Goal: Task Accomplishment & Management: Manage account settings

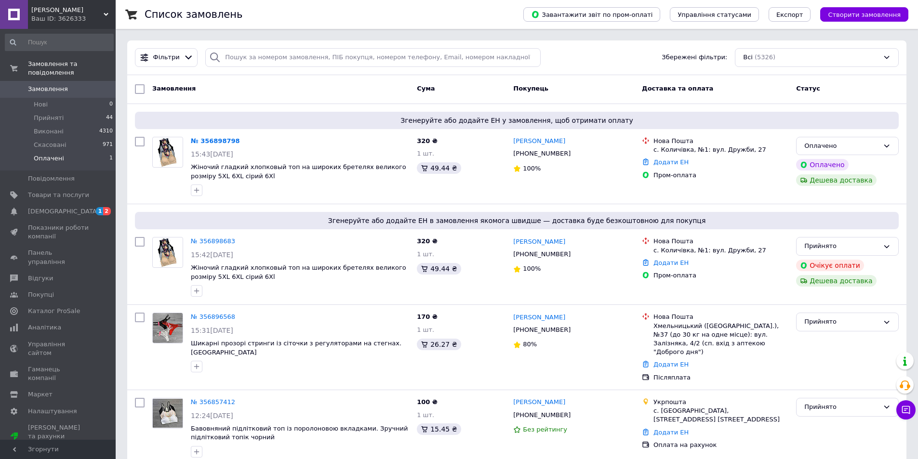
click at [65, 152] on li "Оплачені 1" at bounding box center [59, 161] width 118 height 18
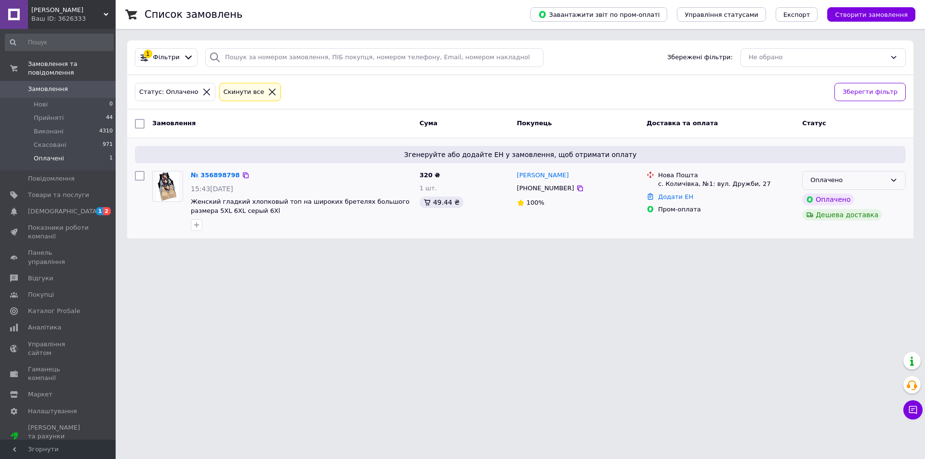
click at [893, 180] on icon at bounding box center [894, 180] width 8 height 8
click at [824, 203] on li "Прийнято" at bounding box center [853, 201] width 103 height 18
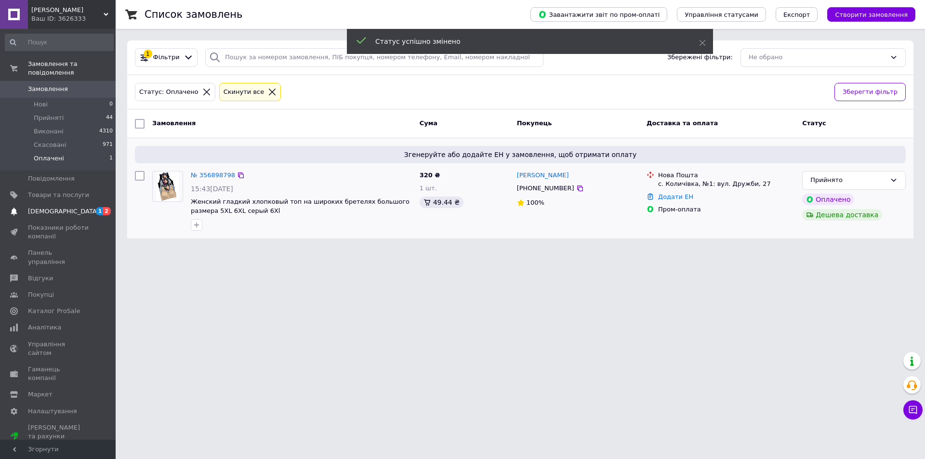
click at [49, 207] on span "[DEMOGRAPHIC_DATA]" at bounding box center [63, 211] width 71 height 9
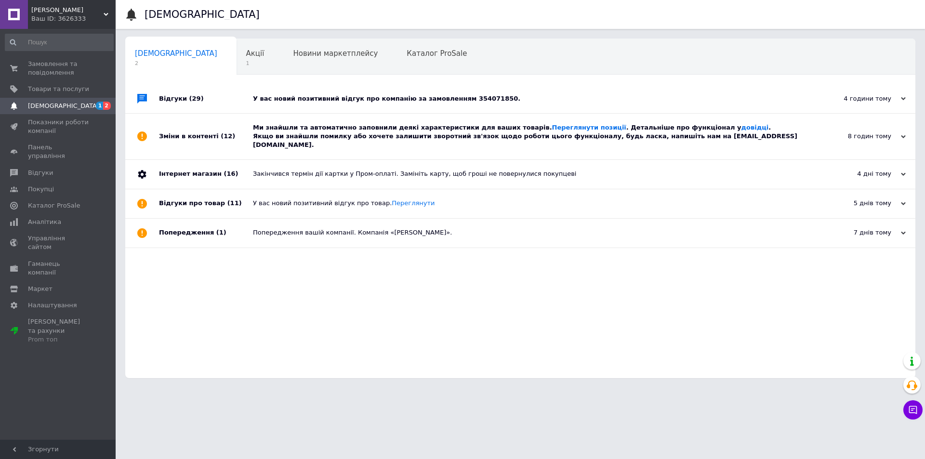
click at [419, 99] on div "У вас новий позитивний відгук про компанію за замовленням 354071850." at bounding box center [531, 98] width 556 height 9
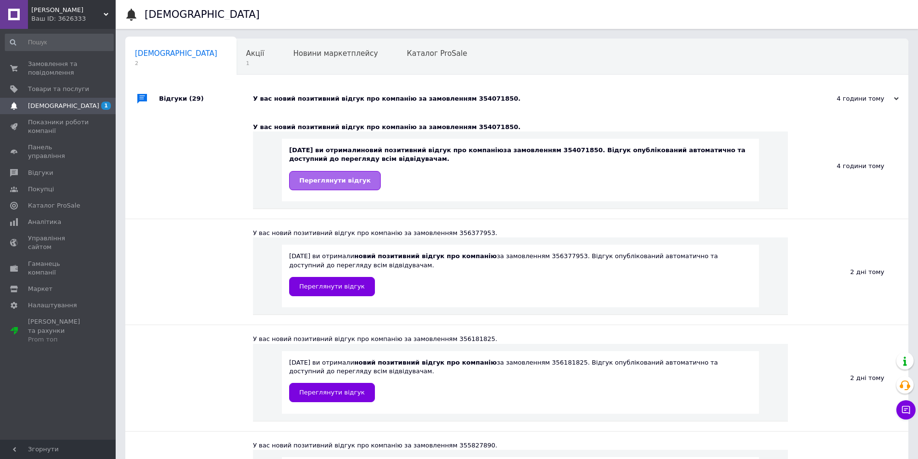
click at [329, 183] on span "Переглянути відгук" at bounding box center [334, 180] width 71 height 7
click at [60, 73] on span "Замовлення та повідомлення" at bounding box center [58, 68] width 61 height 17
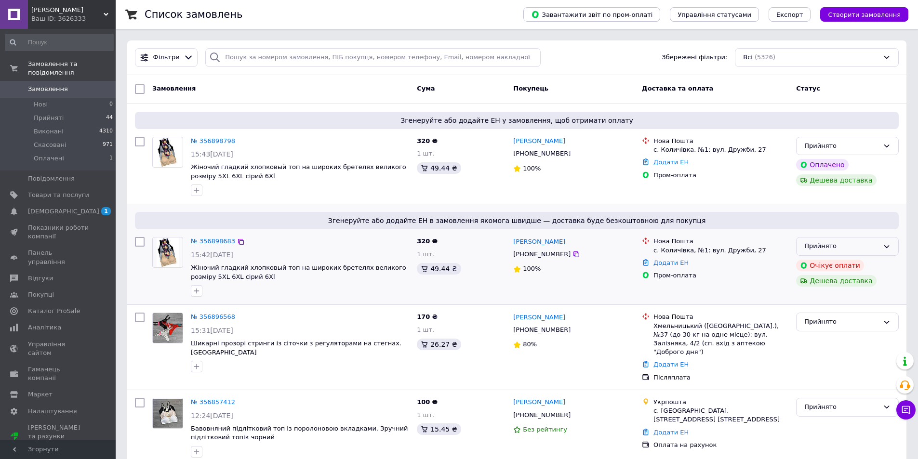
click at [888, 246] on icon at bounding box center [886, 246] width 5 height 3
click at [826, 284] on li "Скасовано" at bounding box center [847, 285] width 102 height 18
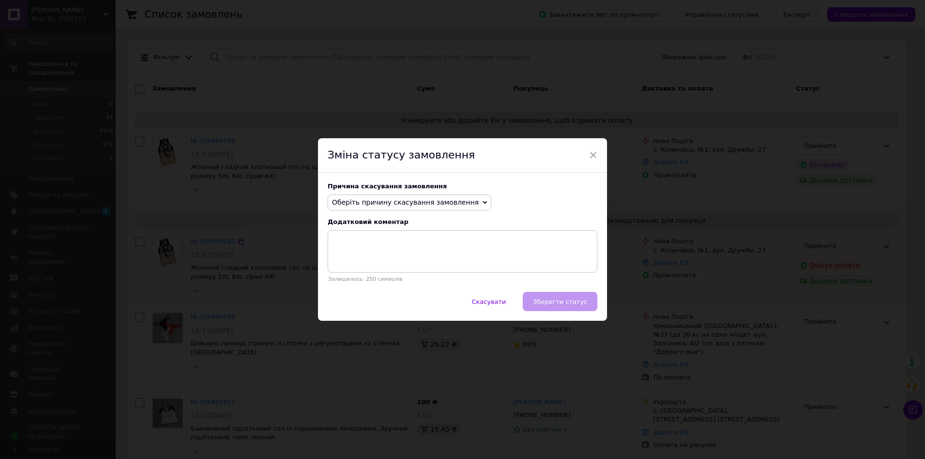
click at [483, 202] on icon at bounding box center [485, 202] width 4 height 3
click at [357, 274] on li "Замовлення-дублікат" at bounding box center [409, 275] width 163 height 13
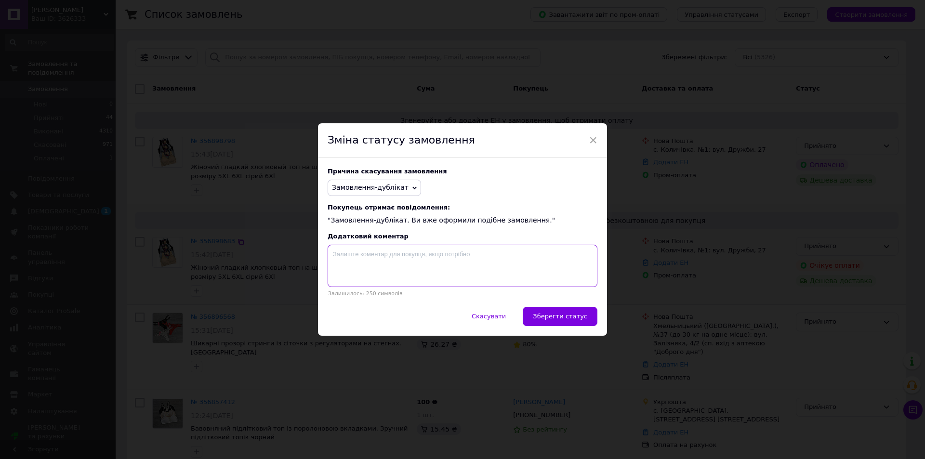
click at [380, 259] on textarea at bounding box center [463, 266] width 270 height 42
click at [570, 319] on span "Зберегти статус" at bounding box center [560, 316] width 54 height 7
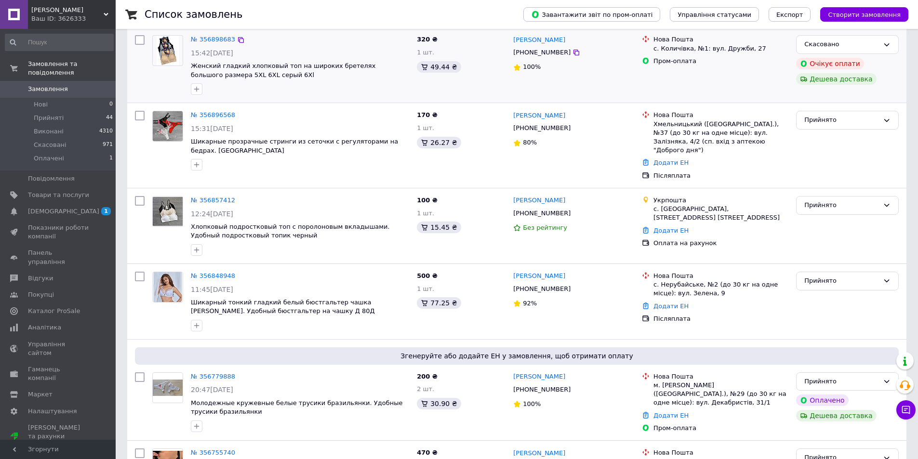
scroll to position [204, 0]
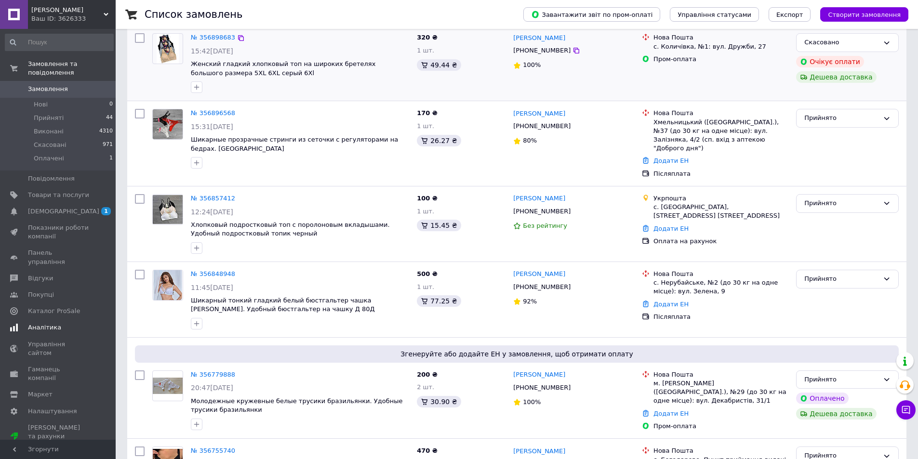
click at [54, 323] on span "Аналітика" at bounding box center [44, 327] width 33 height 9
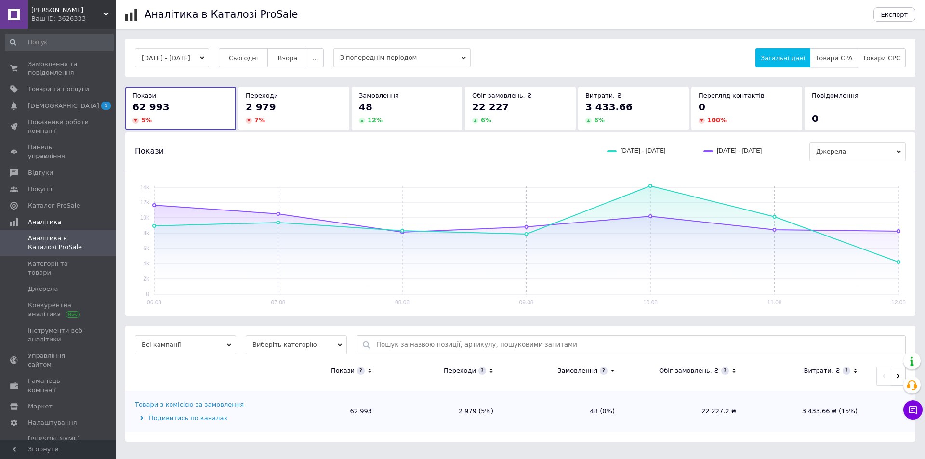
click at [833, 56] on span "Товари CPA" at bounding box center [833, 57] width 37 height 7
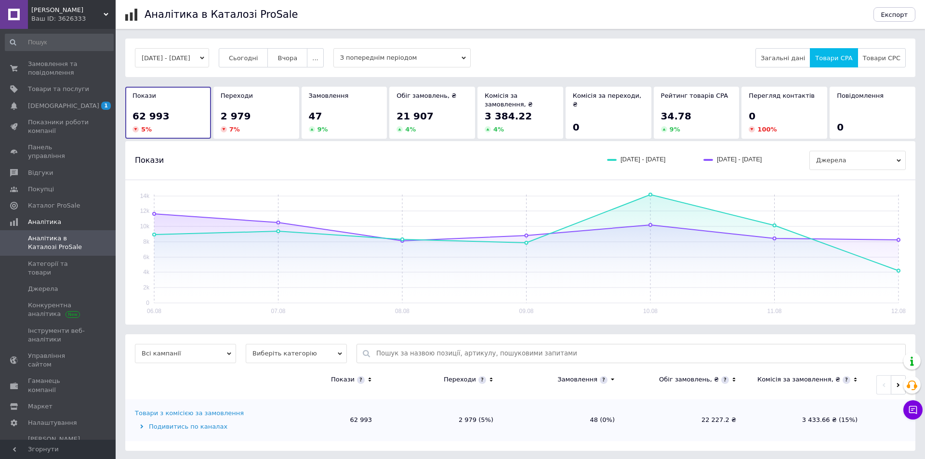
click at [204, 58] on icon "button" at bounding box center [202, 58] width 4 height 3
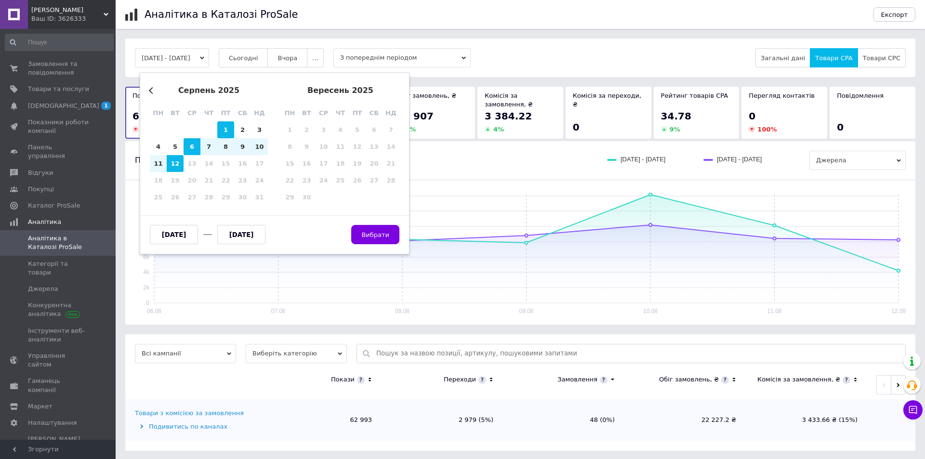
click at [230, 132] on div "1" at bounding box center [225, 129] width 17 height 17
type input "[DATE]"
click at [174, 163] on div "12" at bounding box center [175, 163] width 17 height 17
type input "[DATE]"
click at [383, 237] on span "Вибрати" at bounding box center [375, 234] width 28 height 7
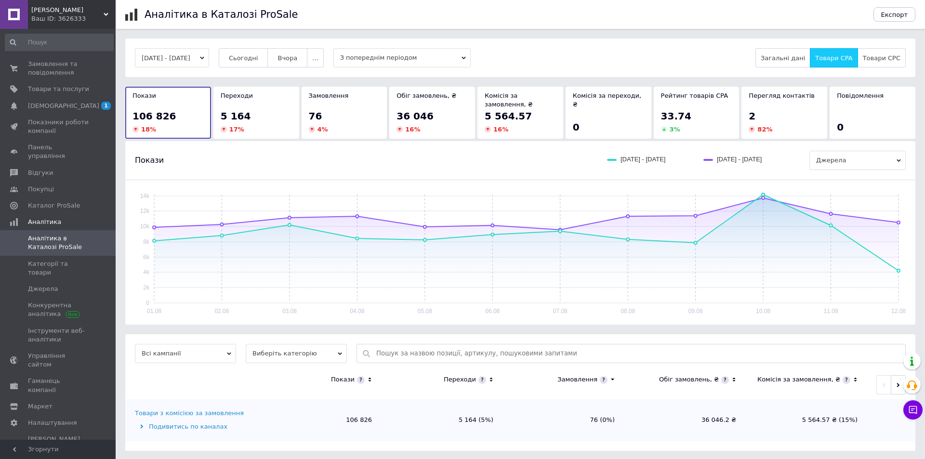
click at [848, 55] on span "Товари CPA" at bounding box center [833, 57] width 37 height 7
click at [37, 71] on span "Замовлення та повідомлення" at bounding box center [58, 68] width 61 height 17
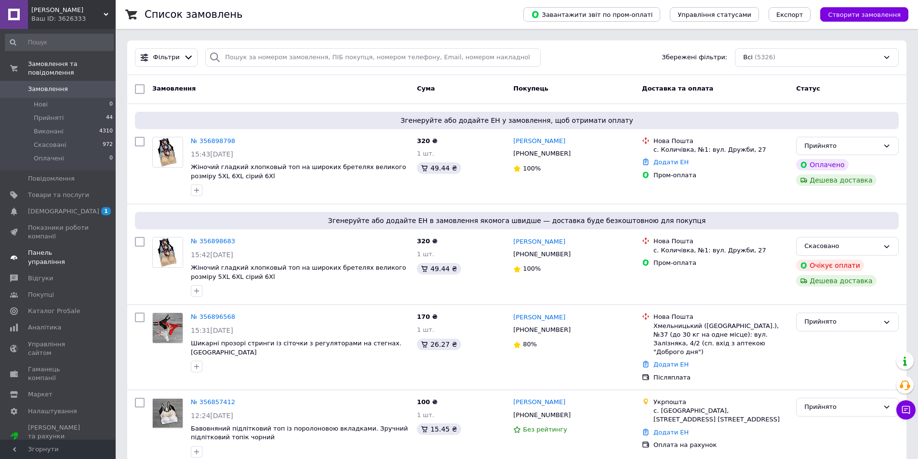
click at [59, 249] on span "Панель управління" at bounding box center [58, 257] width 61 height 17
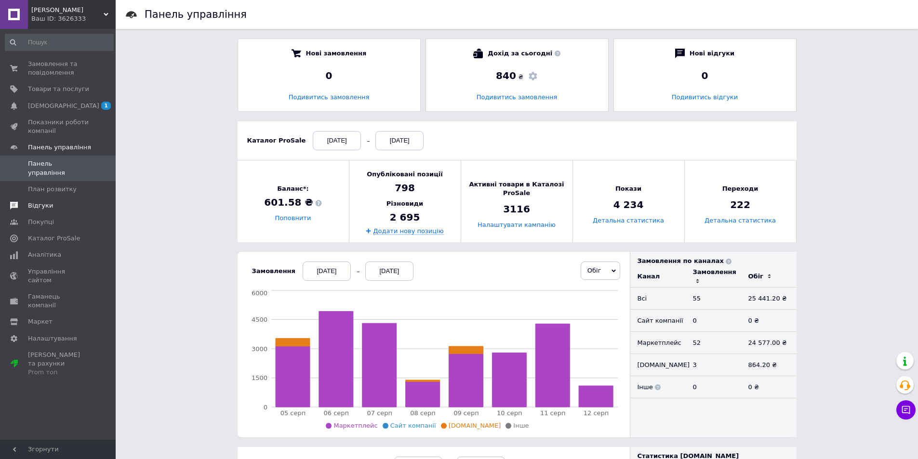
click at [39, 201] on span "Відгуки" at bounding box center [40, 205] width 25 height 9
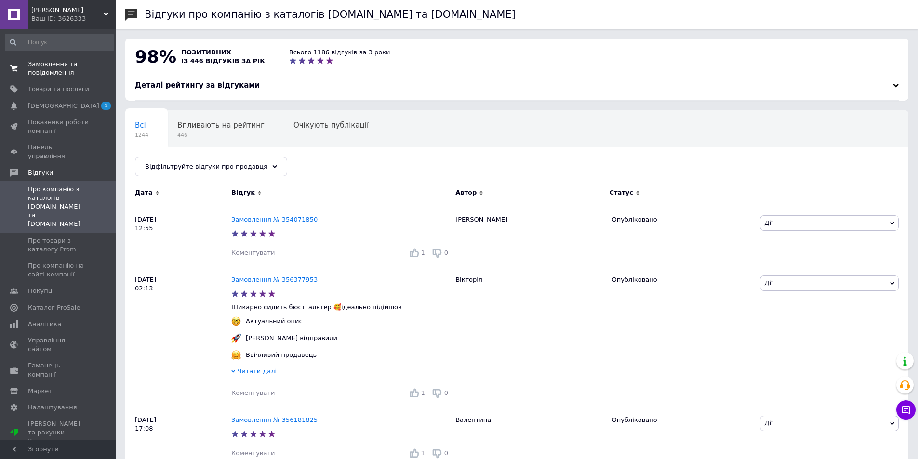
click at [55, 73] on span "Замовлення та повідомлення" at bounding box center [58, 68] width 61 height 17
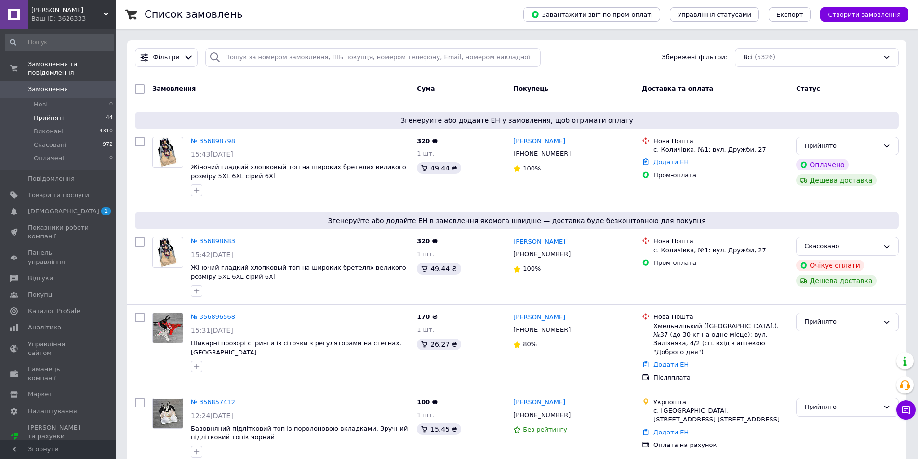
click at [49, 114] on span "Прийняті" at bounding box center [49, 118] width 30 height 9
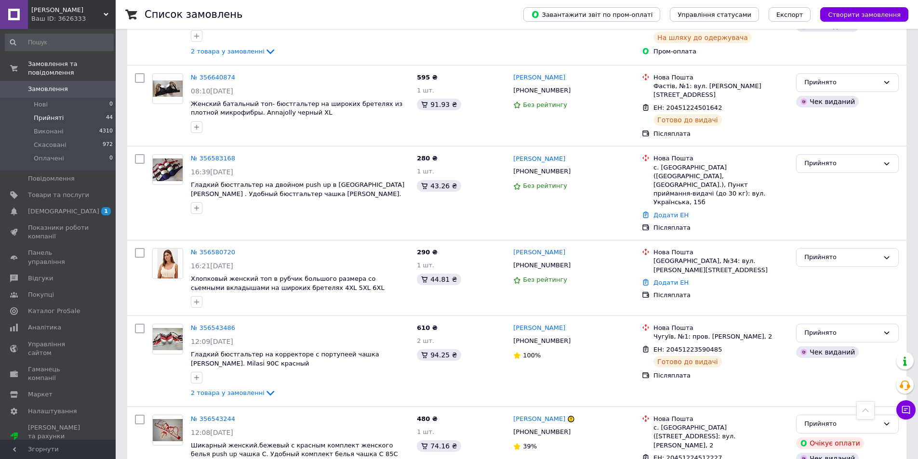
scroll to position [1435, 0]
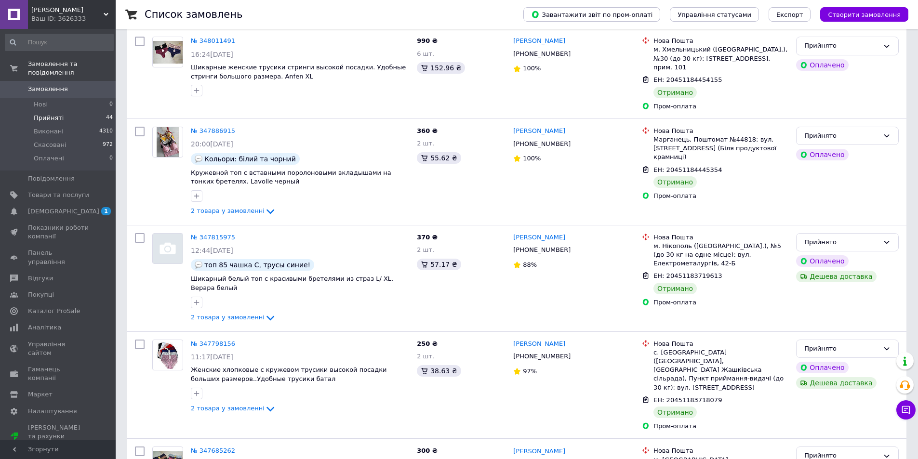
scroll to position [1489, 0]
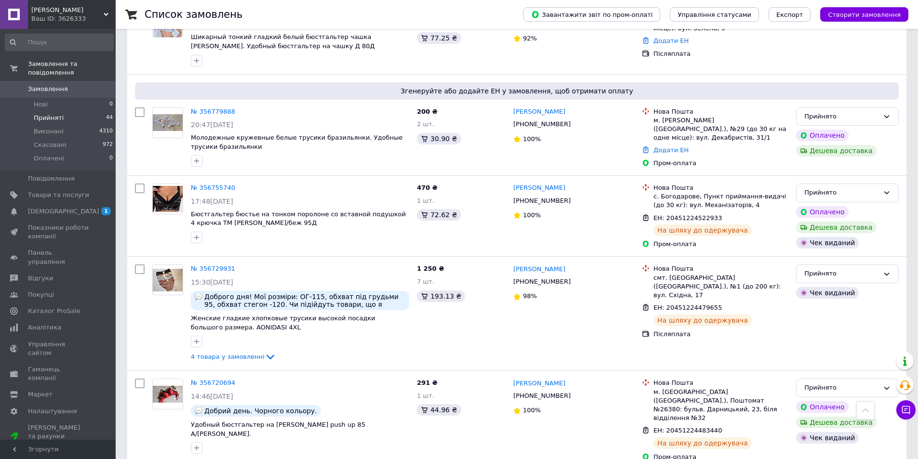
scroll to position [487, 0]
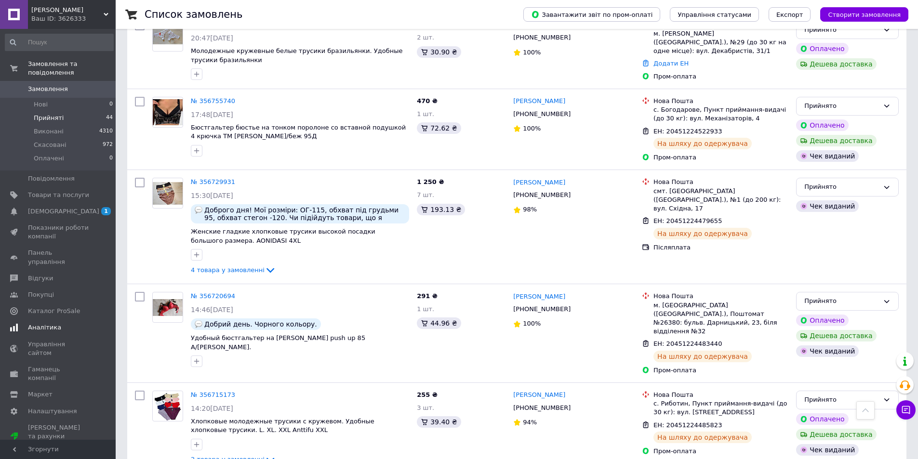
click at [47, 323] on span "Аналітика" at bounding box center [44, 327] width 33 height 9
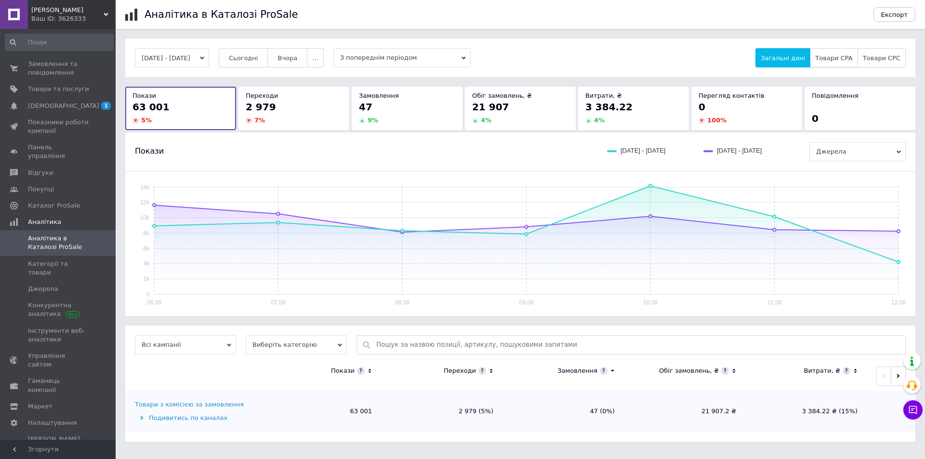
click at [851, 56] on span "Товари CPA" at bounding box center [833, 57] width 37 height 7
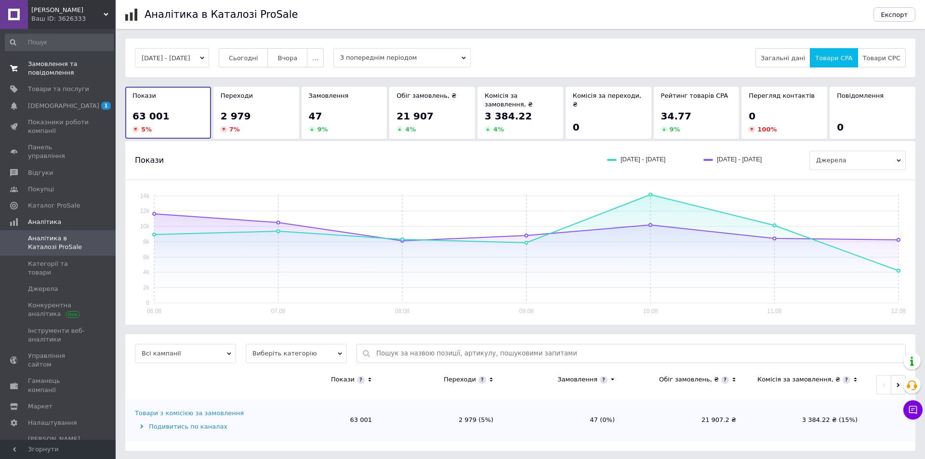
click at [55, 71] on span "Замовлення та повідомлення" at bounding box center [58, 68] width 61 height 17
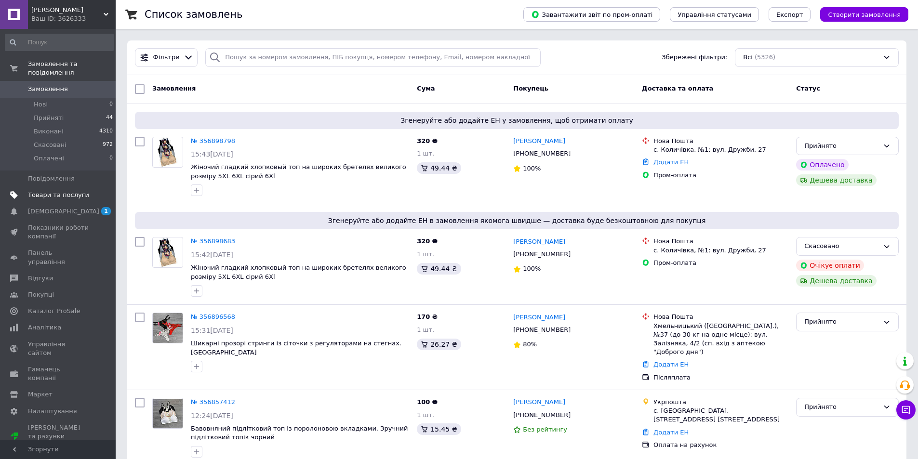
click at [52, 191] on span "Товари та послуги" at bounding box center [58, 195] width 61 height 9
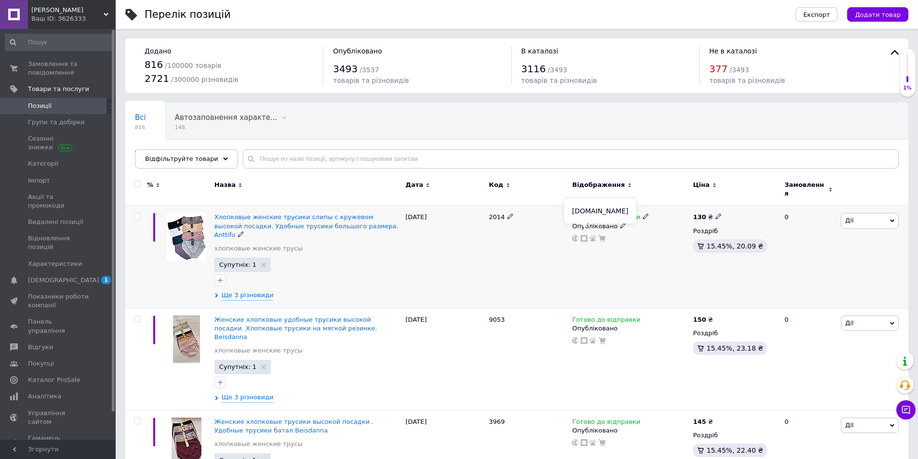
click at [584, 235] on icon at bounding box center [583, 238] width 7 height 7
click at [583, 337] on icon at bounding box center [583, 340] width 7 height 7
click at [41, 343] on span "Відгуки" at bounding box center [40, 347] width 25 height 9
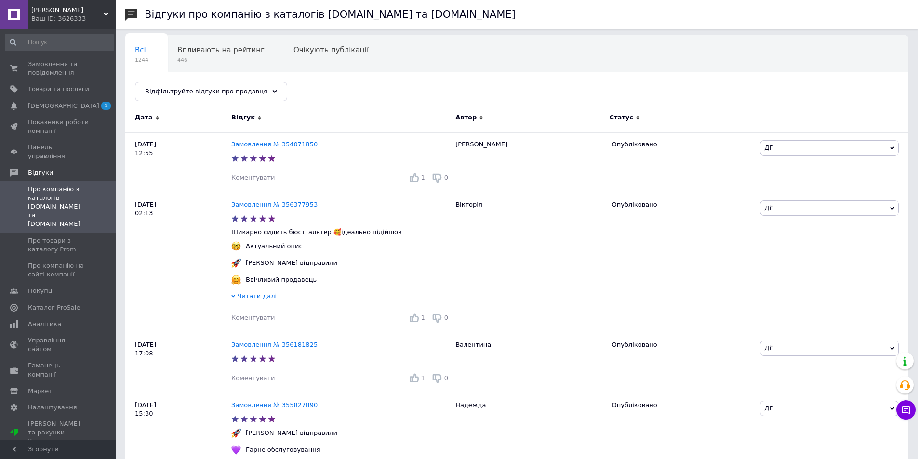
scroll to position [73, 0]
click at [53, 93] on span "Товари та послуги" at bounding box center [58, 89] width 61 height 9
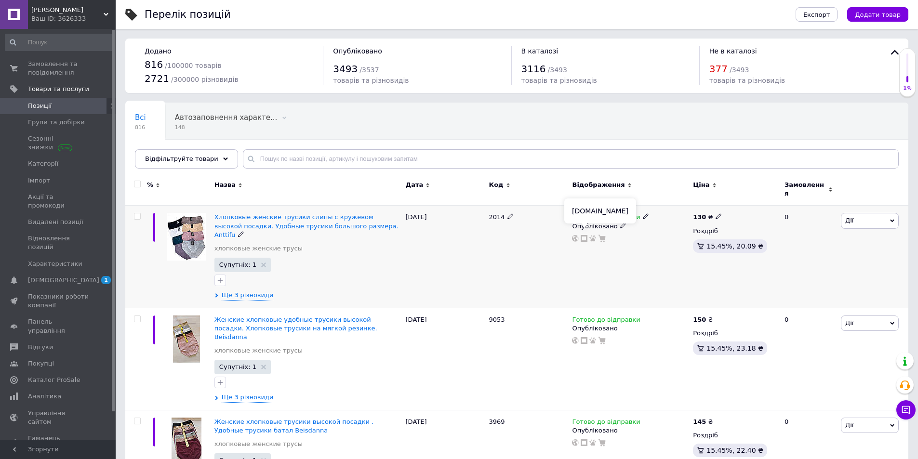
click at [584, 235] on icon at bounding box center [583, 238] width 7 height 7
click at [44, 70] on span "Замовлення та повідомлення" at bounding box center [58, 68] width 61 height 17
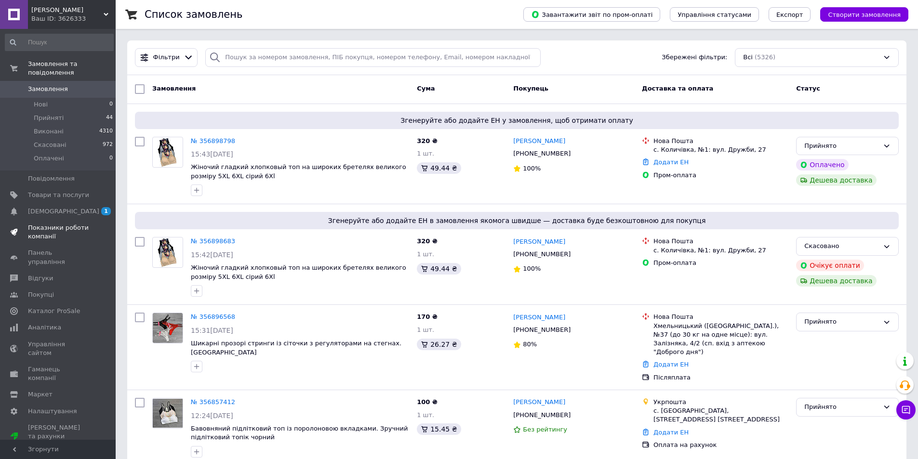
click at [53, 223] on span "Показники роботи компанії" at bounding box center [58, 231] width 61 height 17
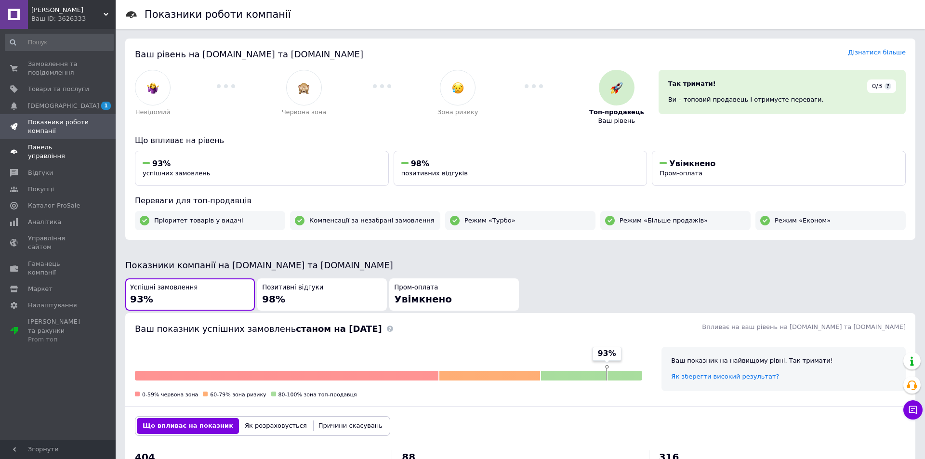
click at [80, 150] on span "Панель управління" at bounding box center [58, 151] width 61 height 17
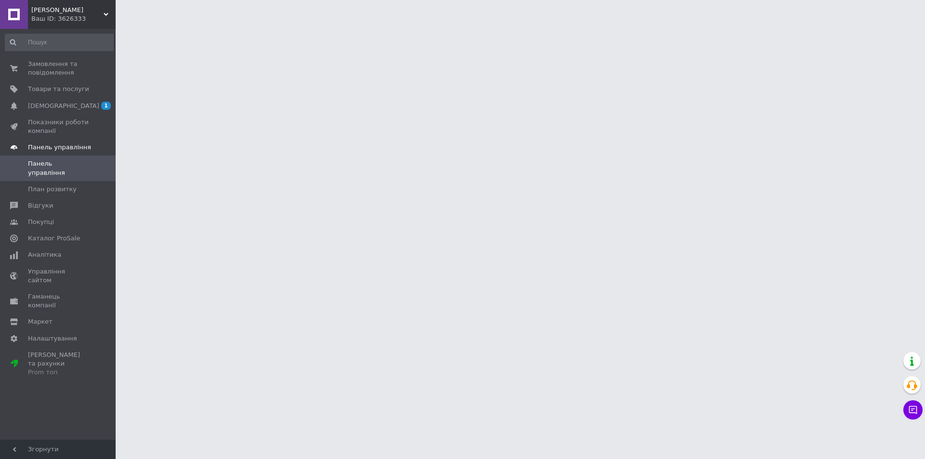
click at [64, 146] on span "Панель управління" at bounding box center [59, 147] width 63 height 9
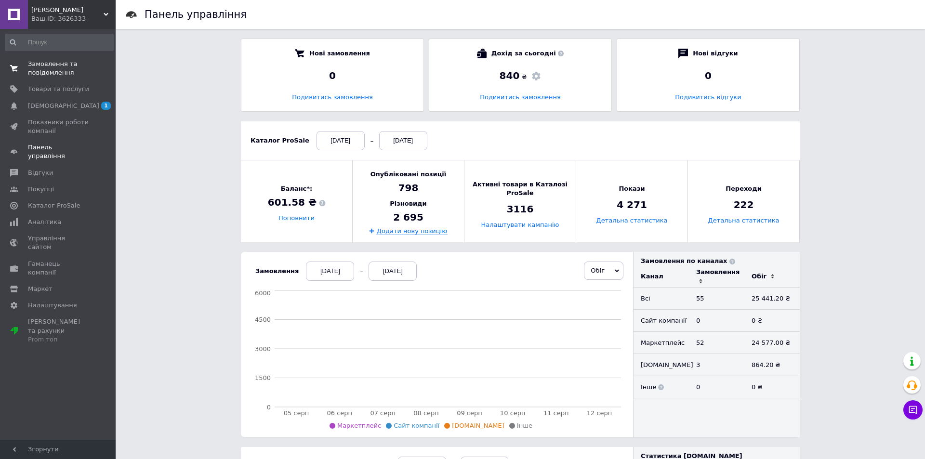
click at [106, 13] on icon at bounding box center [106, 14] width 5 height 5
click at [105, 13] on icon at bounding box center [106, 14] width 5 height 5
click at [43, 71] on span "Замовлення та повідомлення" at bounding box center [58, 68] width 61 height 17
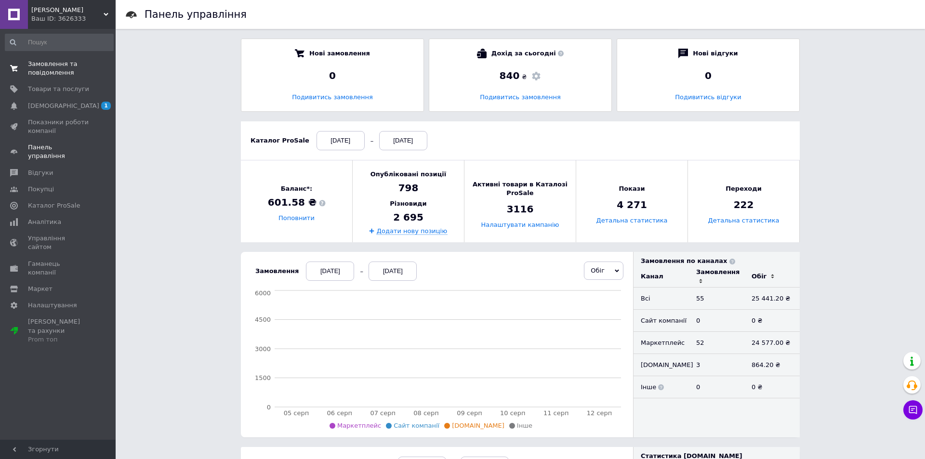
click at [43, 71] on link "Замовлення та повідомлення 0 0" at bounding box center [59, 68] width 118 height 25
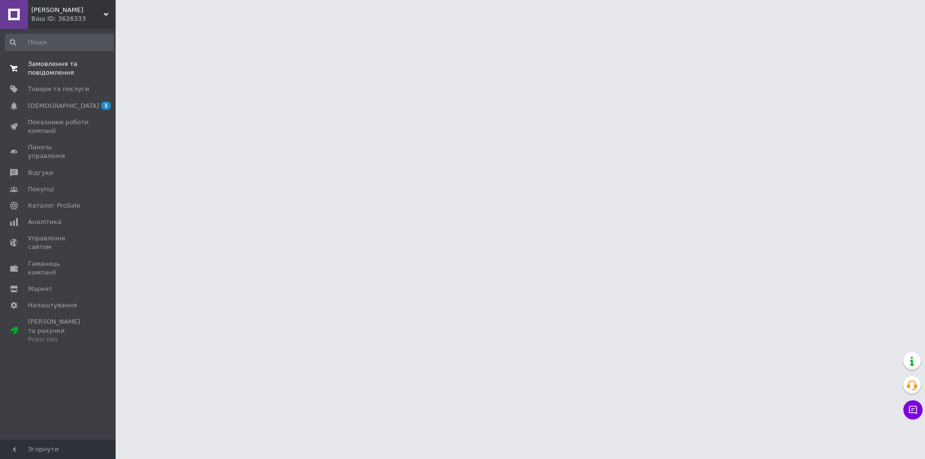
click at [56, 72] on span "Замовлення та повідомлення" at bounding box center [58, 68] width 61 height 17
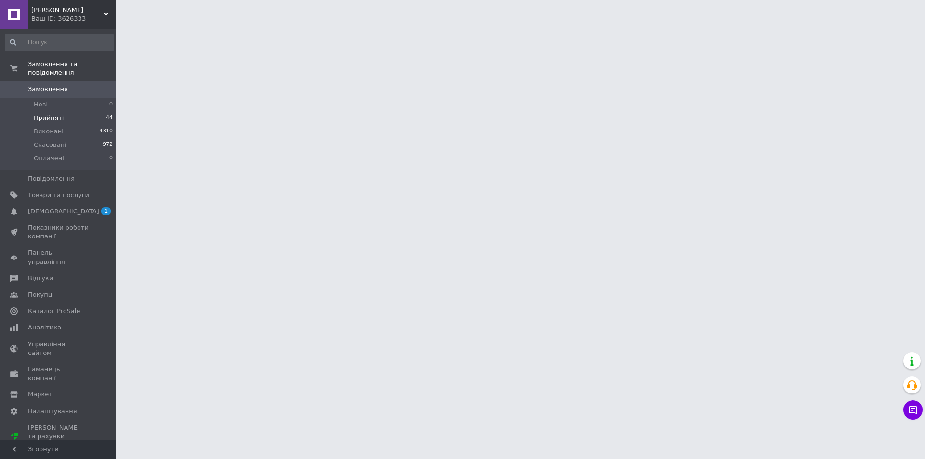
click at [57, 114] on span "Прийняті" at bounding box center [49, 118] width 30 height 9
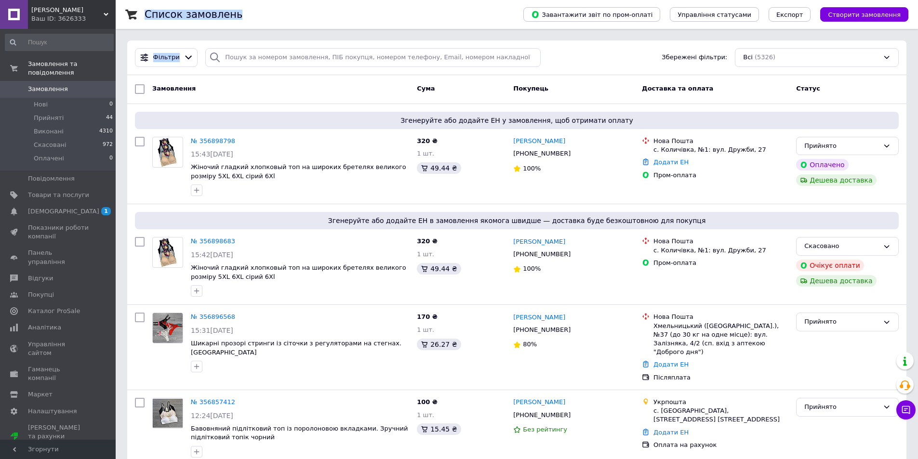
click at [566, 264] on div "100%" at bounding box center [573, 268] width 121 height 13
click at [47, 114] on span "Прийняті" at bounding box center [49, 118] width 30 height 9
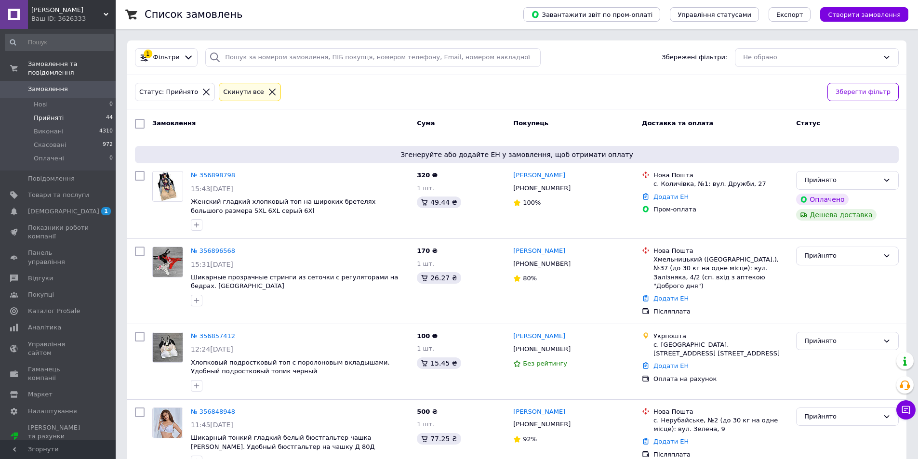
click at [52, 114] on span "Прийняті" at bounding box center [49, 118] width 30 height 9
click at [421, 284] on div "26.27 ₴" at bounding box center [461, 278] width 89 height 12
click at [420, 283] on div "26.27 ₴" at bounding box center [439, 278] width 44 height 12
click at [54, 191] on span "Товари та послуги" at bounding box center [58, 195] width 61 height 9
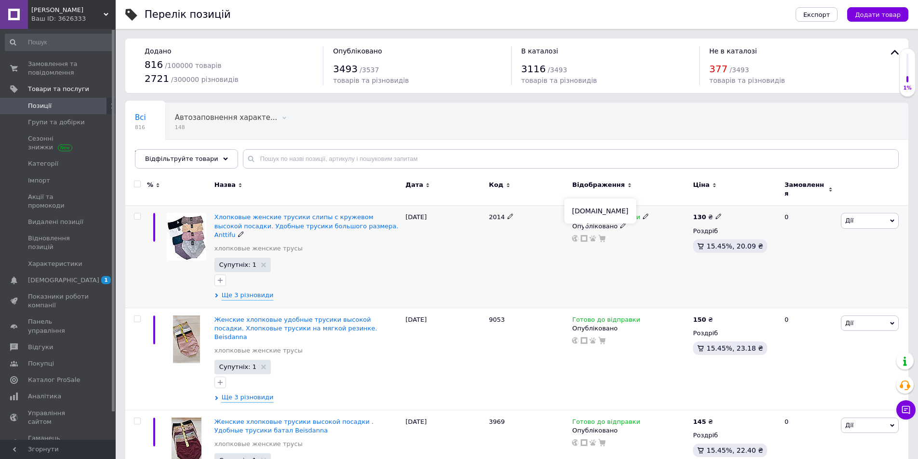
click at [583, 235] on icon at bounding box center [583, 238] width 7 height 7
click at [58, 392] on span "Аналітика" at bounding box center [58, 396] width 61 height 9
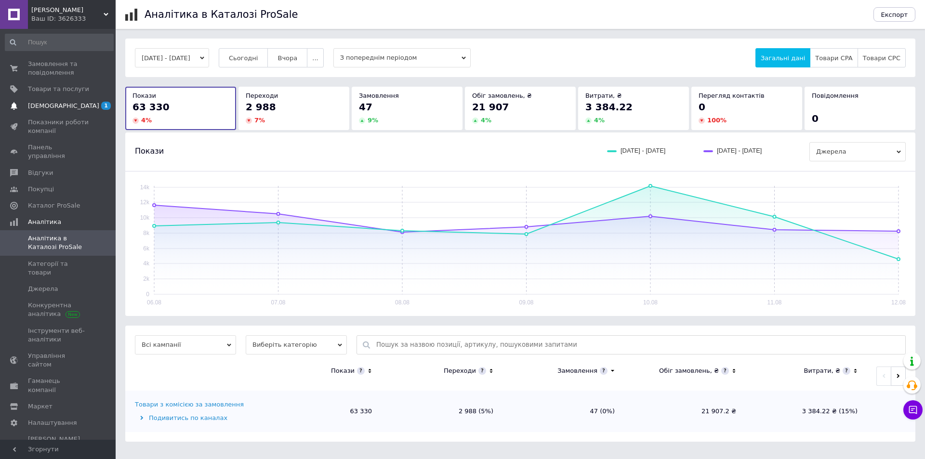
click at [63, 106] on span "[DEMOGRAPHIC_DATA]" at bounding box center [63, 106] width 71 height 9
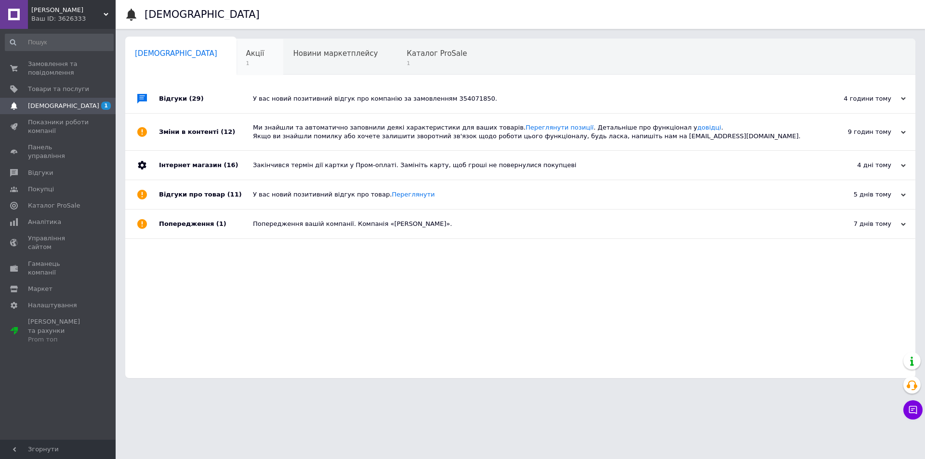
click at [246, 54] on span "Акції" at bounding box center [255, 53] width 18 height 9
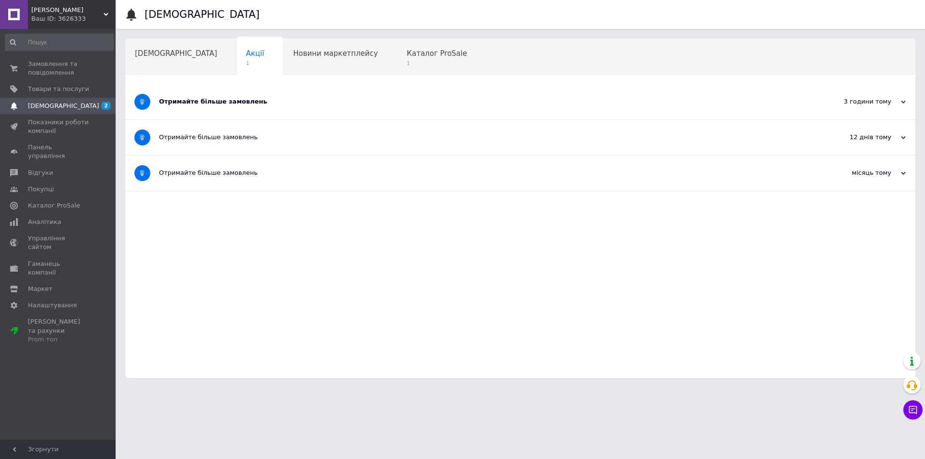
click at [232, 101] on div "Отримайте більше замовлень" at bounding box center [484, 101] width 650 height 9
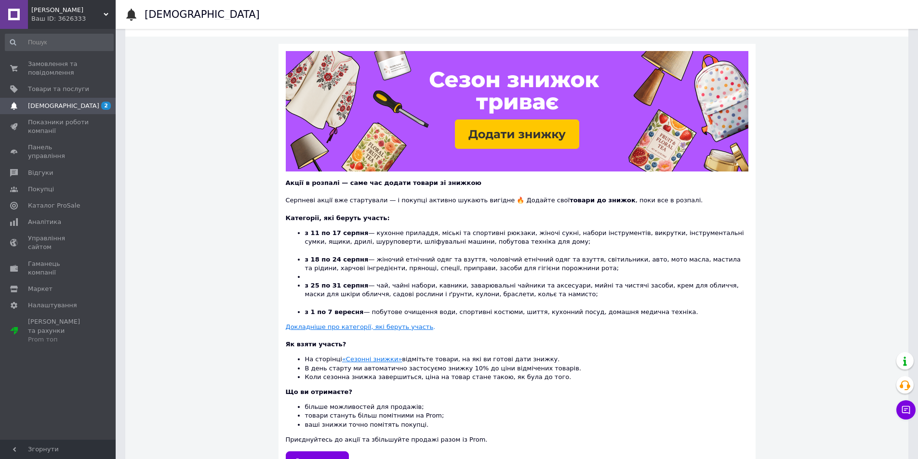
scroll to position [112, 0]
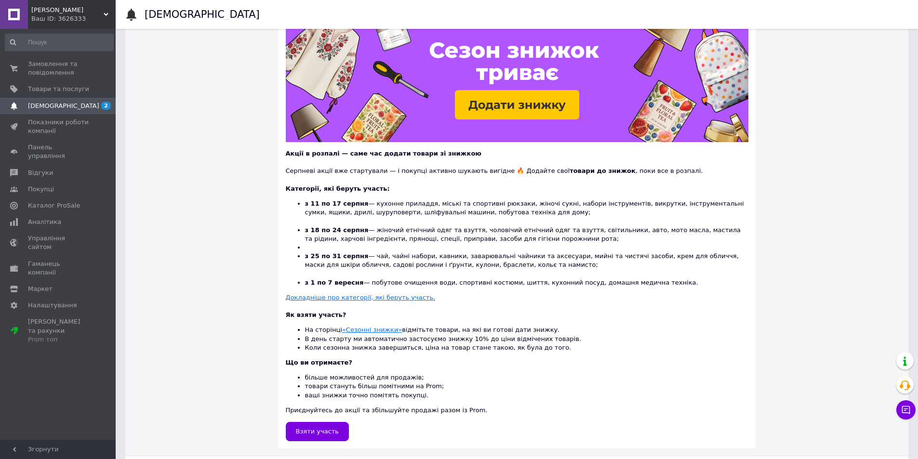
click at [374, 297] on u "Докладніше про категорії, які беруть участь" at bounding box center [360, 297] width 148 height 7
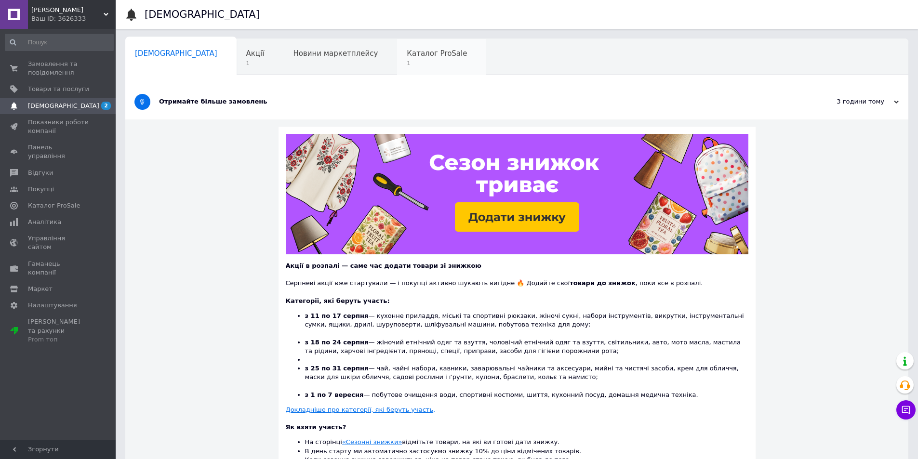
click at [407, 62] on span "1" at bounding box center [437, 63] width 60 height 7
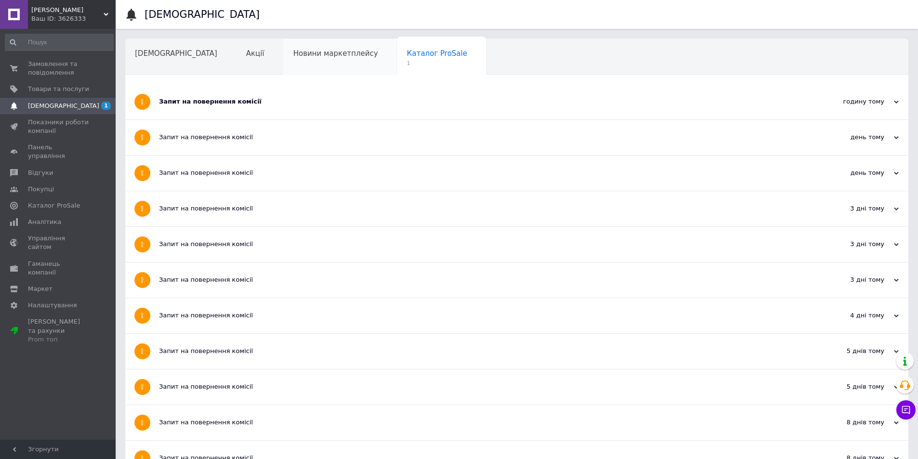
click at [304, 57] on span "Новини маркетплейсу" at bounding box center [335, 53] width 85 height 9
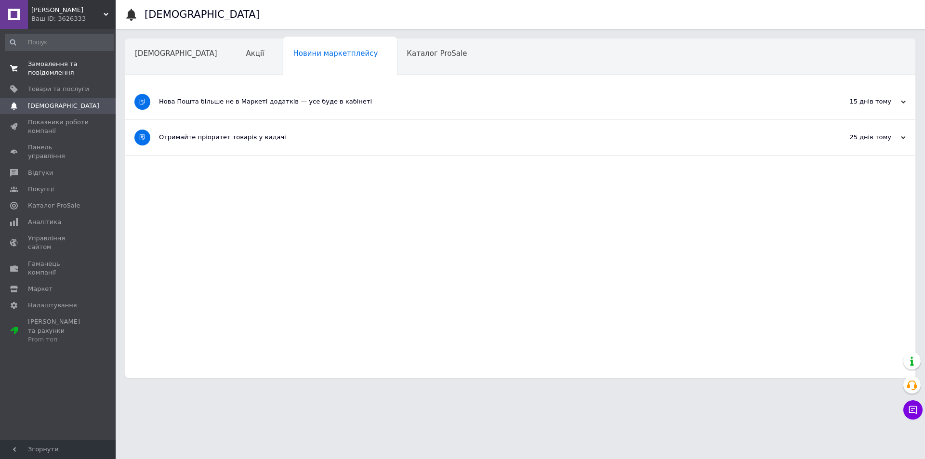
click at [46, 70] on span "Замовлення та повідомлення" at bounding box center [58, 68] width 61 height 17
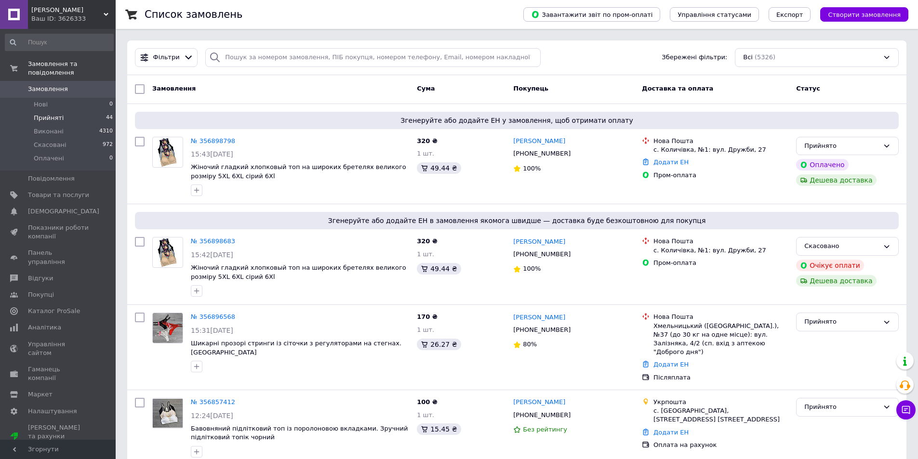
click at [55, 114] on span "Прийняті" at bounding box center [49, 118] width 30 height 9
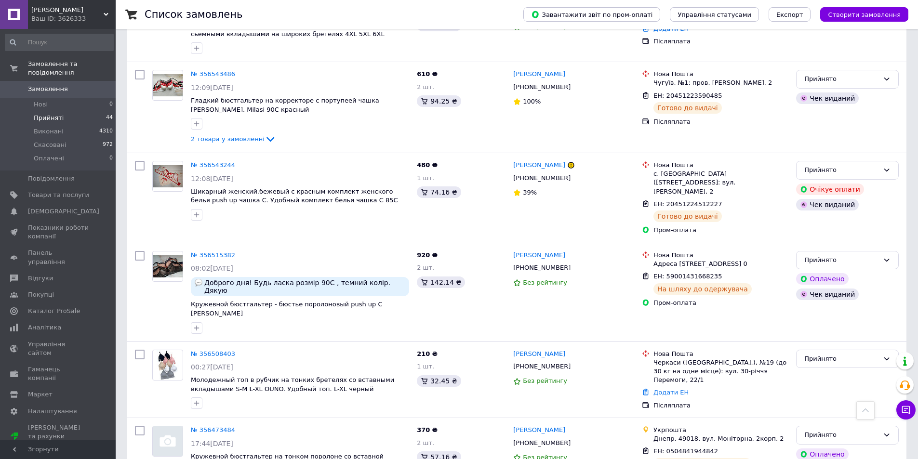
scroll to position [1435, 0]
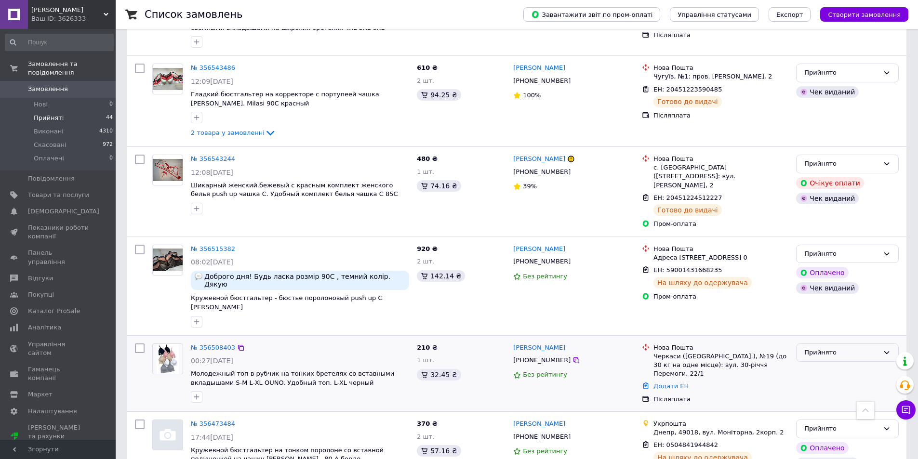
click at [888, 349] on icon at bounding box center [886, 353] width 8 height 8
click at [820, 381] on li "Скасовано" at bounding box center [847, 390] width 102 height 18
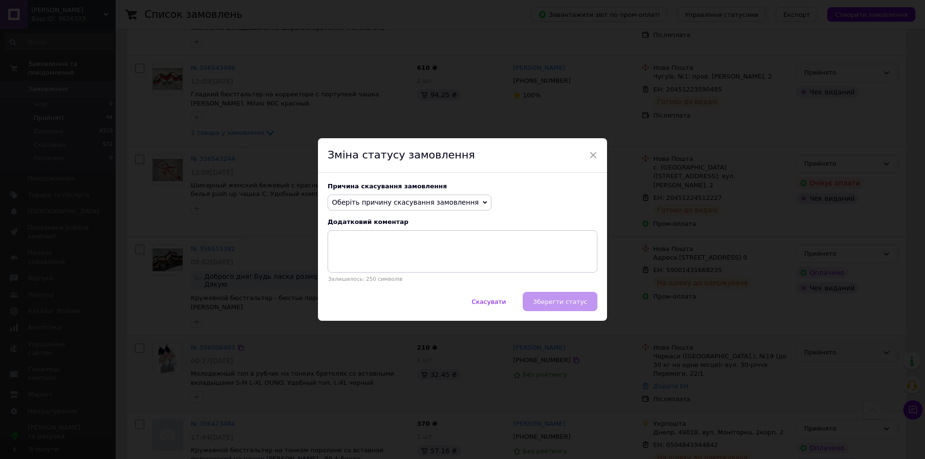
click at [483, 204] on icon at bounding box center [485, 202] width 4 height 4
click at [344, 304] on li "Інше" at bounding box center [409, 302] width 163 height 13
click at [358, 245] on textarea at bounding box center [463, 251] width 270 height 42
type textarea "передумала"
click at [556, 302] on span "Зберегти статус" at bounding box center [560, 301] width 54 height 7
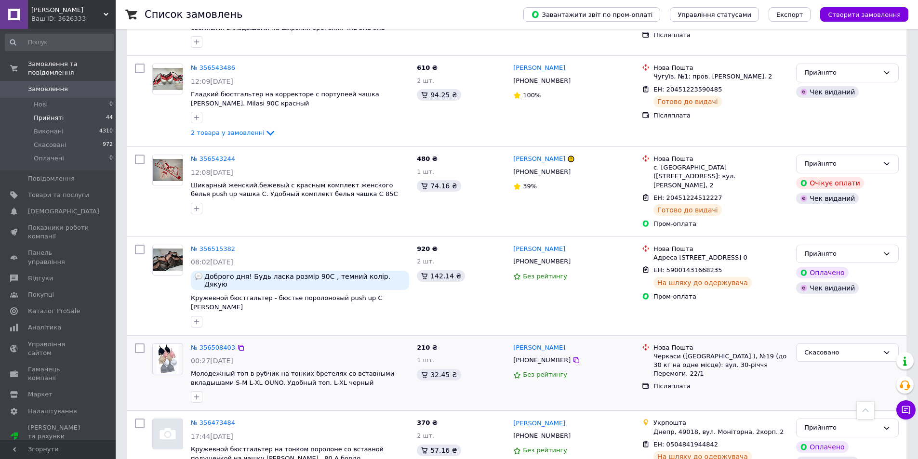
click at [47, 114] on span "Прийняті" at bounding box center [49, 118] width 30 height 9
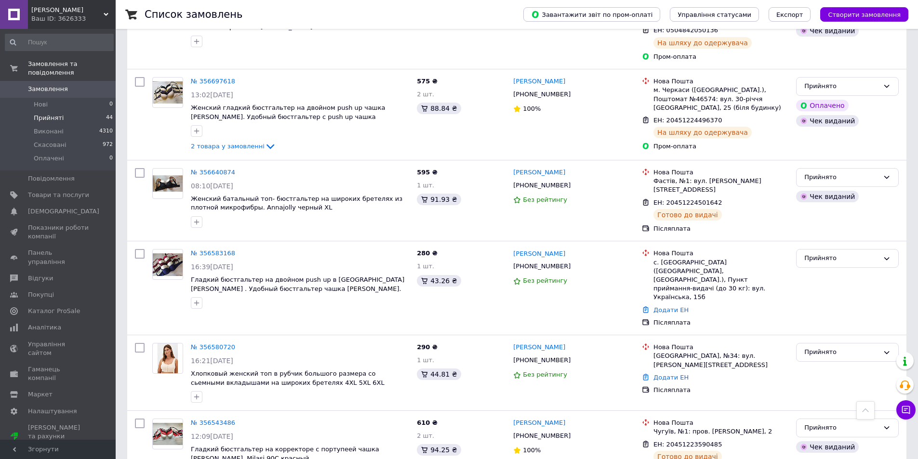
scroll to position [1435, 0]
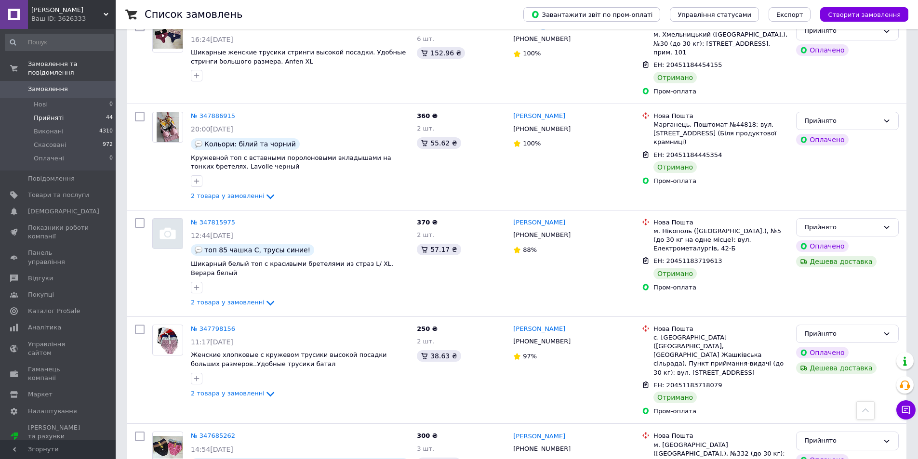
scroll to position [1489, 0]
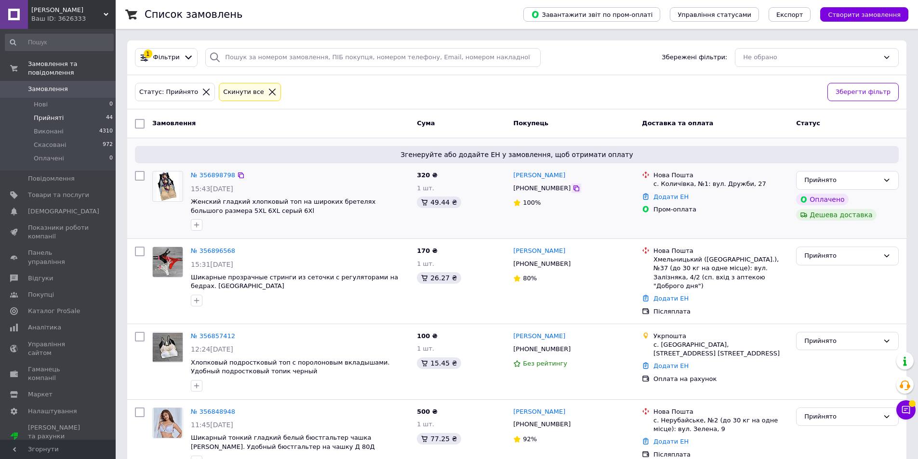
click at [572, 188] on icon at bounding box center [576, 188] width 8 height 8
click at [668, 199] on link "Додати ЕН" at bounding box center [670, 196] width 35 height 7
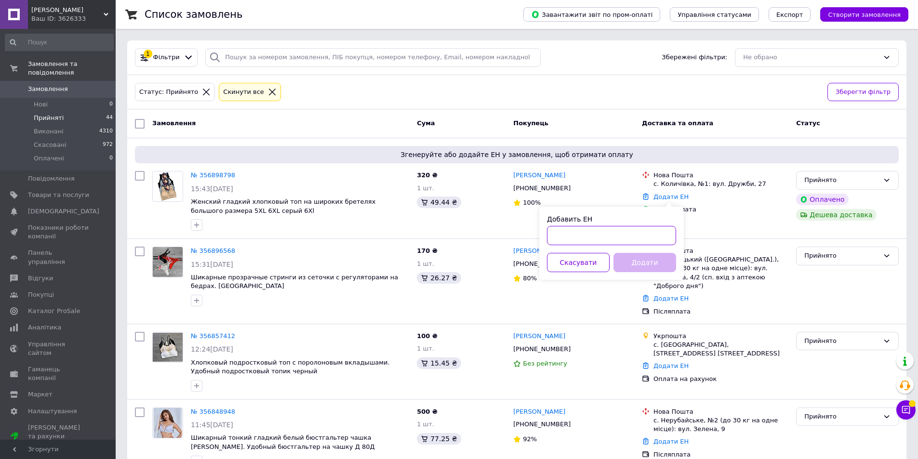
paste input "20451225320316"
type input "20451225320316"
click at [640, 264] on button "Додати" at bounding box center [644, 262] width 63 height 19
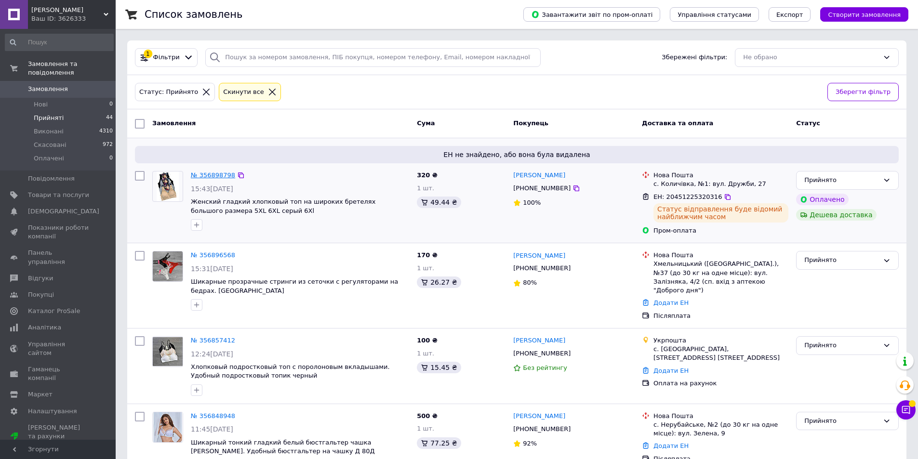
click at [220, 176] on link "№ 356898798" at bounding box center [213, 174] width 44 height 7
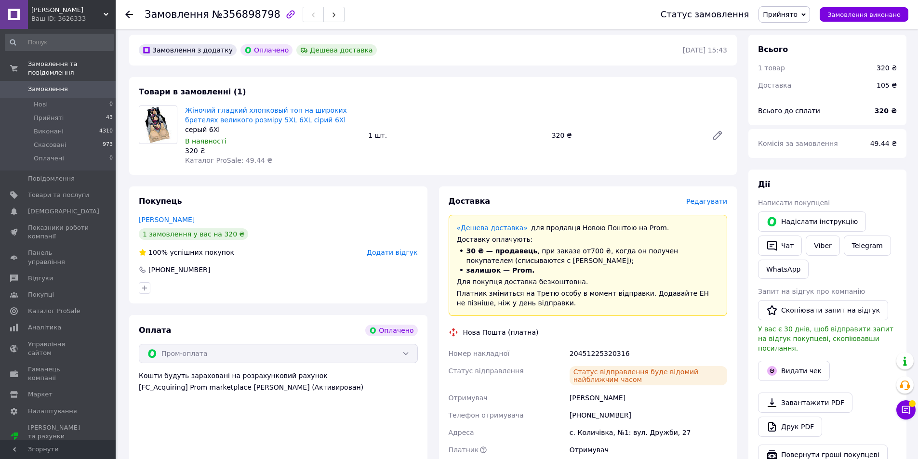
scroll to position [290, 0]
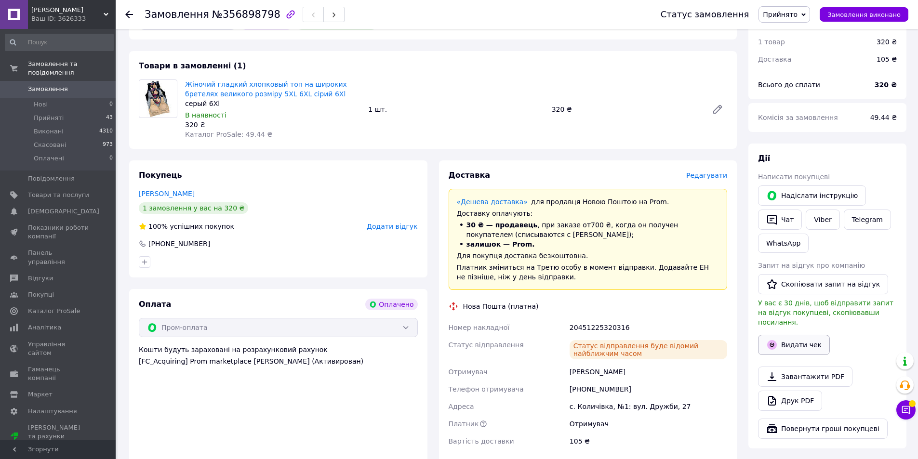
click at [799, 335] on button "Видати чек" at bounding box center [794, 345] width 72 height 20
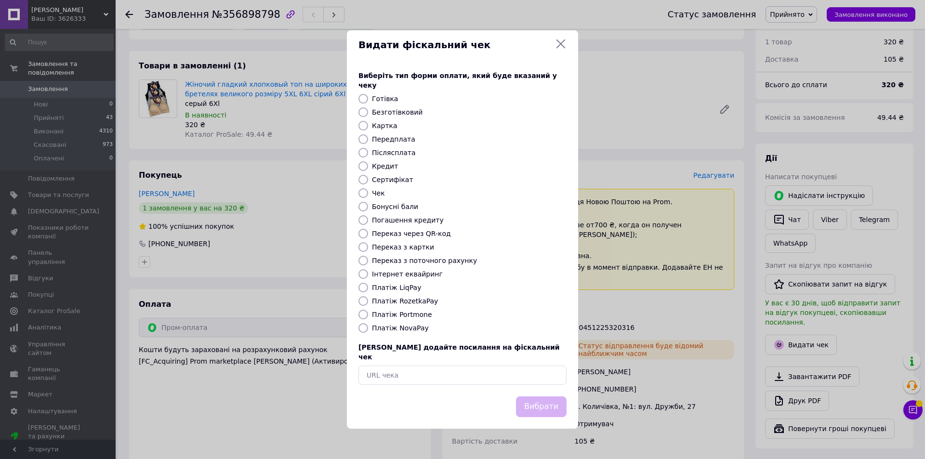
click at [365, 300] on input "Платіж RozetkaPay" at bounding box center [363, 301] width 10 height 10
radio input "true"
click at [538, 397] on button "Вибрати" at bounding box center [541, 406] width 51 height 21
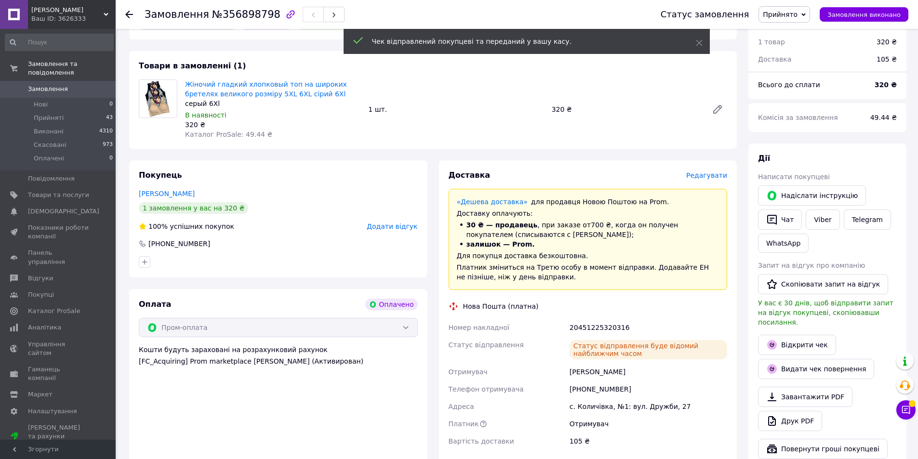
click at [128, 13] on icon at bounding box center [129, 15] width 8 height 8
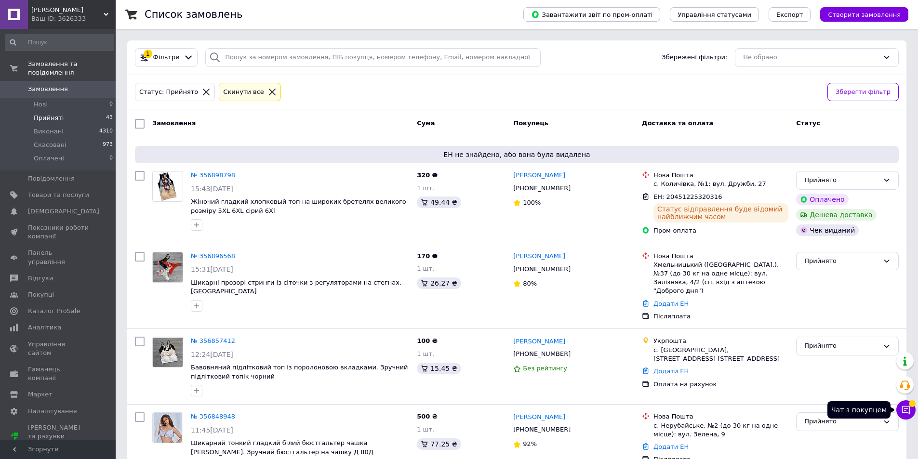
click at [906, 409] on icon at bounding box center [906, 410] width 10 height 10
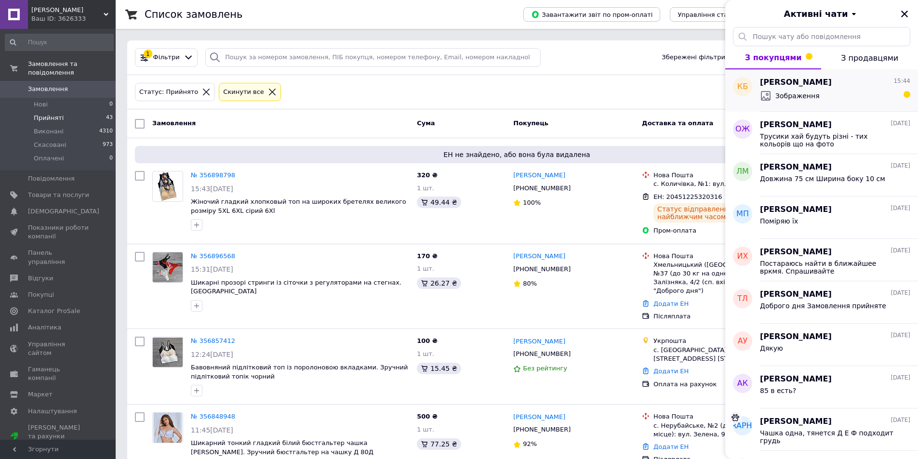
click at [829, 86] on div "[PERSON_NAME] 15:44" at bounding box center [835, 82] width 150 height 11
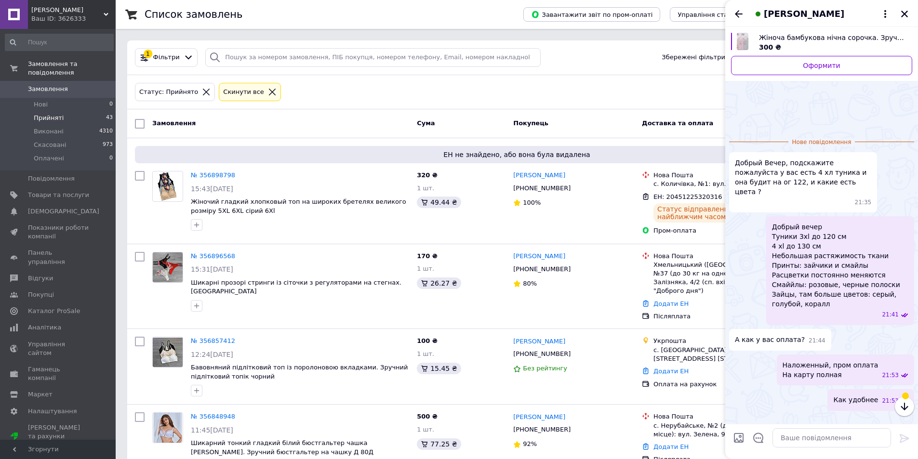
scroll to position [55, 0]
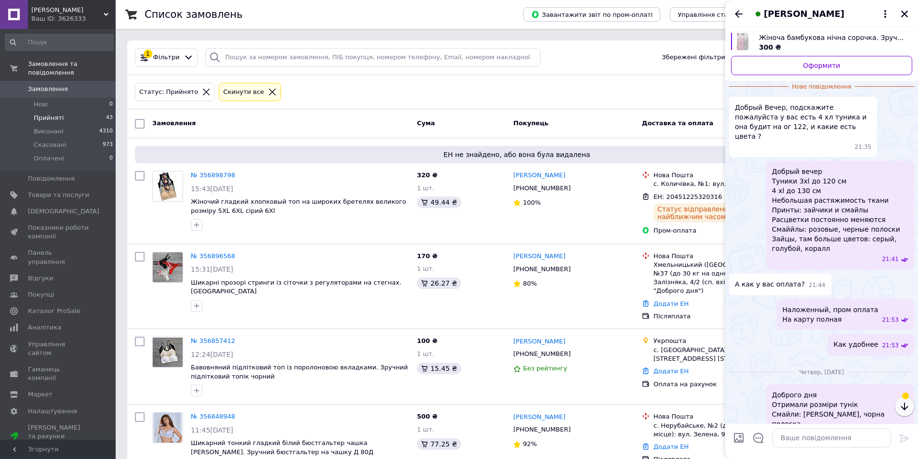
click at [903, 408] on icon "button" at bounding box center [903, 407] width 7 height 8
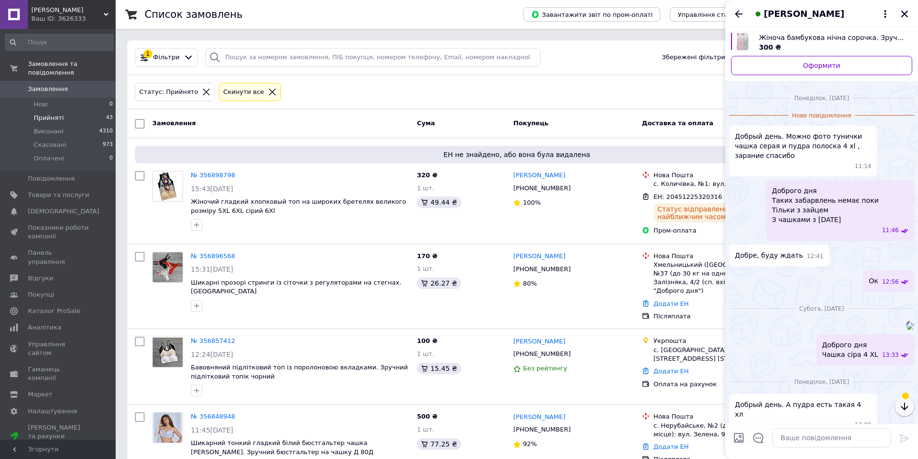
click at [903, 408] on icon "button" at bounding box center [903, 407] width 7 height 8
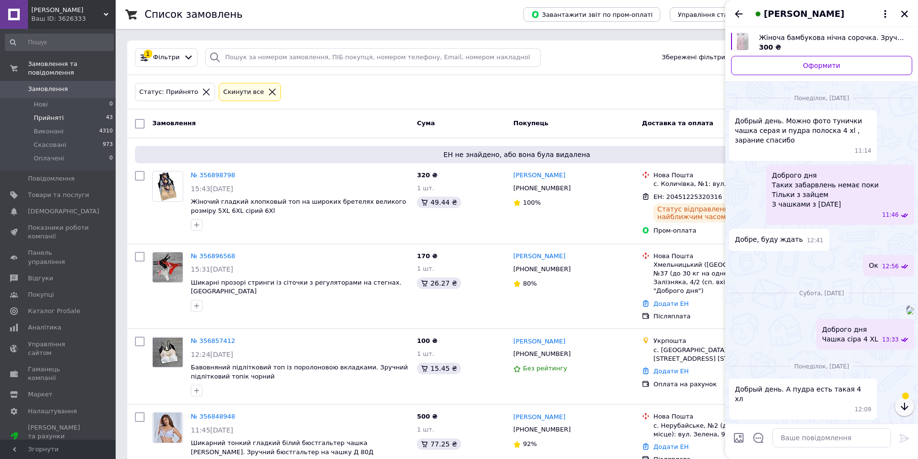
scroll to position [470, 0]
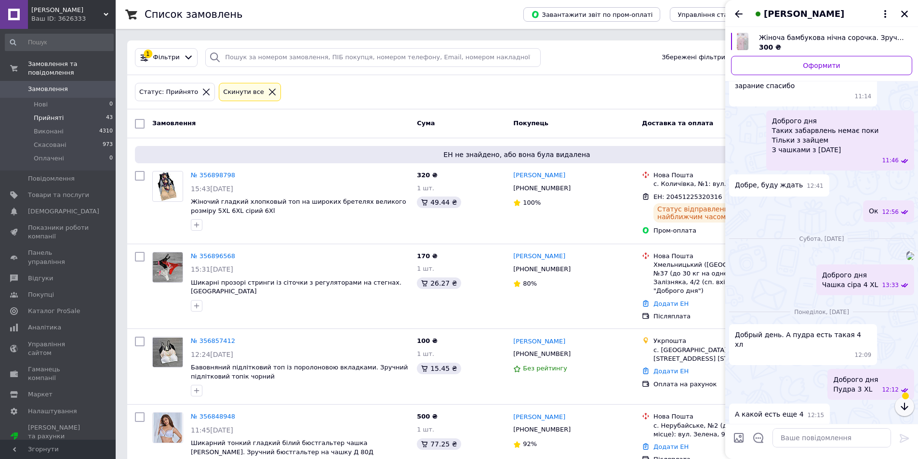
click at [906, 407] on icon "button" at bounding box center [904, 407] width 12 height 12
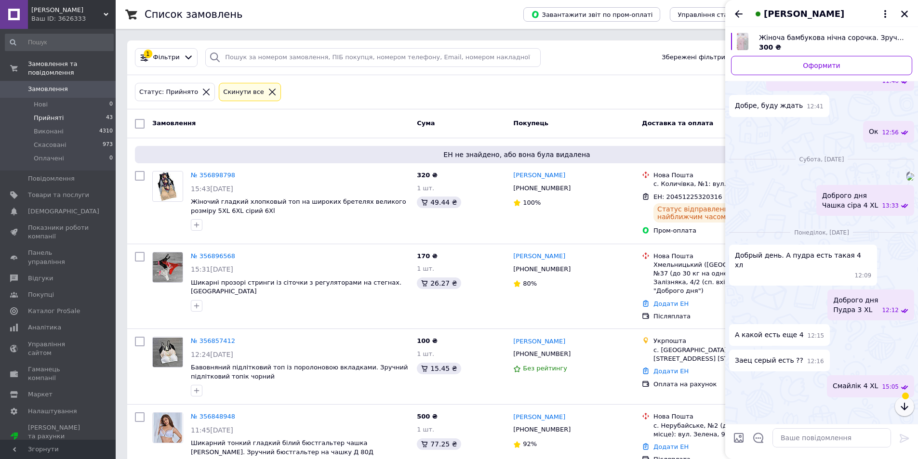
click at [906, 407] on icon "button" at bounding box center [904, 407] width 12 height 12
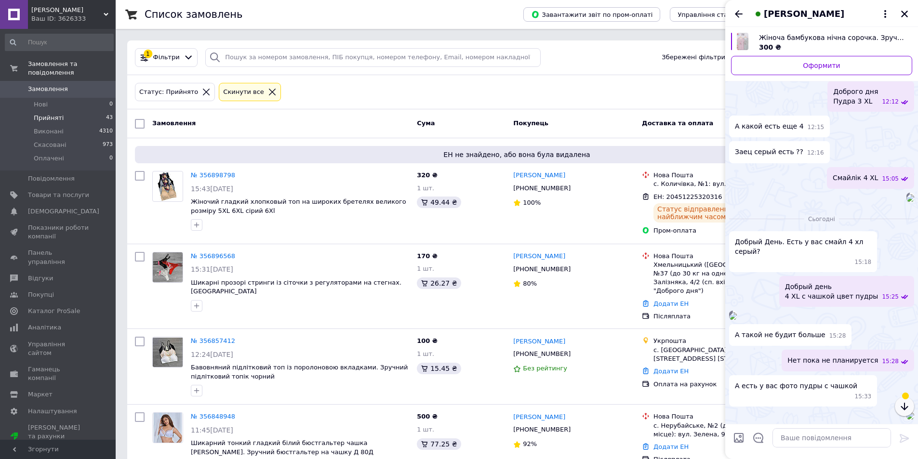
click at [906, 407] on icon "button" at bounding box center [904, 407] width 12 height 12
click at [906, 406] on icon "button" at bounding box center [904, 407] width 12 height 12
click at [905, 406] on icon "button" at bounding box center [903, 407] width 7 height 8
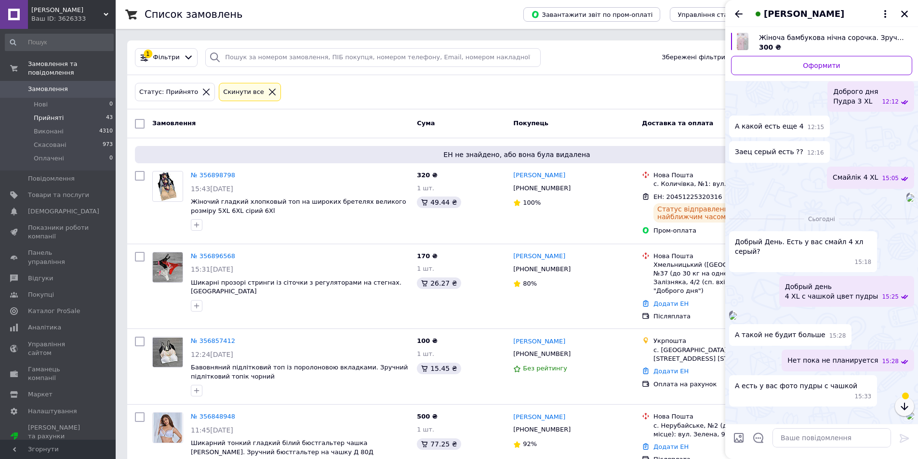
click at [905, 406] on icon "button" at bounding box center [903, 407] width 7 height 8
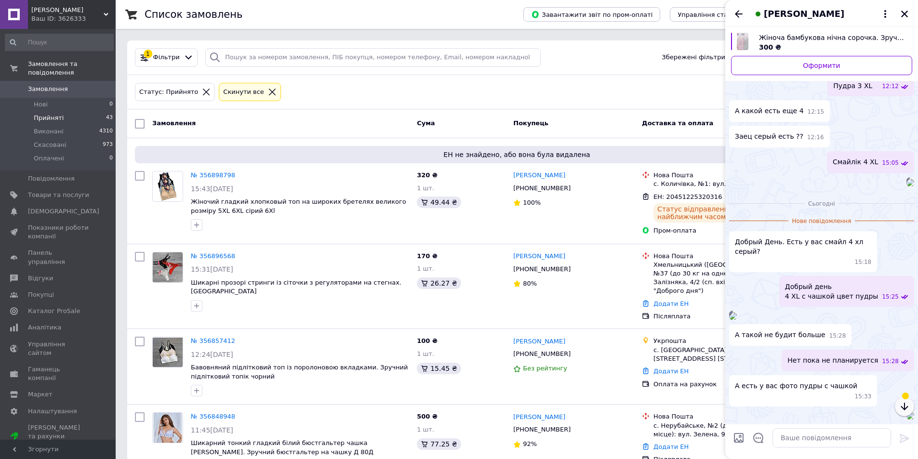
click at [905, 406] on icon "button" at bounding box center [903, 407] width 7 height 8
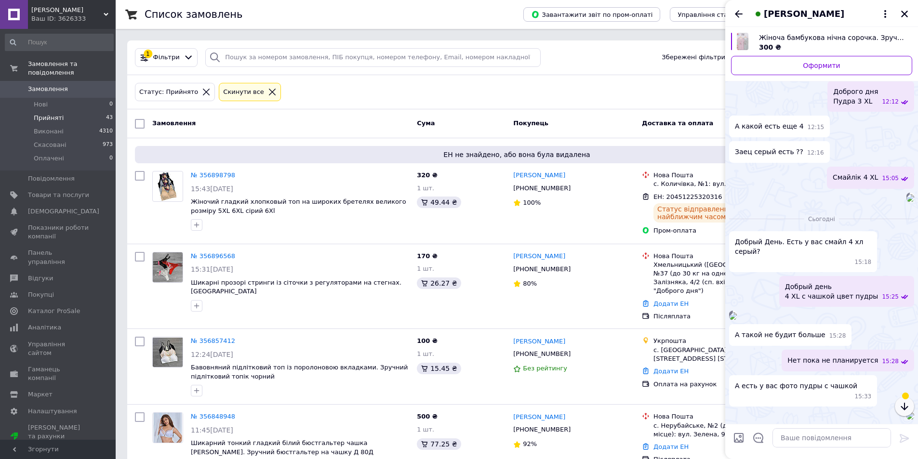
click at [905, 406] on icon "button" at bounding box center [903, 407] width 7 height 8
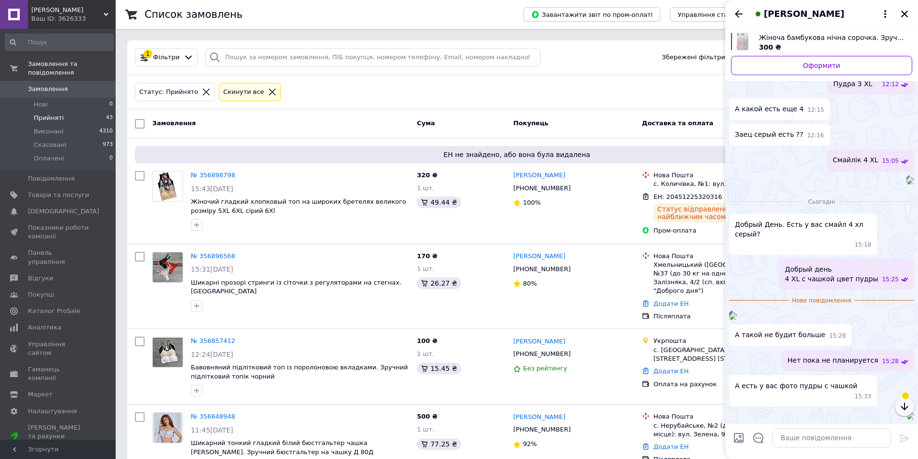
click at [905, 406] on icon "button" at bounding box center [903, 407] width 7 height 8
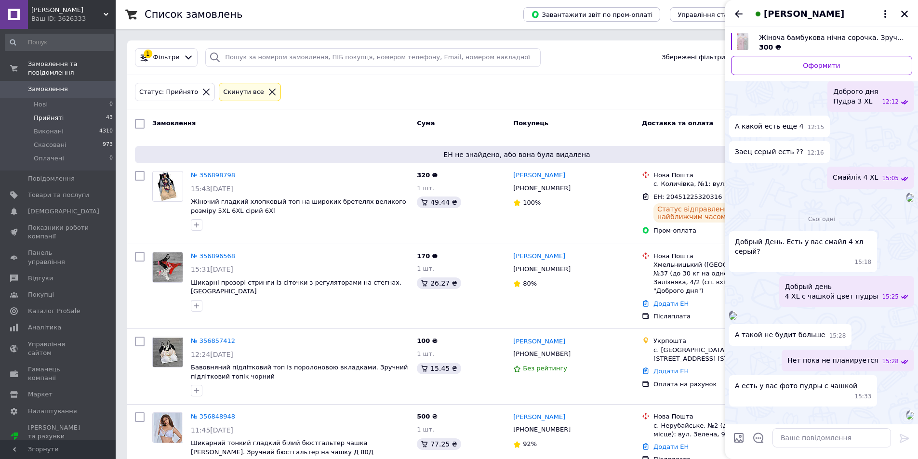
scroll to position [1219, 0]
click at [905, 406] on div "15:44" at bounding box center [897, 406] width 25 height 20
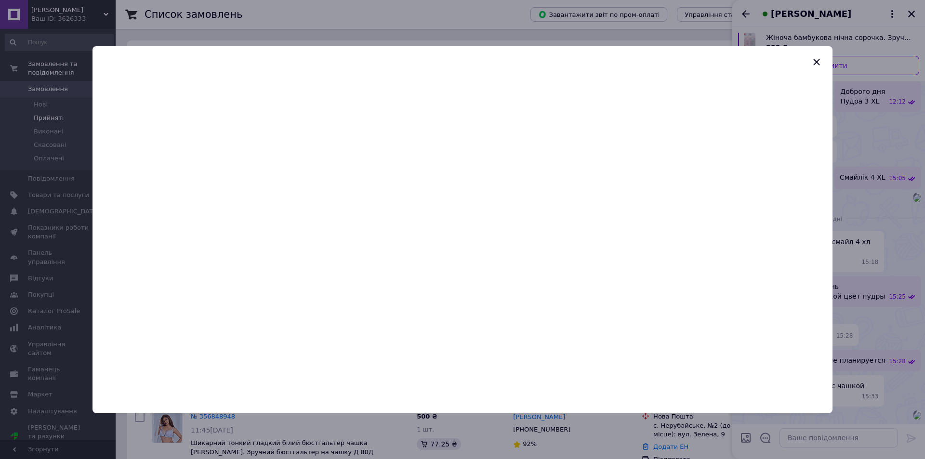
click at [905, 406] on div "15:44" at bounding box center [904, 406] width 25 height 20
click at [816, 61] on icon "button" at bounding box center [817, 62] width 12 height 12
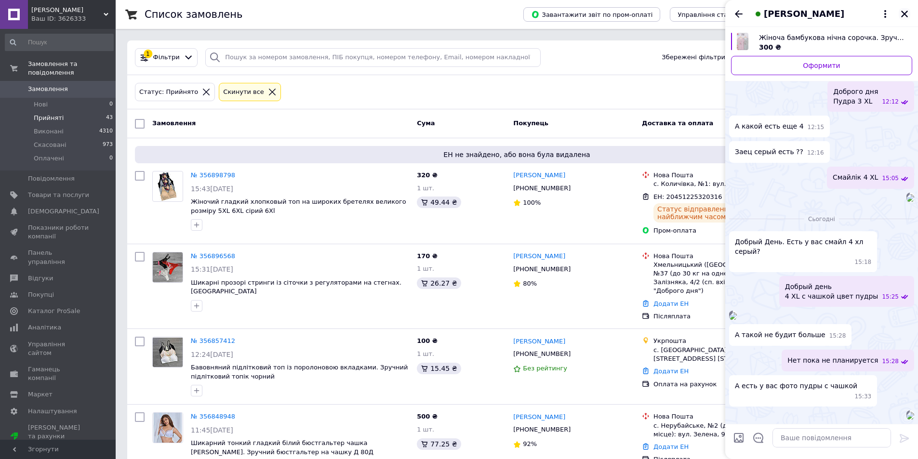
click at [905, 13] on icon "Закрити" at bounding box center [904, 14] width 9 height 9
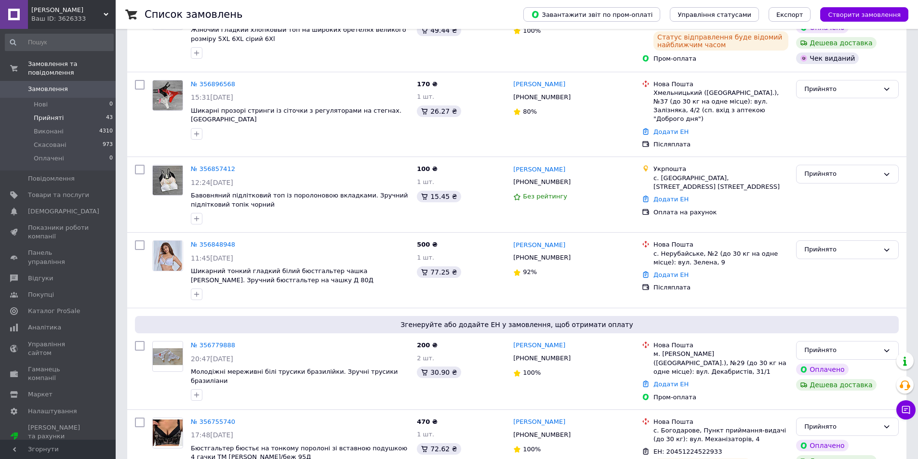
scroll to position [188, 0]
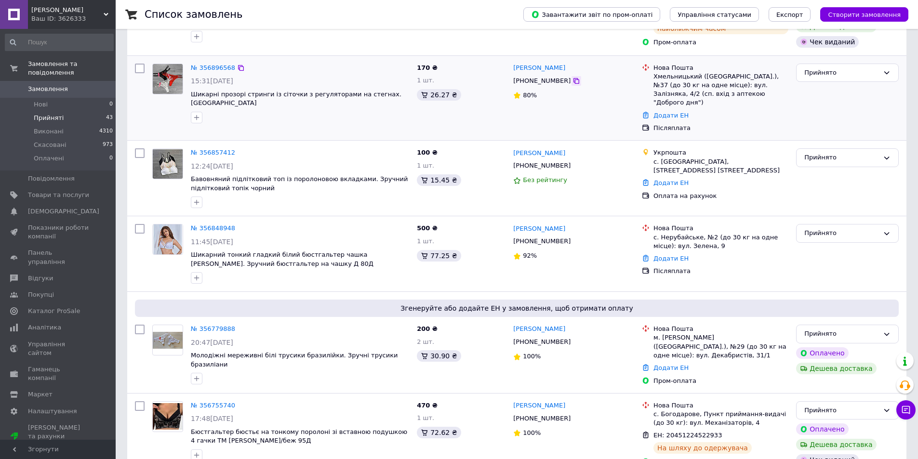
click at [572, 81] on icon at bounding box center [576, 81] width 8 height 8
click at [666, 112] on link "Додати ЕН" at bounding box center [670, 115] width 35 height 7
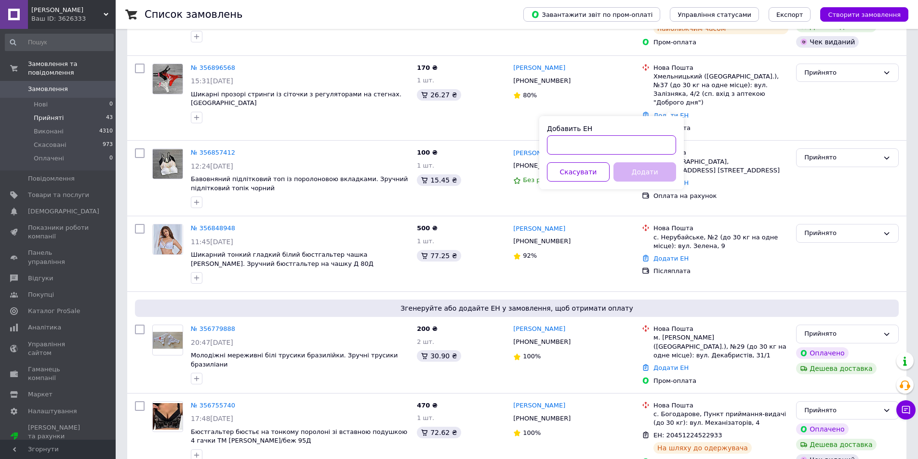
paste input "20451225323071"
type input "20451225323071"
click at [637, 173] on button "Додати" at bounding box center [644, 171] width 63 height 19
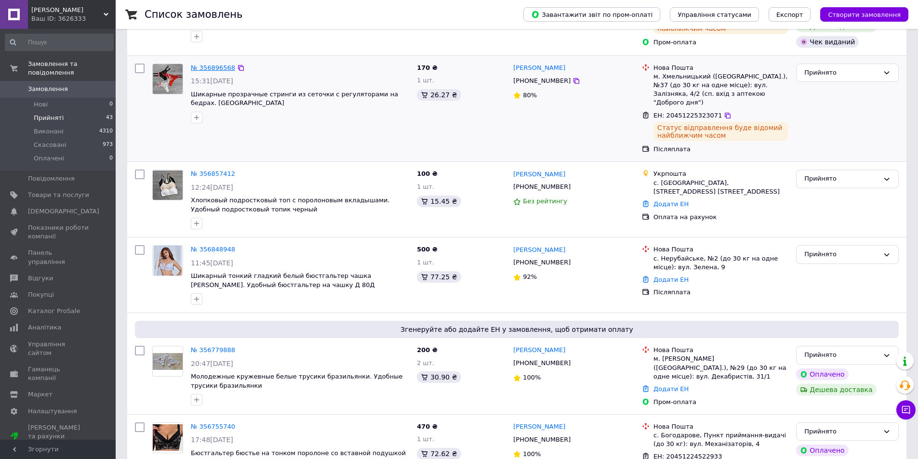
click at [222, 68] on link "№ 356896568" at bounding box center [213, 67] width 44 height 7
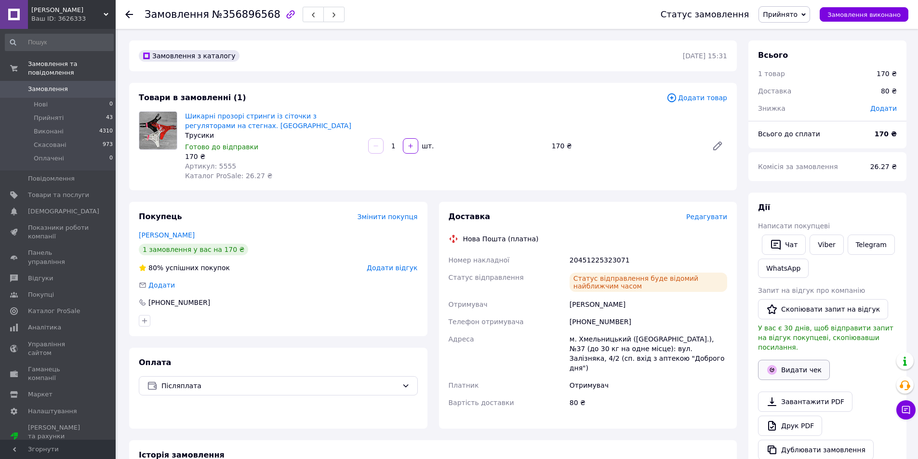
click at [812, 360] on button "Видати чек" at bounding box center [794, 370] width 72 height 20
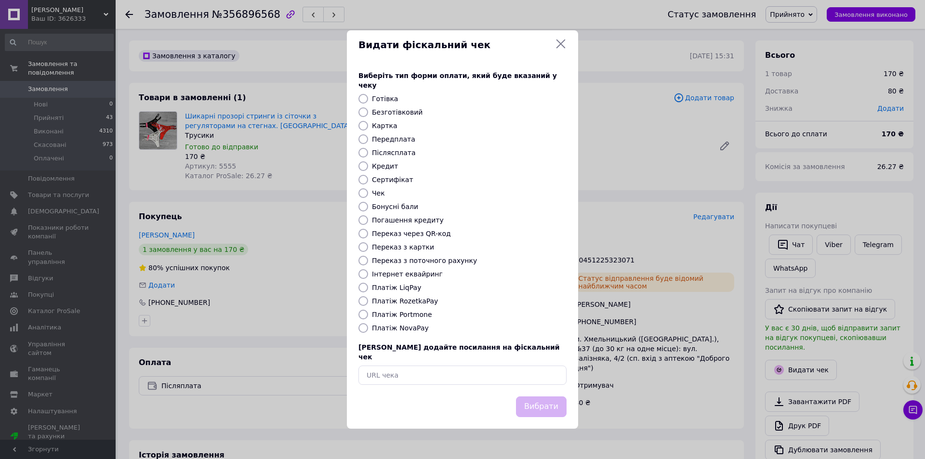
click at [363, 328] on input "Платіж NovaPay" at bounding box center [363, 328] width 10 height 10
radio input "true"
click at [545, 396] on button "Вибрати" at bounding box center [541, 406] width 51 height 21
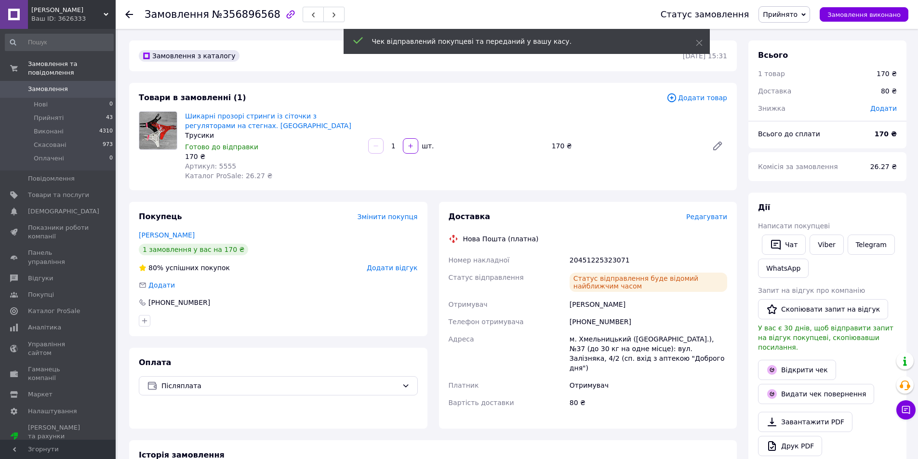
click at [130, 15] on use at bounding box center [129, 15] width 8 height 8
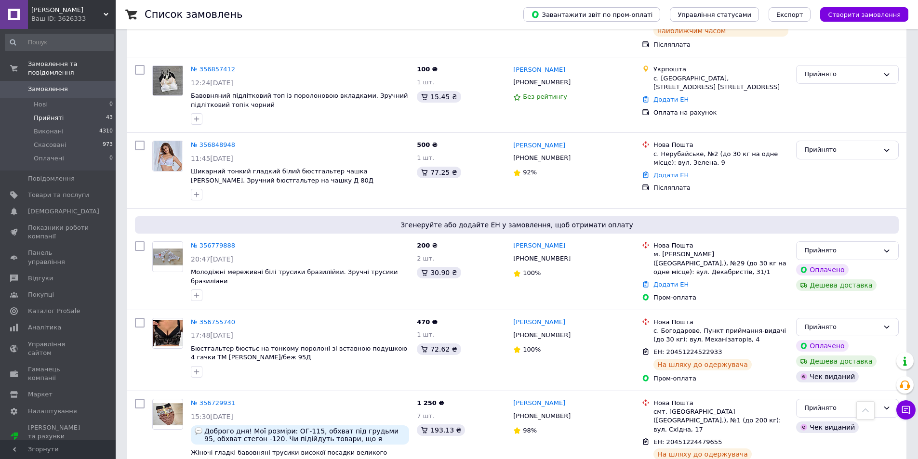
scroll to position [295, 0]
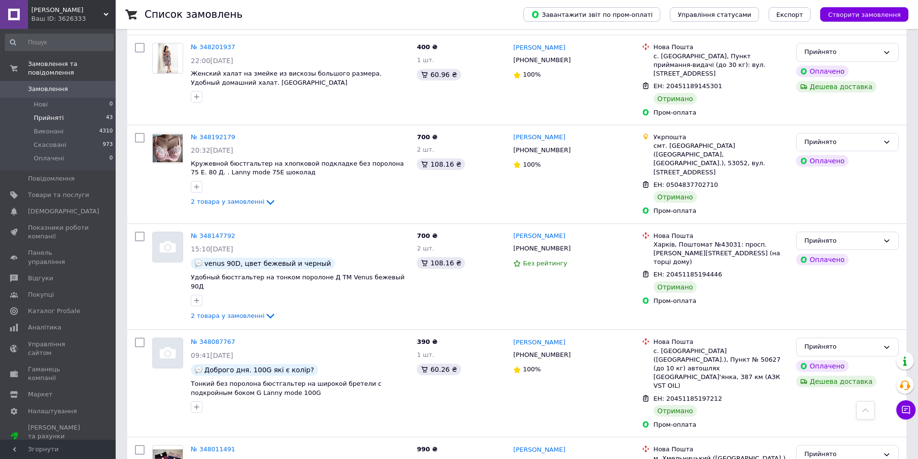
scroll to position [1489, 0]
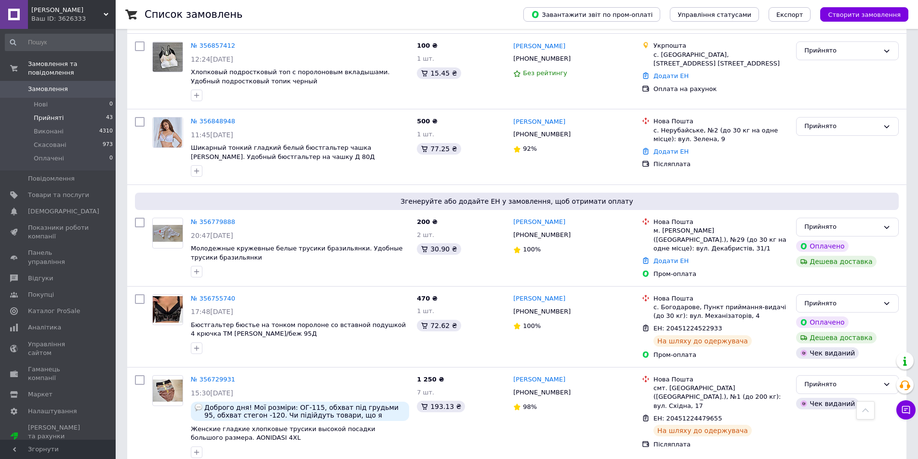
scroll to position [302, 0]
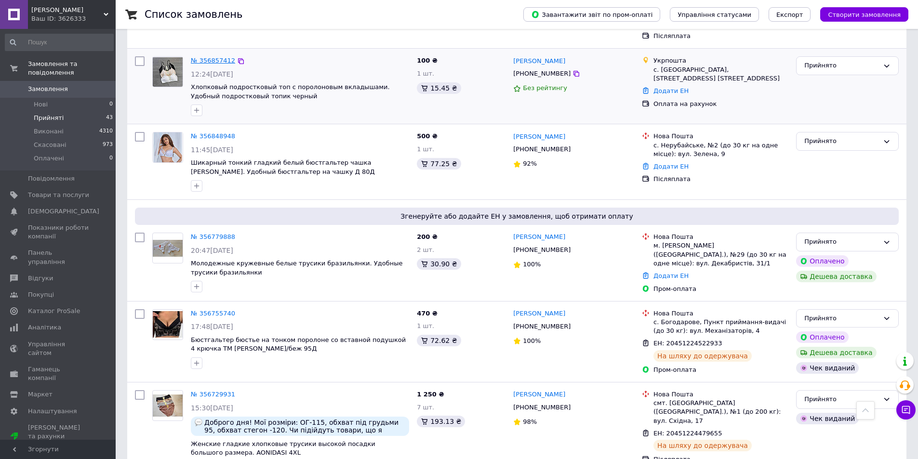
click at [213, 57] on link "№ 356857412" at bounding box center [213, 60] width 44 height 7
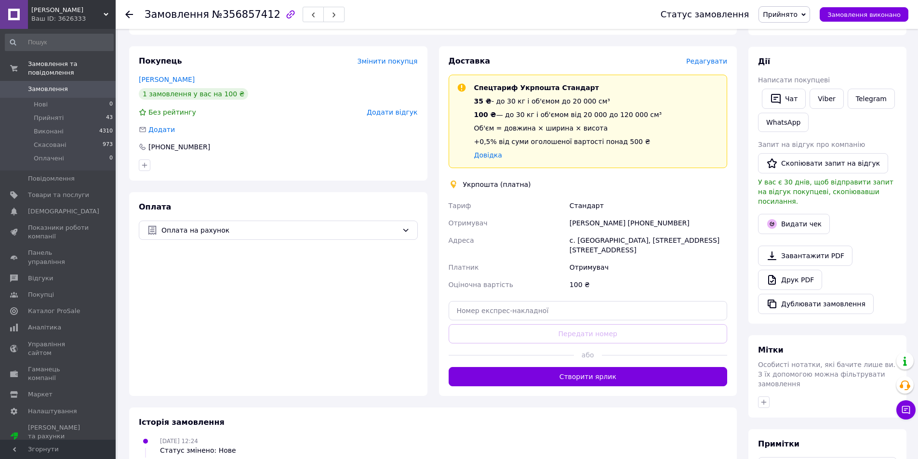
scroll to position [150, 0]
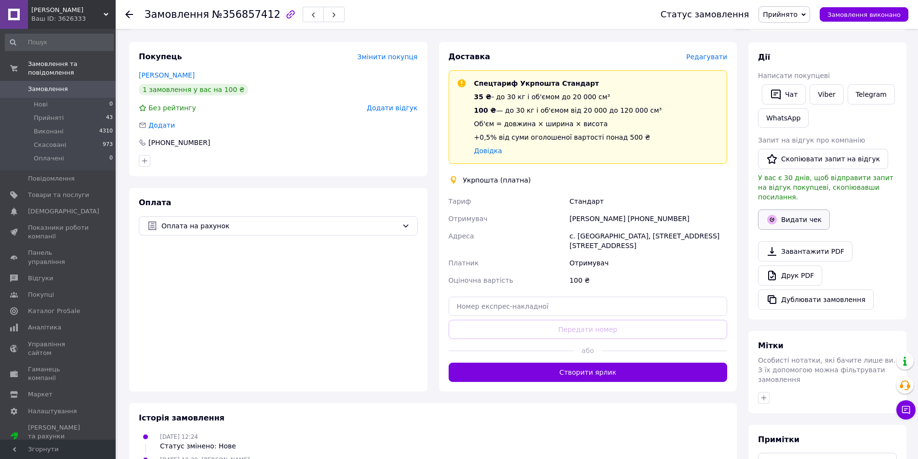
click at [803, 210] on button "Видати чек" at bounding box center [794, 220] width 72 height 20
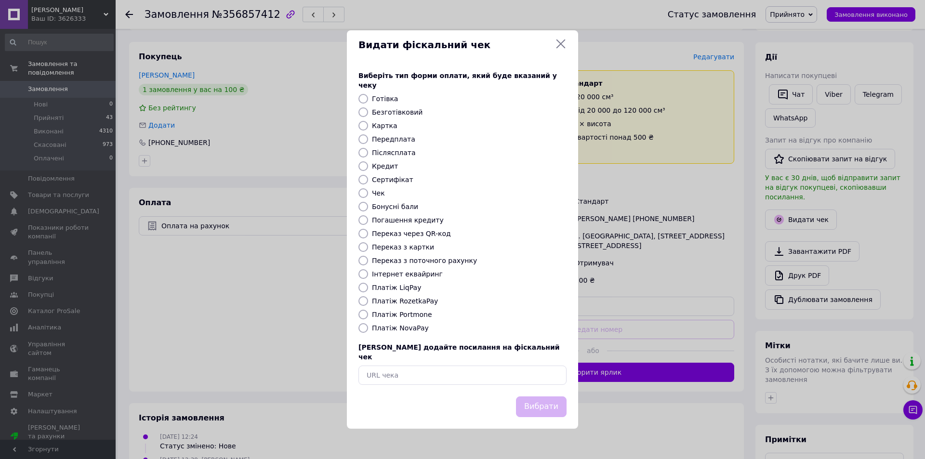
drag, startPoint x: 363, startPoint y: 327, endPoint x: 368, endPoint y: 329, distance: 5.4
click at [363, 327] on input "Платіж NovaPay" at bounding box center [363, 328] width 10 height 10
radio input "true"
click at [546, 400] on button "Вибрати" at bounding box center [541, 406] width 51 height 21
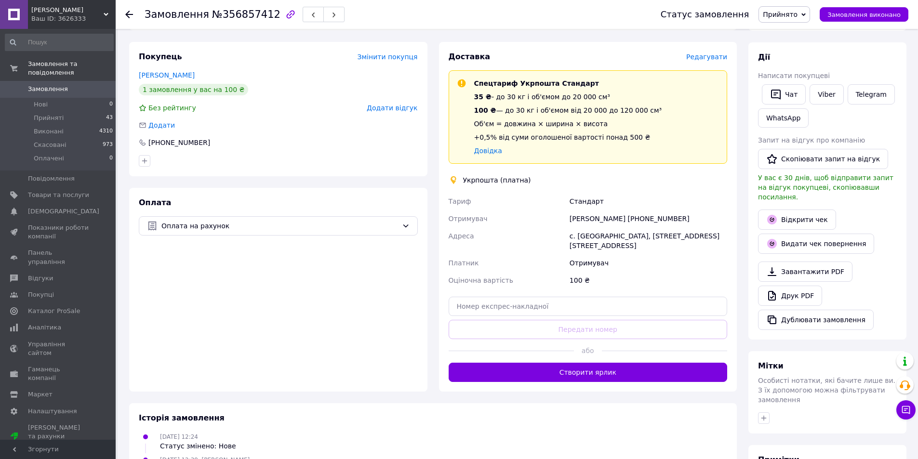
click at [128, 13] on icon at bounding box center [129, 15] width 8 height 8
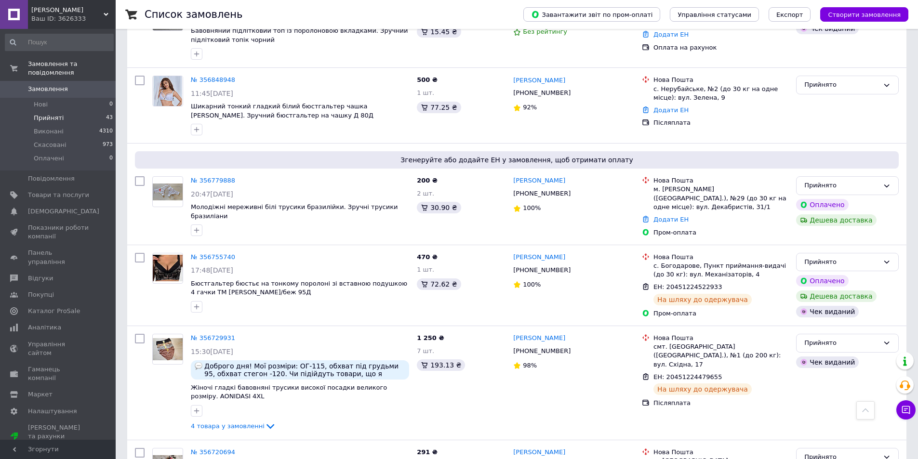
scroll to position [362, 0]
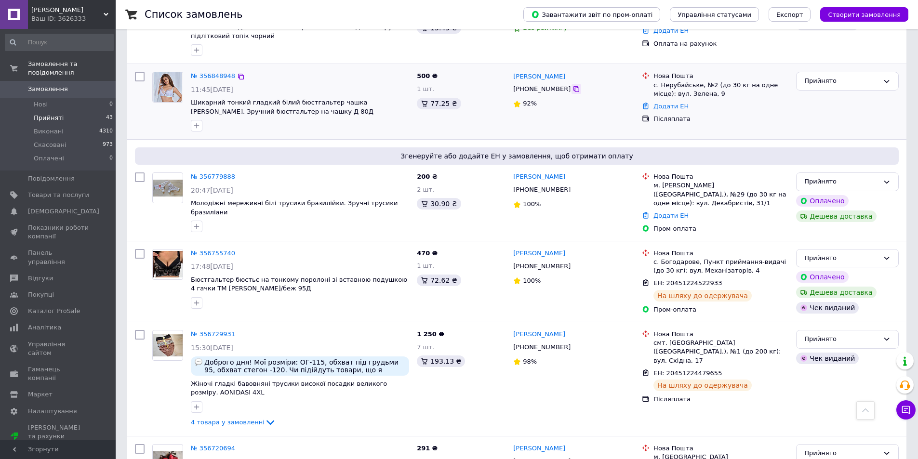
click at [573, 86] on icon at bounding box center [576, 89] width 6 height 6
click at [667, 103] on link "Додати ЕН" at bounding box center [670, 106] width 35 height 7
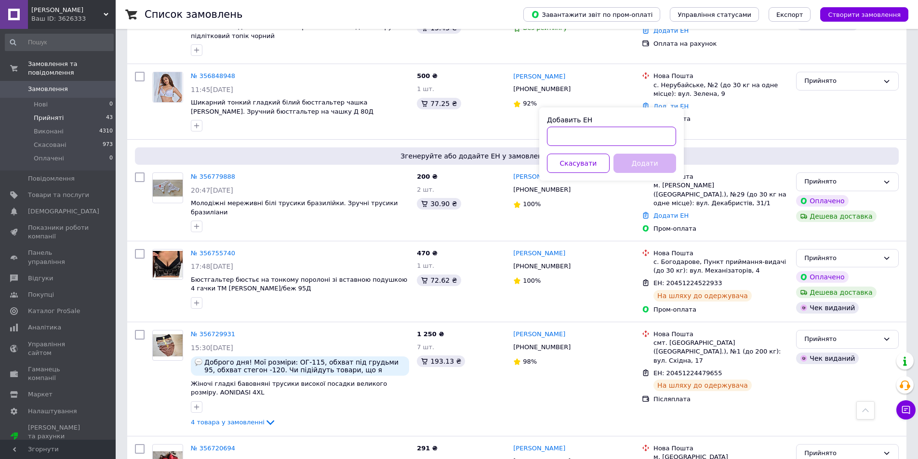
paste input "20451225327947"
type input "20451225327947"
click at [637, 162] on button "Додати" at bounding box center [644, 163] width 63 height 19
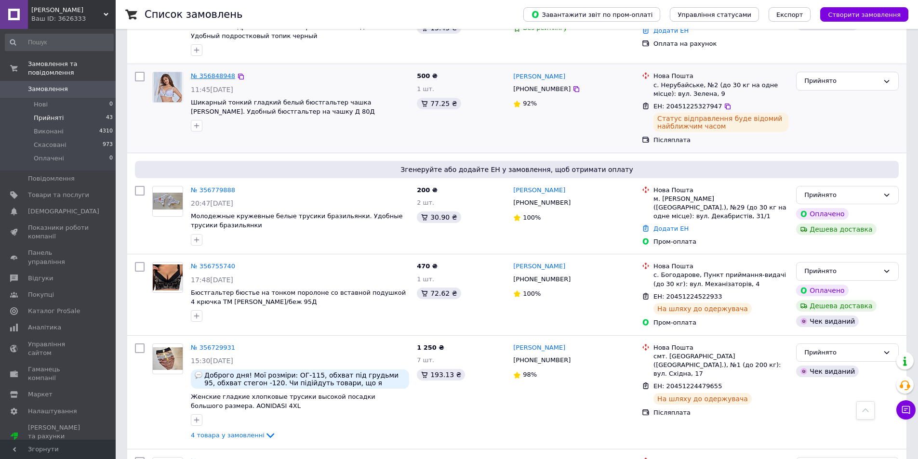
click at [224, 72] on link "№ 356848948" at bounding box center [213, 75] width 44 height 7
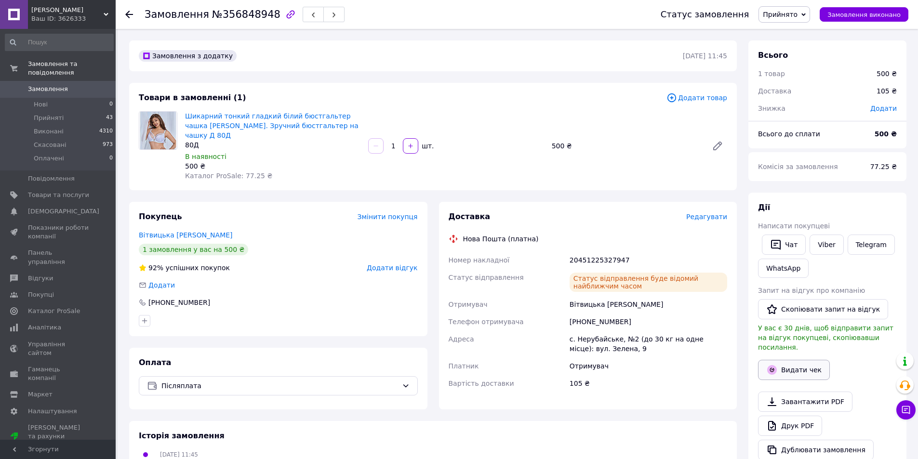
click at [794, 362] on button "Видати чек" at bounding box center [794, 370] width 72 height 20
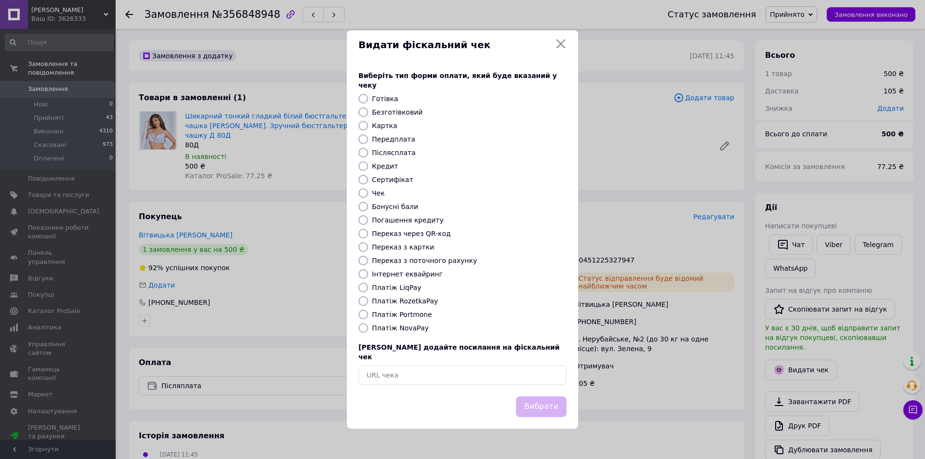
click at [362, 325] on input "Платіж NovaPay" at bounding box center [363, 328] width 10 height 10
radio input "true"
click at [538, 396] on button "Вибрати" at bounding box center [541, 406] width 51 height 21
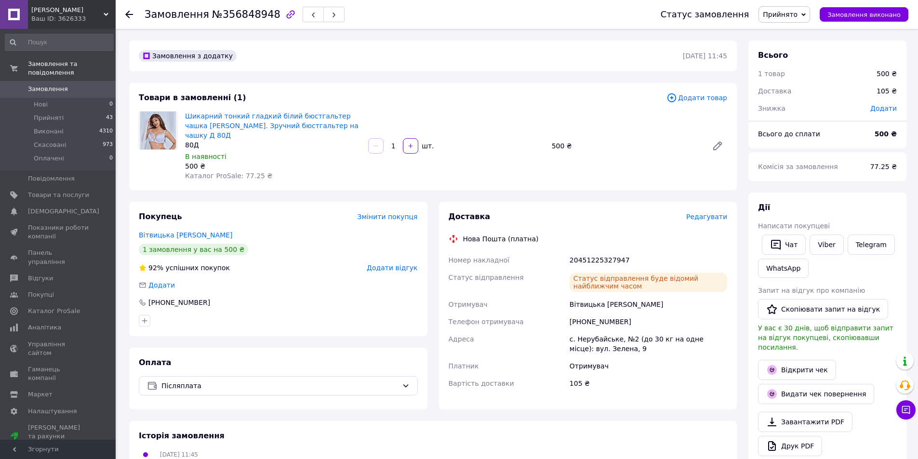
click at [129, 13] on icon at bounding box center [129, 15] width 8 height 8
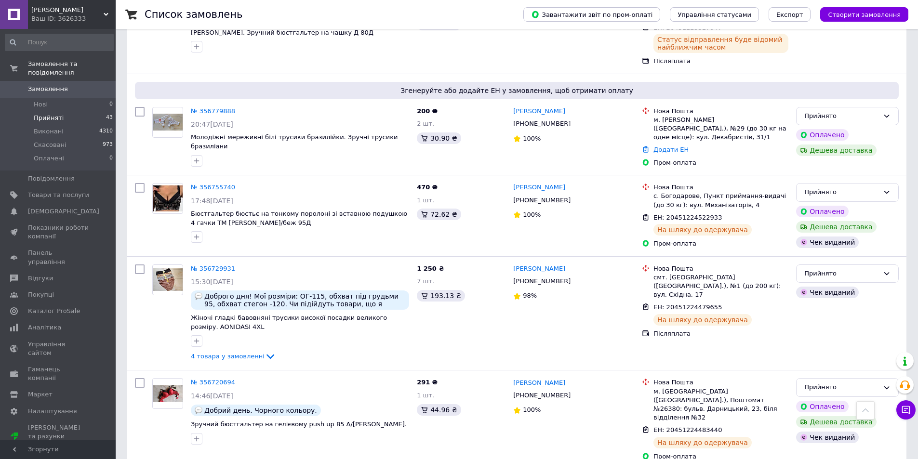
scroll to position [455, 0]
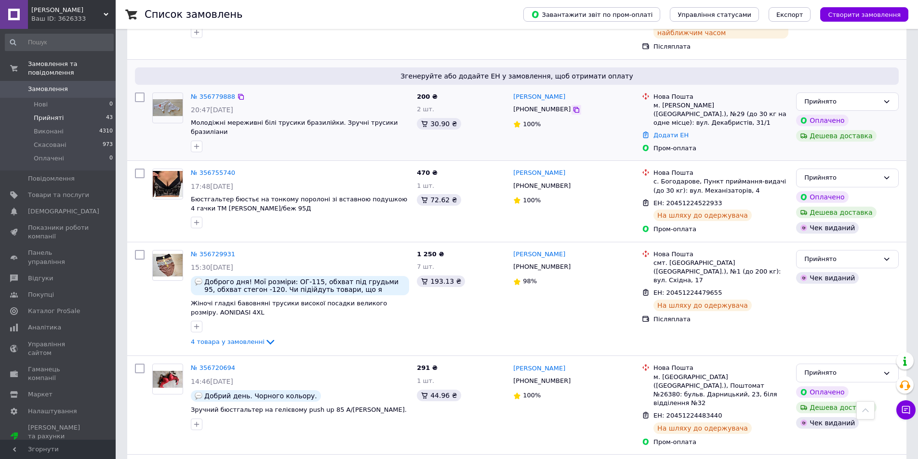
click at [572, 106] on icon at bounding box center [576, 110] width 8 height 8
click at [671, 131] on link "Додати ЕН" at bounding box center [670, 134] width 35 height 7
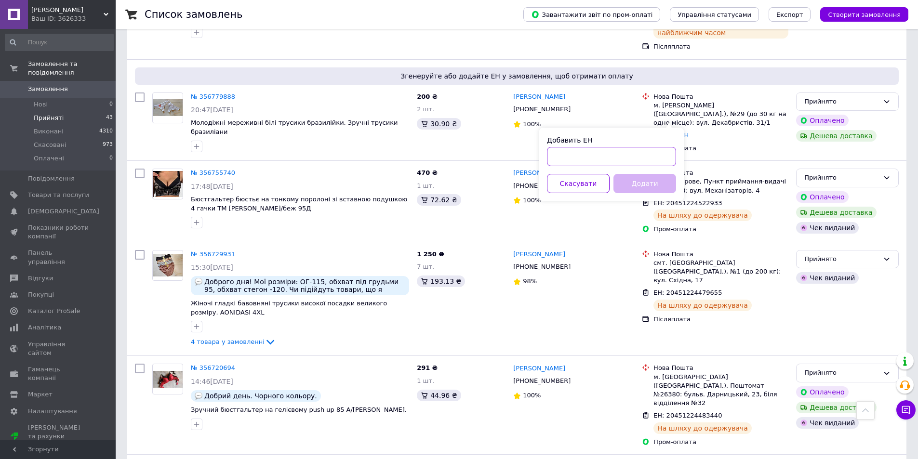
paste input "20451225329768"
type input "20451225329768"
click at [642, 182] on button "Додати" at bounding box center [644, 183] width 63 height 19
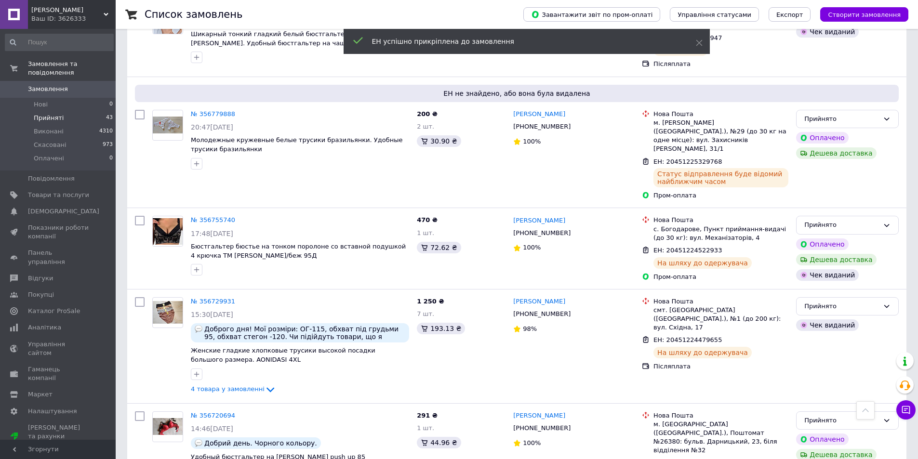
scroll to position [447, 0]
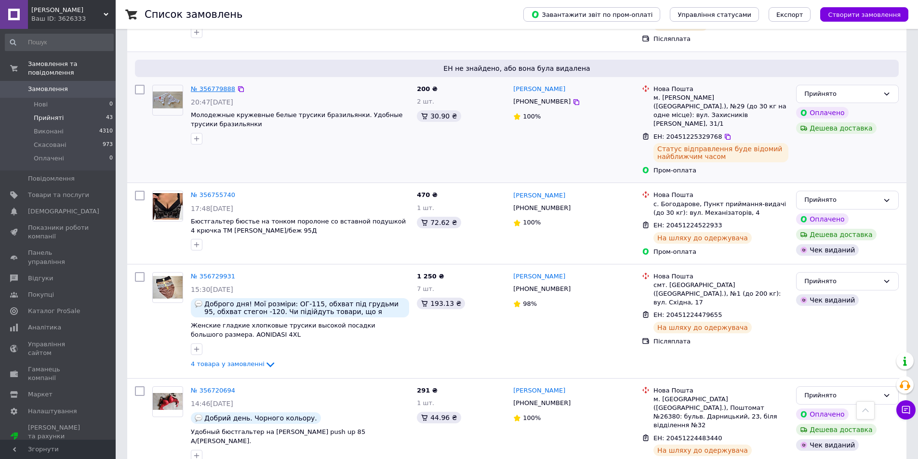
click at [215, 85] on link "№ 356779888" at bounding box center [213, 88] width 44 height 7
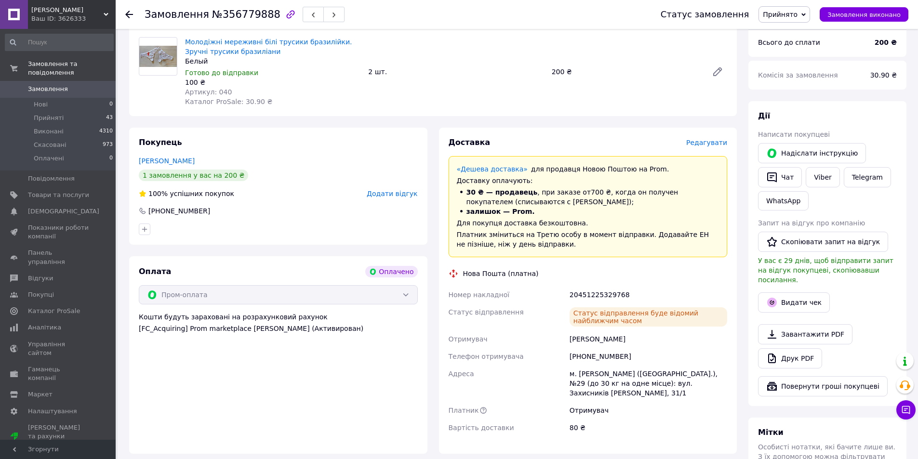
scroll to position [334, 0]
click at [794, 291] on button "Видати чек" at bounding box center [794, 301] width 72 height 20
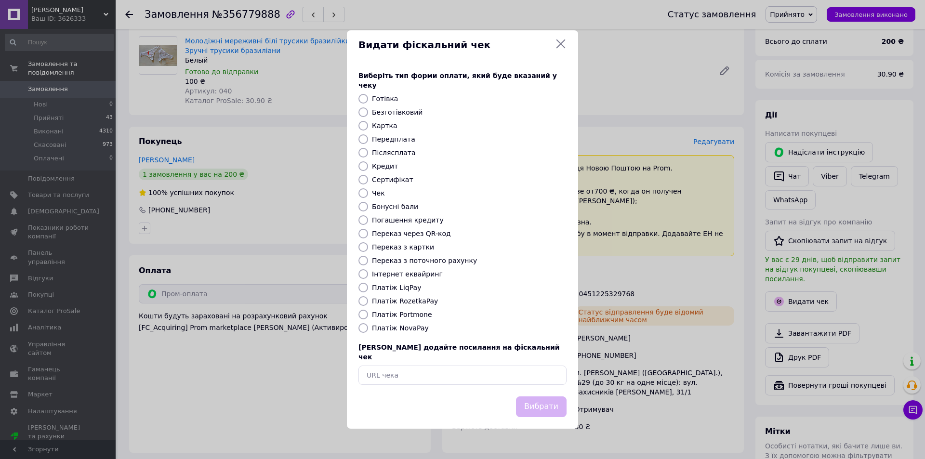
click at [364, 301] on input "Платіж RozetkaPay" at bounding box center [363, 301] width 10 height 10
radio input "true"
click at [539, 396] on button "Вибрати" at bounding box center [541, 406] width 51 height 21
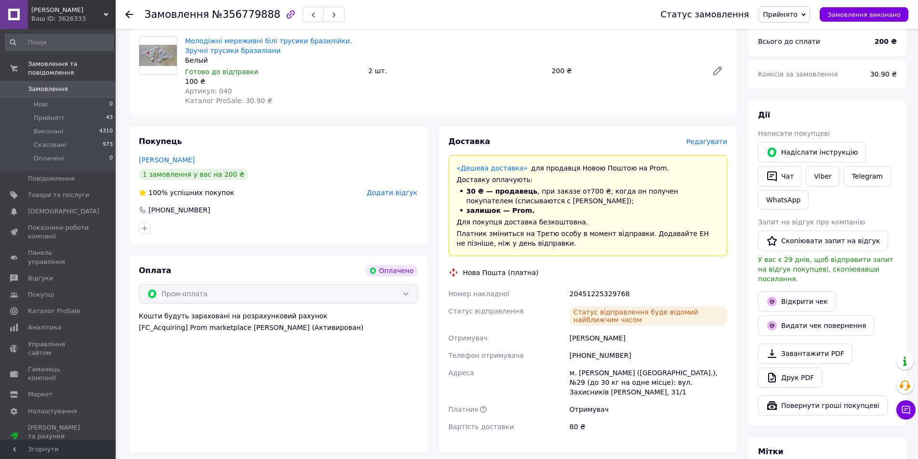
click at [130, 13] on icon at bounding box center [129, 15] width 8 height 8
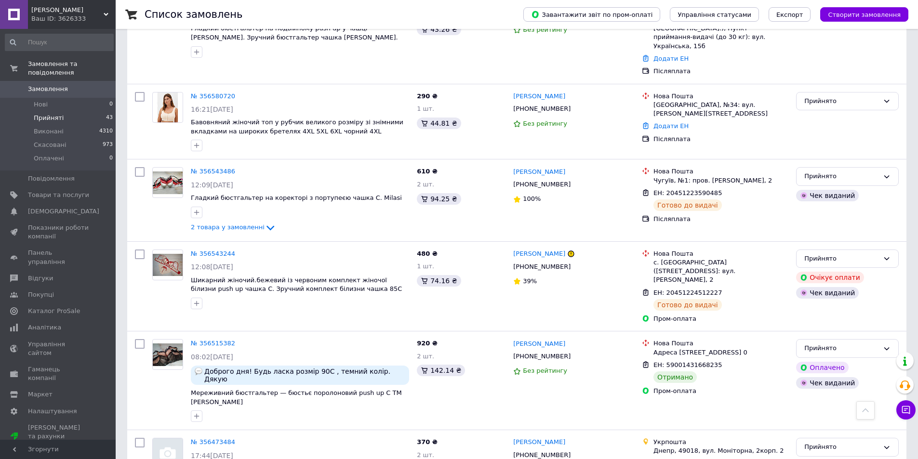
scroll to position [1488, 0]
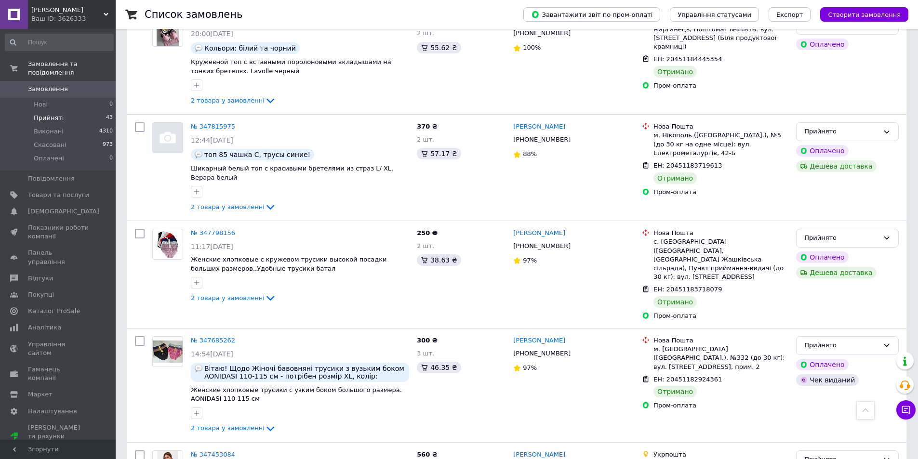
scroll to position [1489, 0]
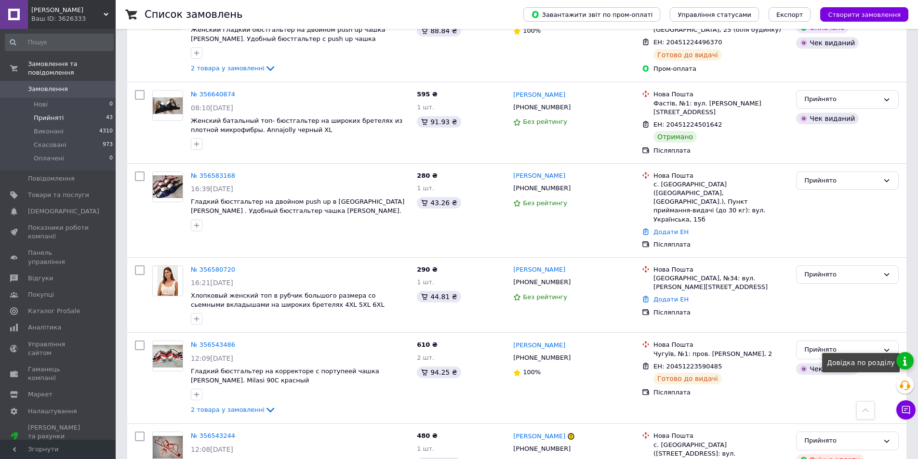
scroll to position [1207, 0]
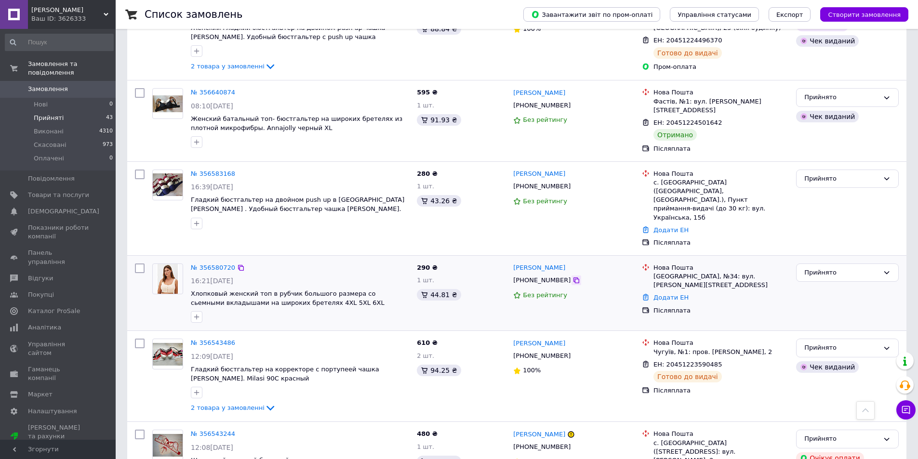
click at [573, 277] on icon at bounding box center [576, 280] width 6 height 6
click at [662, 294] on link "Додати ЕН" at bounding box center [670, 297] width 35 height 7
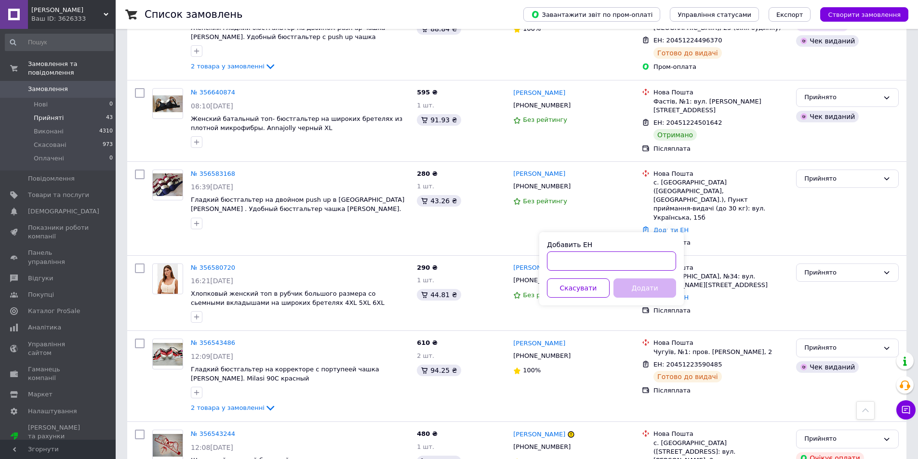
paste input "20451225335285"
type input "20451225335285"
click at [640, 287] on button "Додати" at bounding box center [644, 287] width 63 height 19
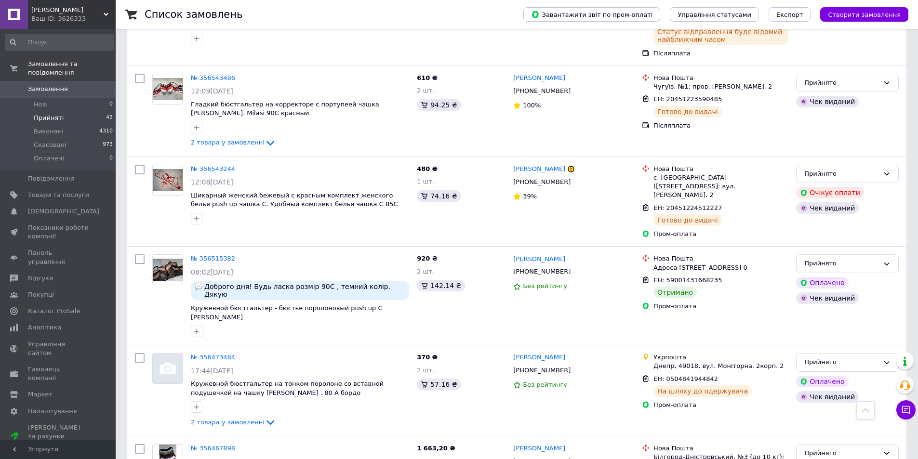
scroll to position [1502, 0]
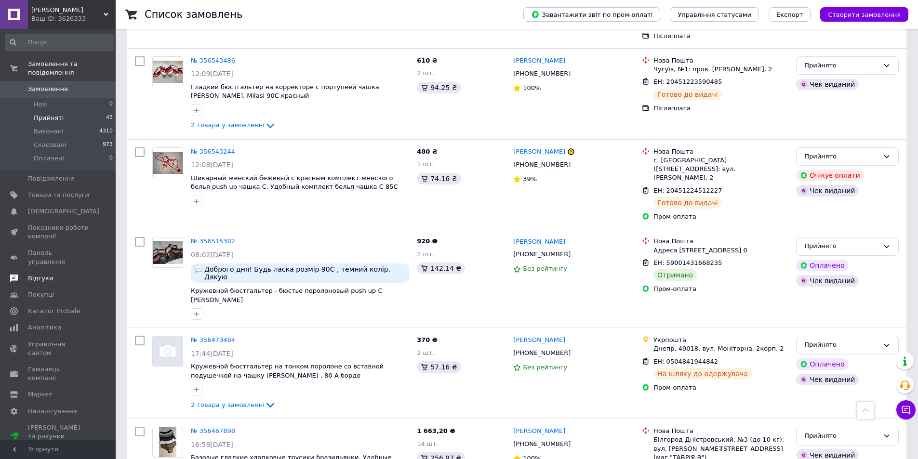
click at [46, 274] on span "Відгуки" at bounding box center [40, 278] width 25 height 9
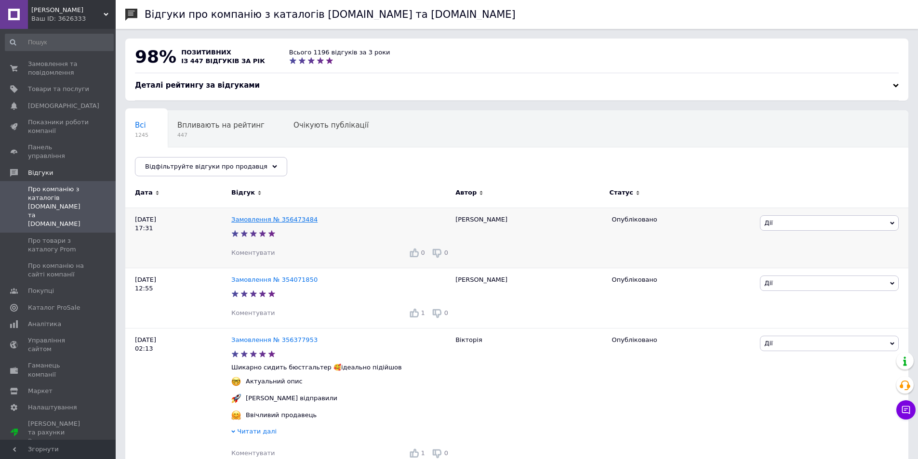
click at [263, 221] on link "Замовлення № 356473484" at bounding box center [274, 219] width 86 height 7
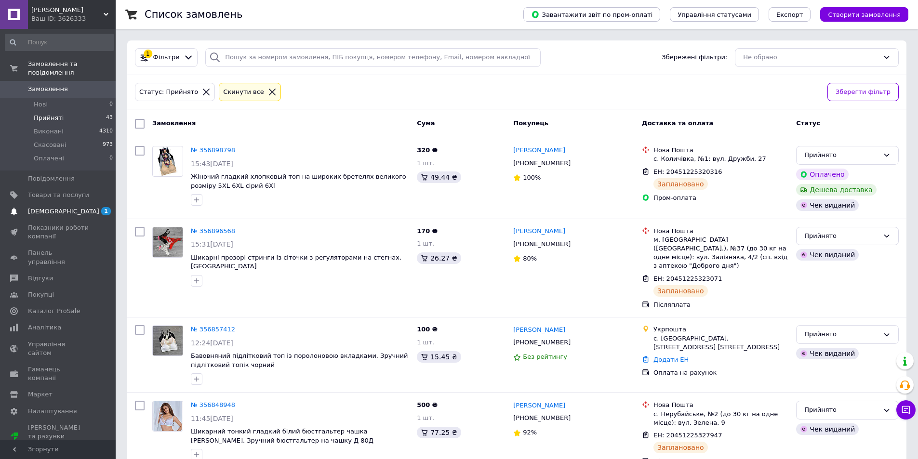
scroll to position [1438, 0]
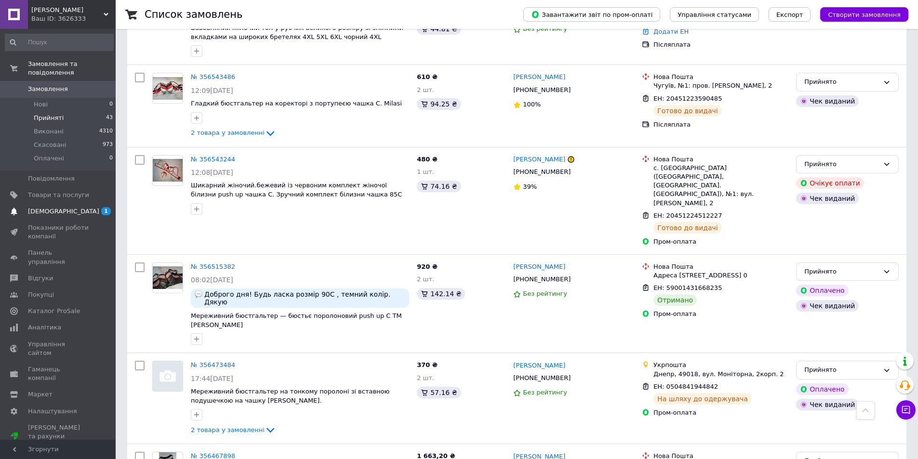
click at [59, 207] on span "[DEMOGRAPHIC_DATA]" at bounding box center [63, 211] width 71 height 9
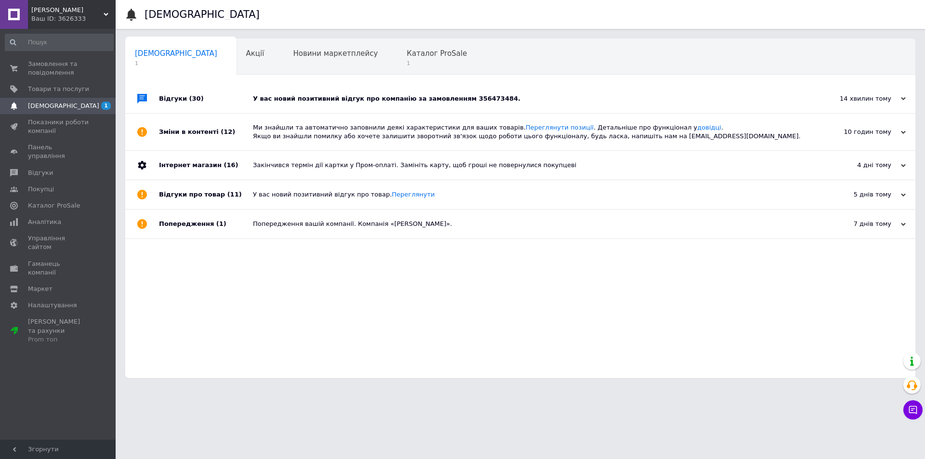
click at [395, 99] on div "У вас новий позитивний відгук про компанію за замовленням 356473484." at bounding box center [531, 98] width 556 height 9
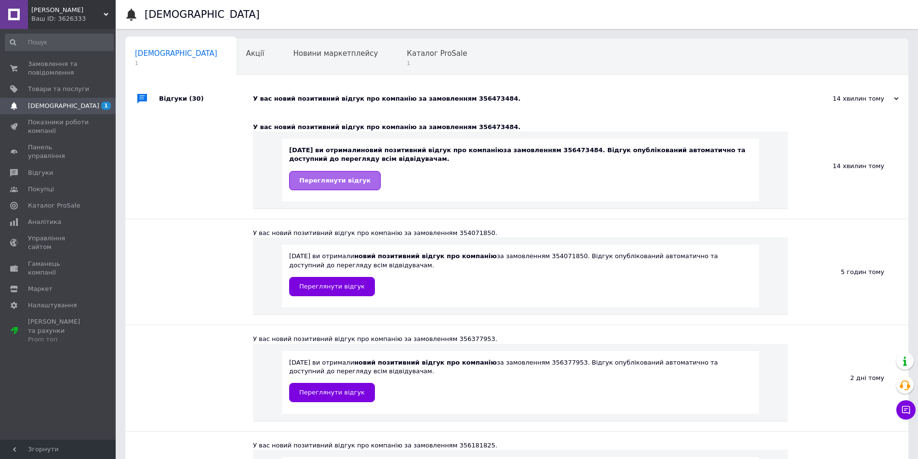
click at [355, 185] on link "Переглянути відгук" at bounding box center [335, 180] width 92 height 19
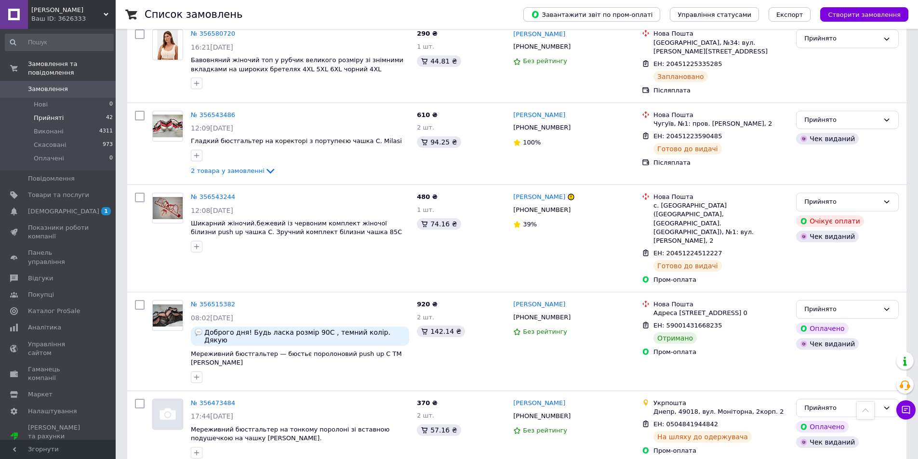
scroll to position [1486, 0]
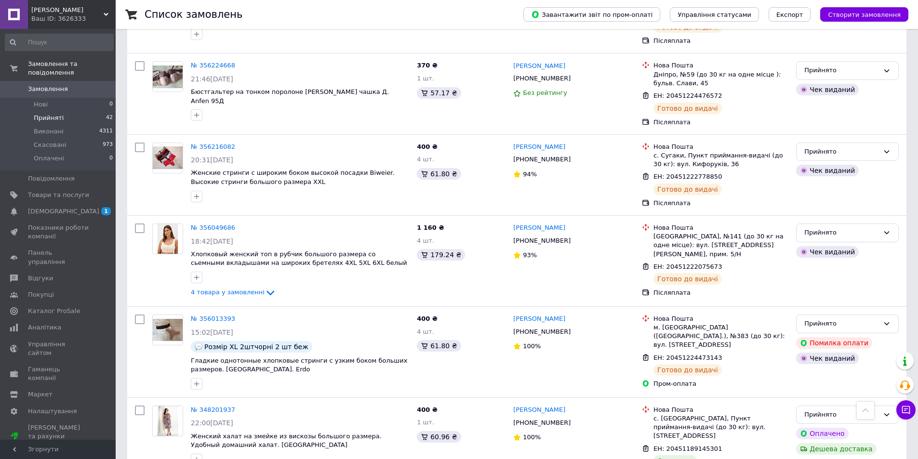
scroll to position [518, 0]
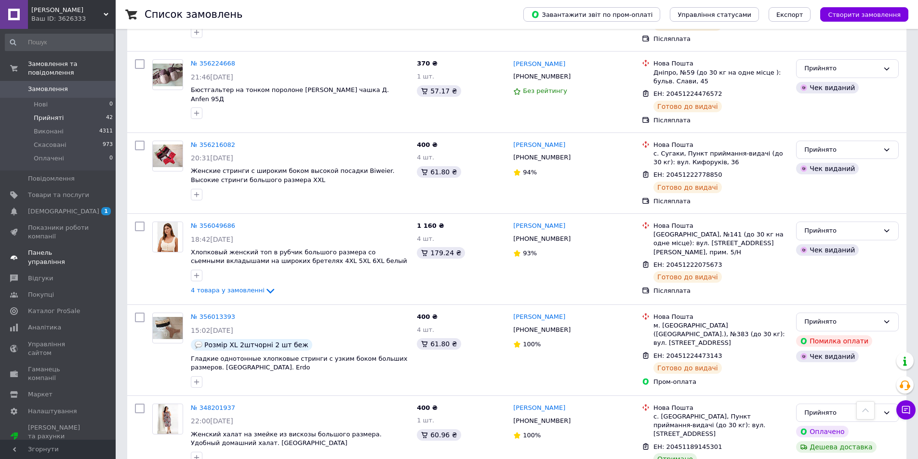
click at [49, 249] on span "Панель управління" at bounding box center [58, 257] width 61 height 17
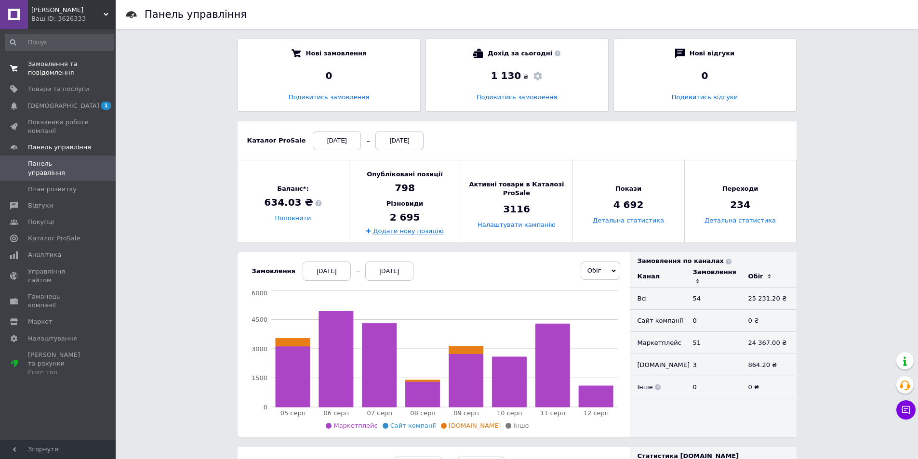
click at [44, 70] on span "Замовлення та повідомлення" at bounding box center [58, 68] width 61 height 17
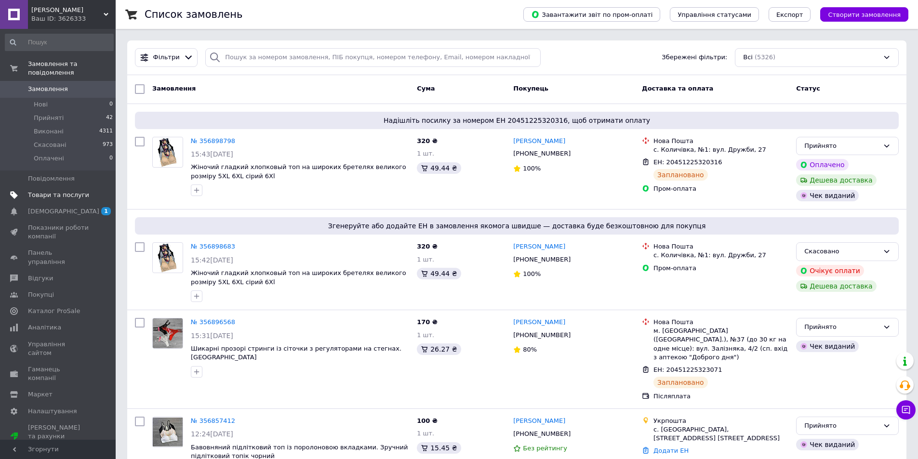
click at [48, 191] on span "Товари та послуги" at bounding box center [58, 195] width 61 height 9
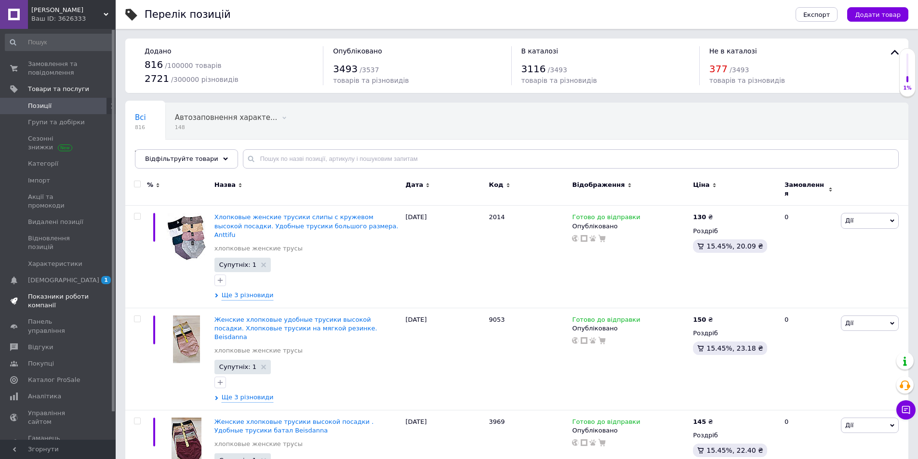
click at [50, 292] on span "Показники роботи компанії" at bounding box center [58, 300] width 61 height 17
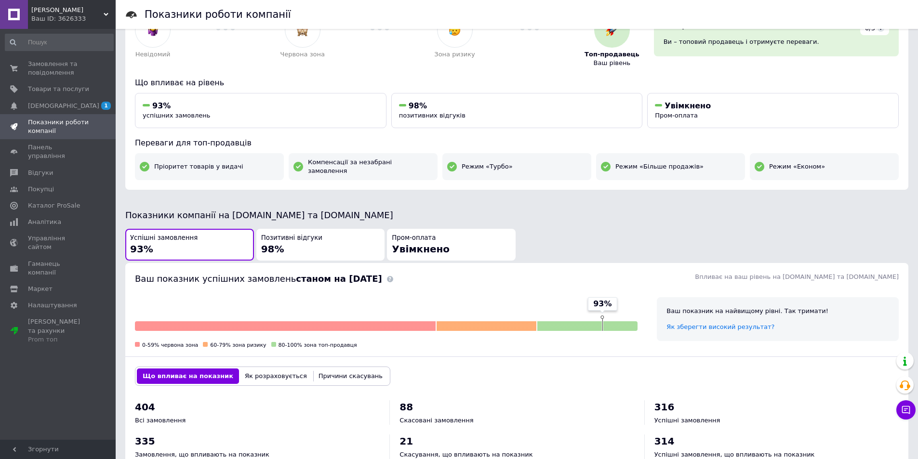
scroll to position [40, 0]
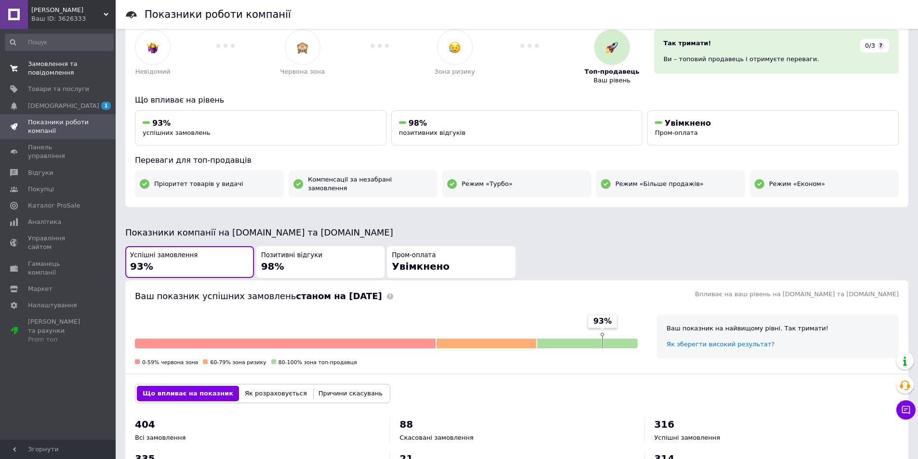
click at [46, 72] on span "Замовлення та повідомлення" at bounding box center [58, 68] width 61 height 17
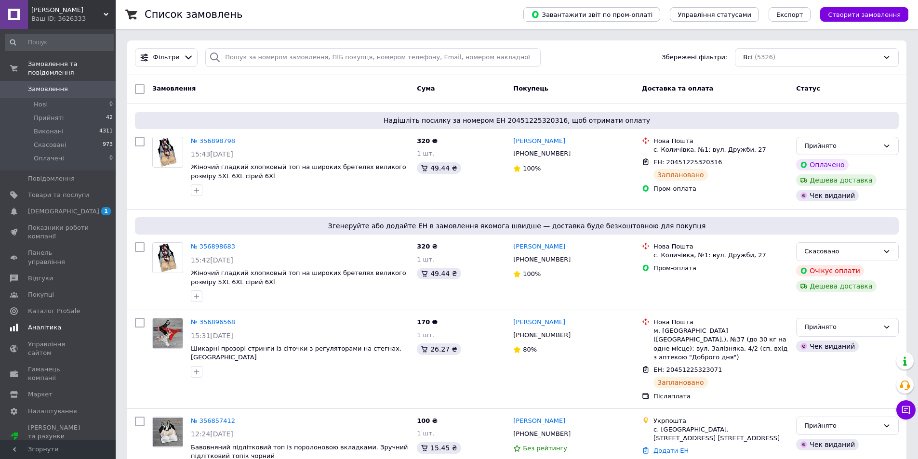
click at [44, 323] on span "Аналітика" at bounding box center [44, 327] width 33 height 9
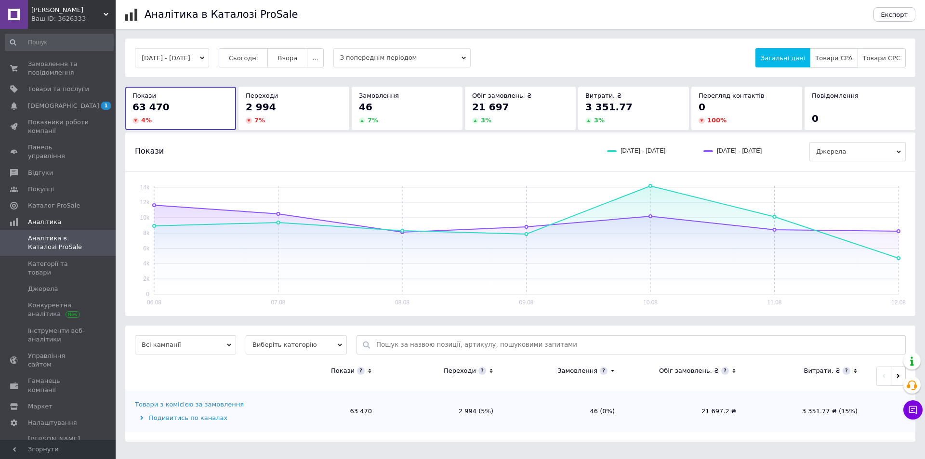
click at [841, 59] on span "Товари CPA" at bounding box center [833, 57] width 37 height 7
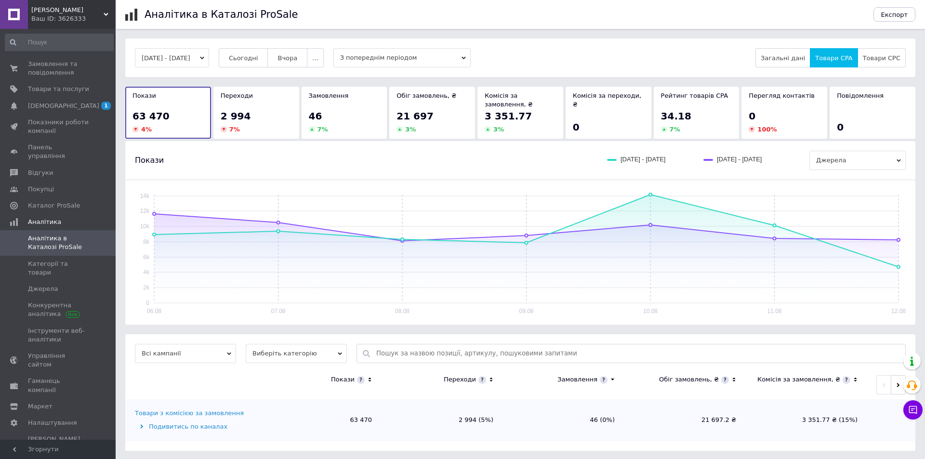
click at [204, 57] on icon "button" at bounding box center [202, 58] width 4 height 4
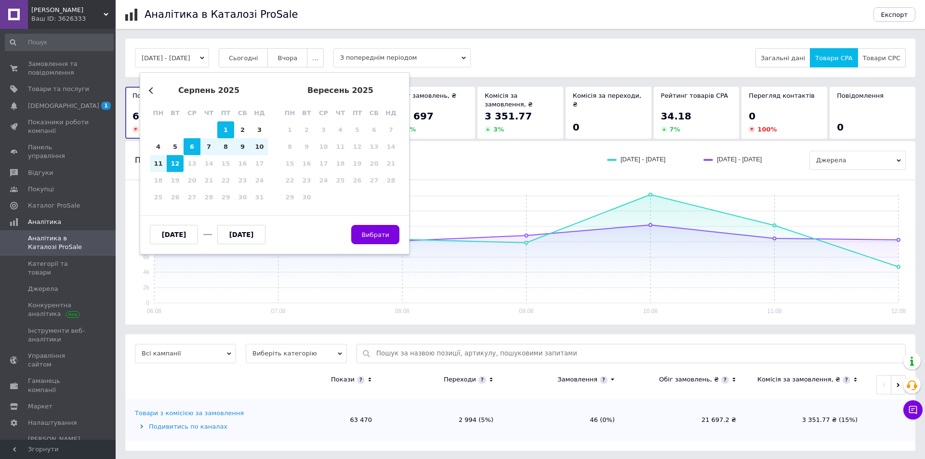
click at [223, 128] on div "1" at bounding box center [225, 129] width 17 height 17
type input "[DATE]"
drag, startPoint x: 176, startPoint y: 164, endPoint x: 182, endPoint y: 169, distance: 7.5
click at [176, 165] on div "12" at bounding box center [175, 163] width 17 height 17
type input "[DATE]"
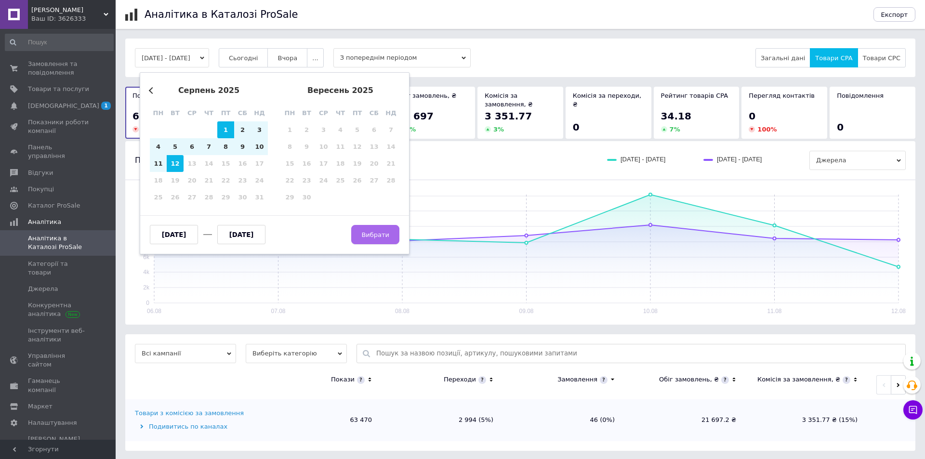
click at [388, 232] on span "Вибрати" at bounding box center [375, 234] width 28 height 7
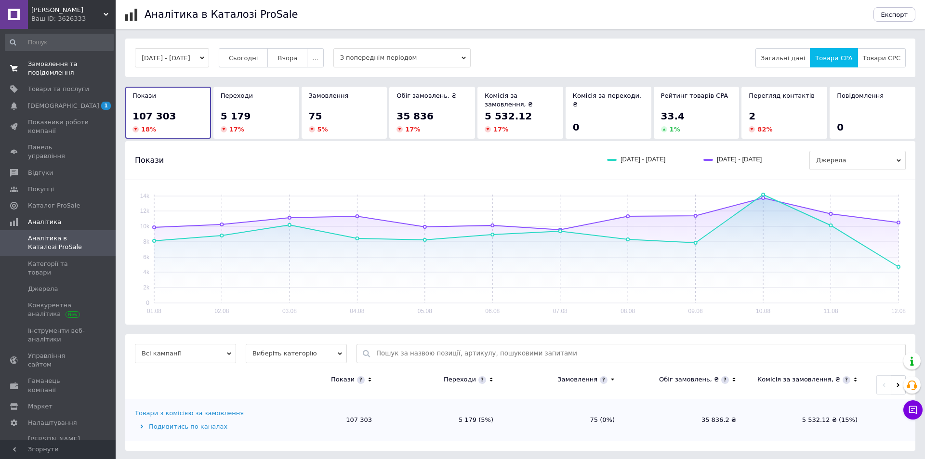
click at [38, 72] on span "Замовлення та повідомлення" at bounding box center [58, 68] width 61 height 17
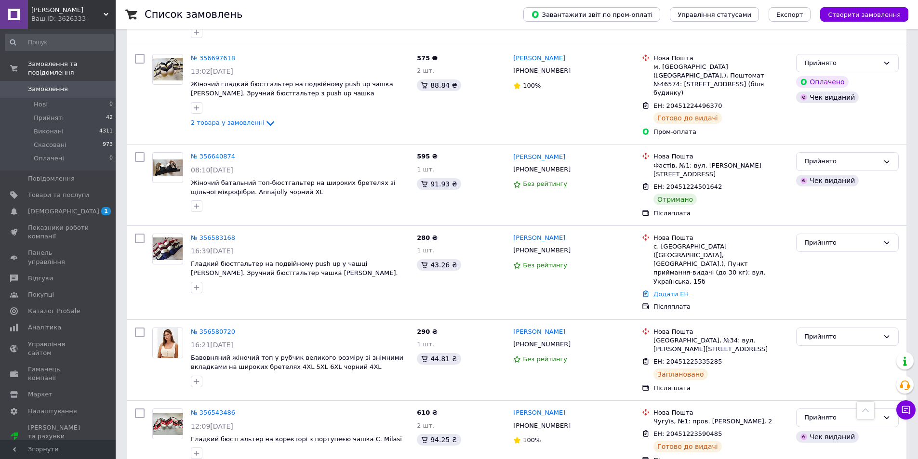
scroll to position [1445, 0]
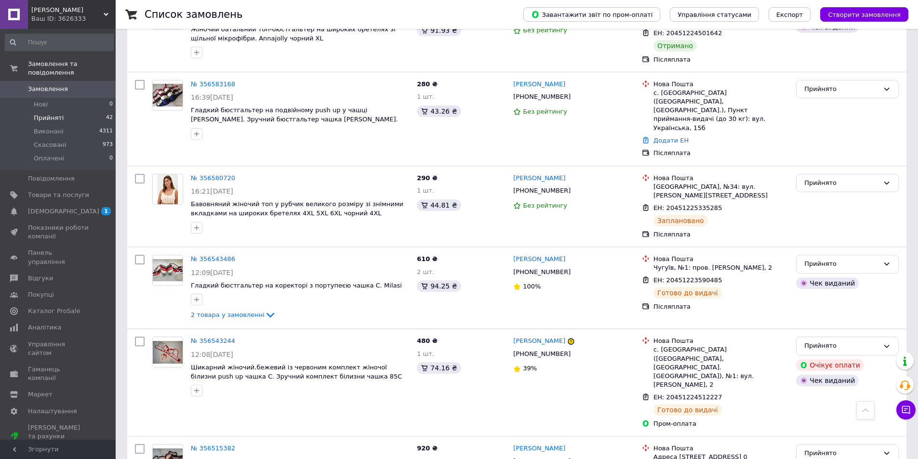
click at [54, 114] on span "Прийняті" at bounding box center [49, 118] width 30 height 9
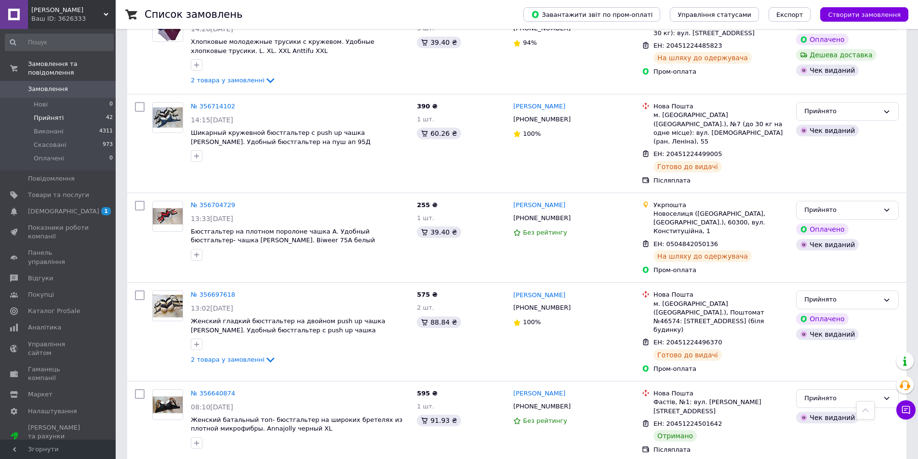
scroll to position [1495, 0]
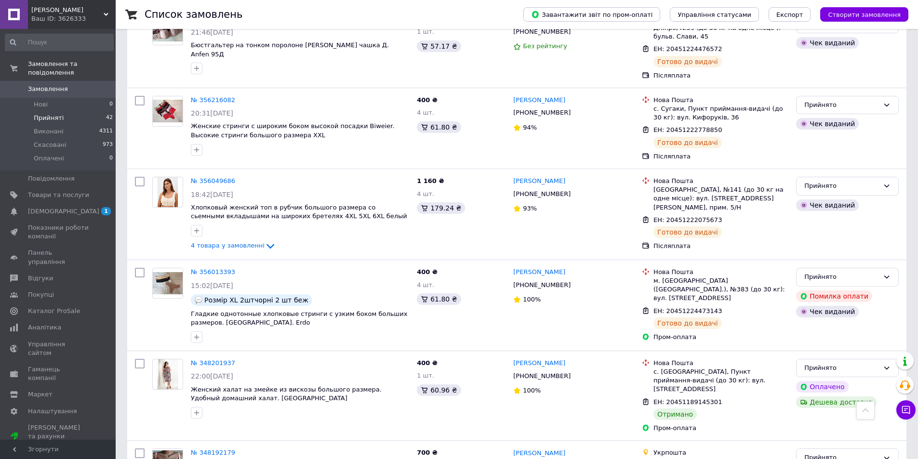
scroll to position [565, 0]
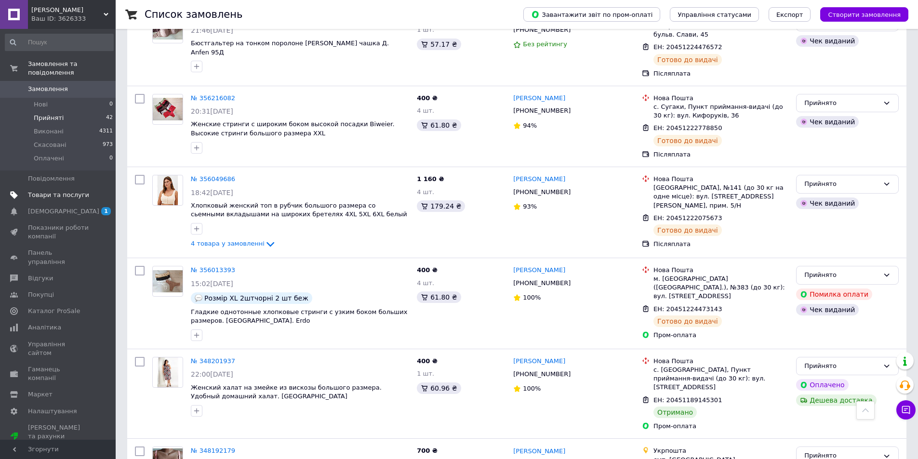
click at [54, 191] on span "Товари та послуги" at bounding box center [58, 195] width 61 height 9
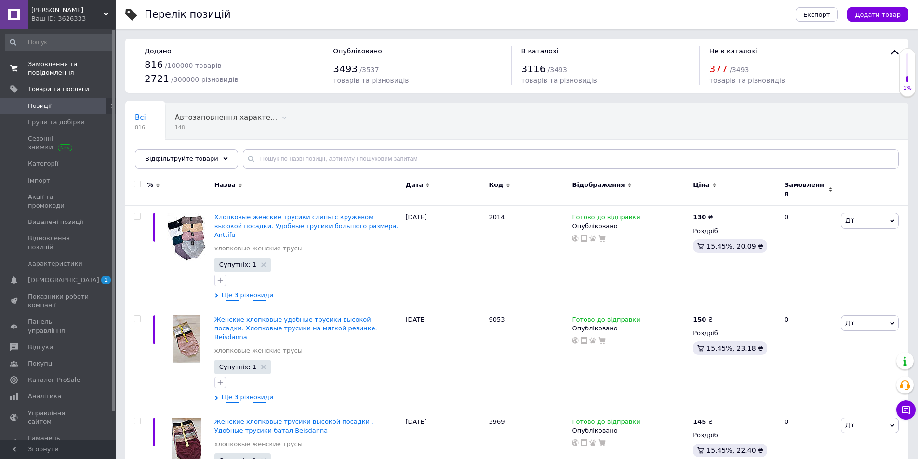
click at [70, 75] on span "Замовлення та повідомлення" at bounding box center [58, 68] width 61 height 17
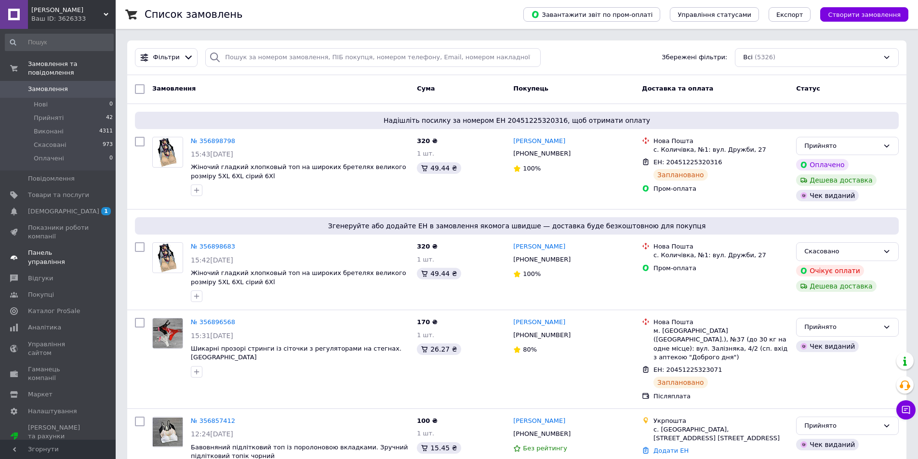
click at [61, 249] on span "Панель управління" at bounding box center [58, 257] width 61 height 17
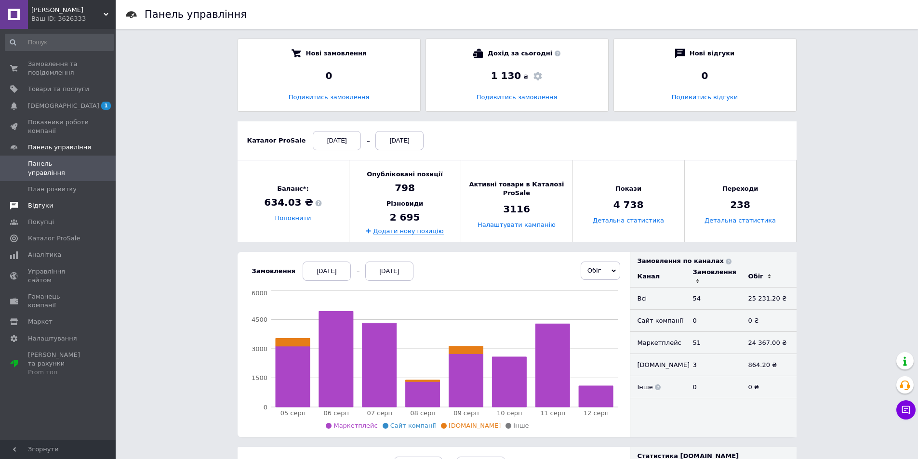
click at [44, 201] on span "Відгуки" at bounding box center [40, 205] width 25 height 9
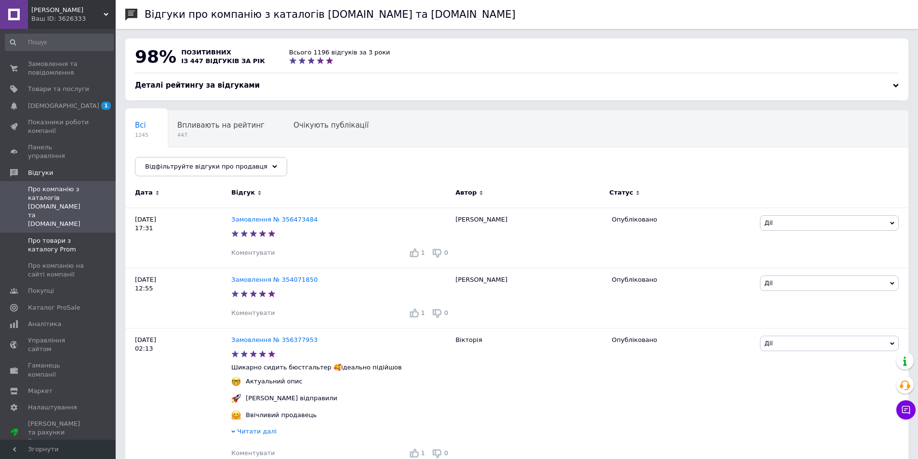
click at [51, 236] on span "Про товари з каталогу Prom" at bounding box center [58, 244] width 61 height 17
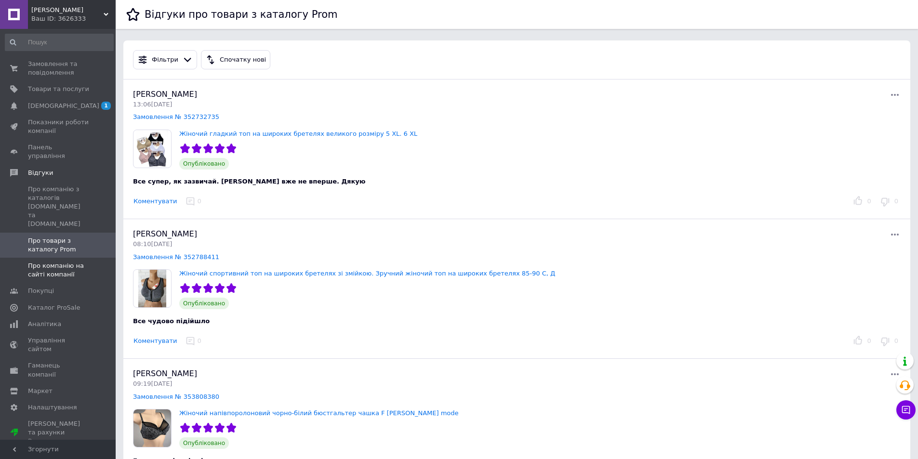
click at [49, 262] on span "Про компанію на сайті компанії" at bounding box center [58, 270] width 61 height 17
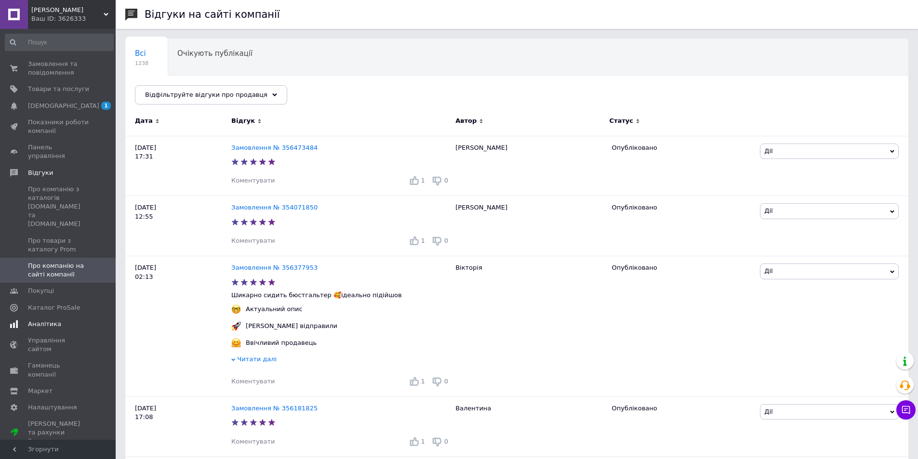
click at [50, 320] on span "Аналітика" at bounding box center [44, 324] width 33 height 9
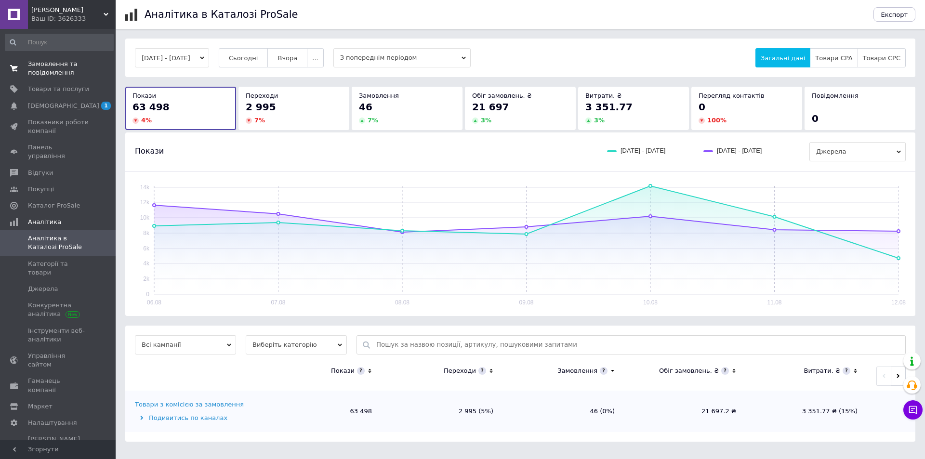
click at [60, 69] on span "Замовлення та повідомлення" at bounding box center [58, 68] width 61 height 17
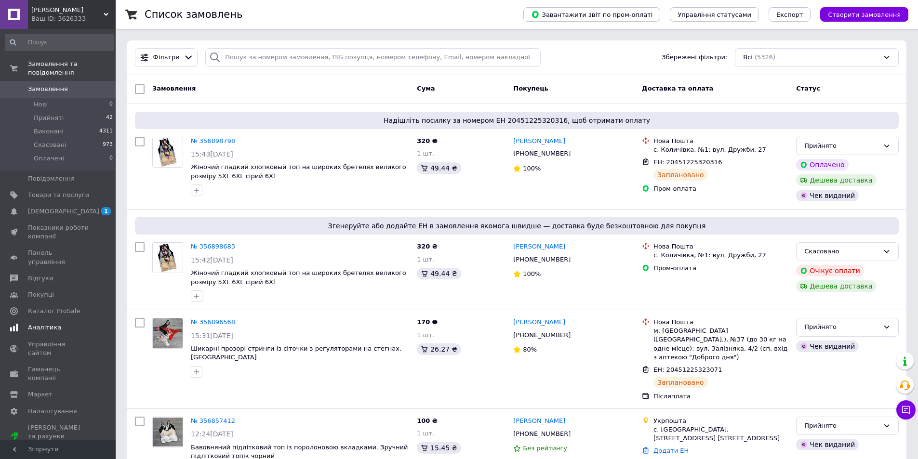
click at [40, 323] on span "Аналітика" at bounding box center [44, 327] width 33 height 9
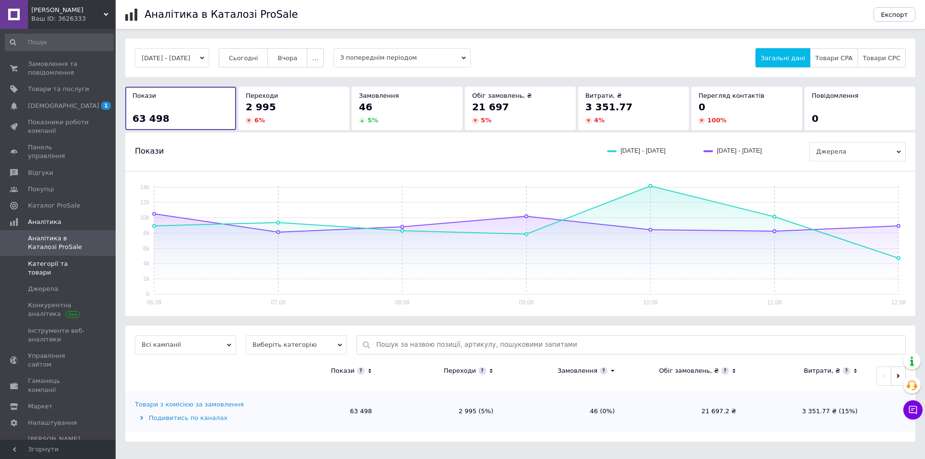
click at [67, 260] on span "Категорії та товари" at bounding box center [58, 268] width 61 height 17
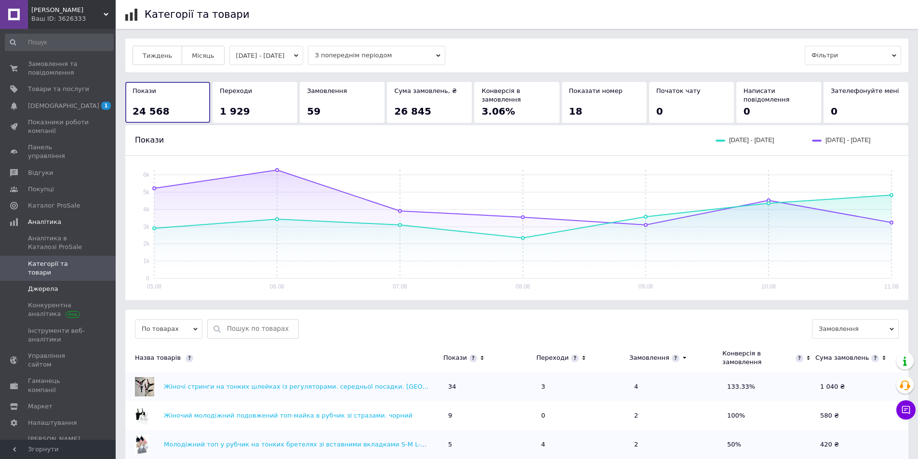
click at [52, 285] on span "Джерела" at bounding box center [43, 289] width 30 height 9
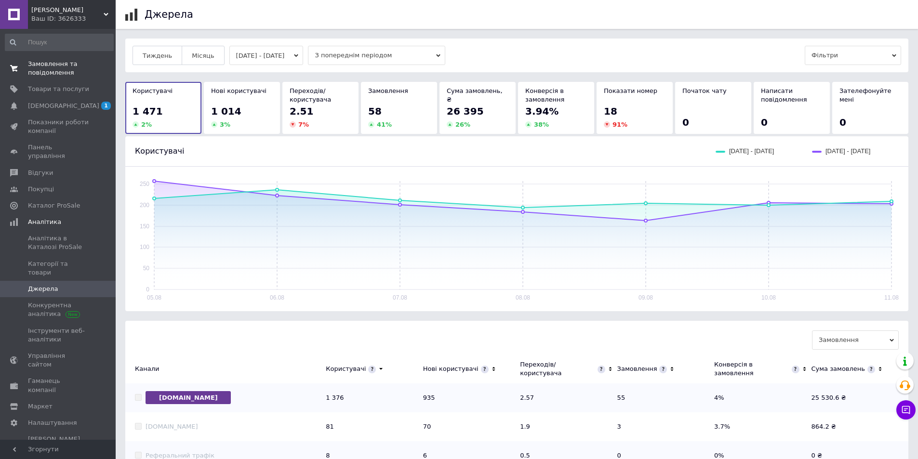
click at [56, 72] on span "Замовлення та повідомлення" at bounding box center [58, 68] width 61 height 17
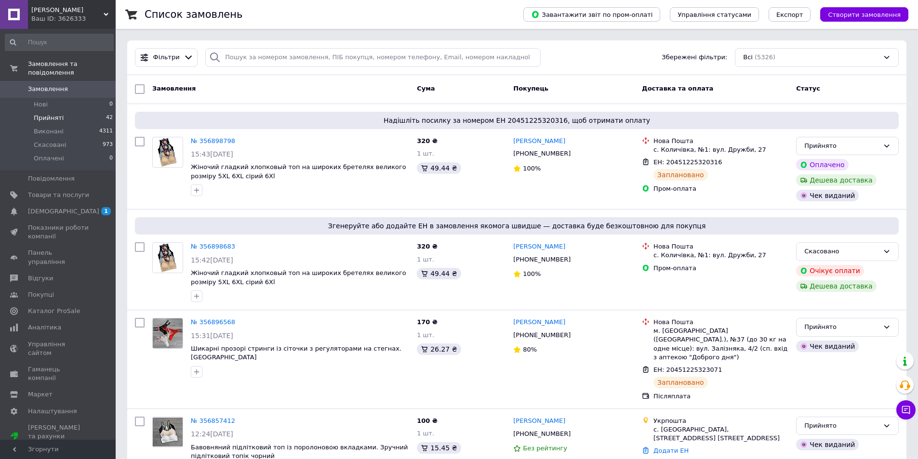
click at [54, 114] on span "Прийняті" at bounding box center [49, 118] width 30 height 9
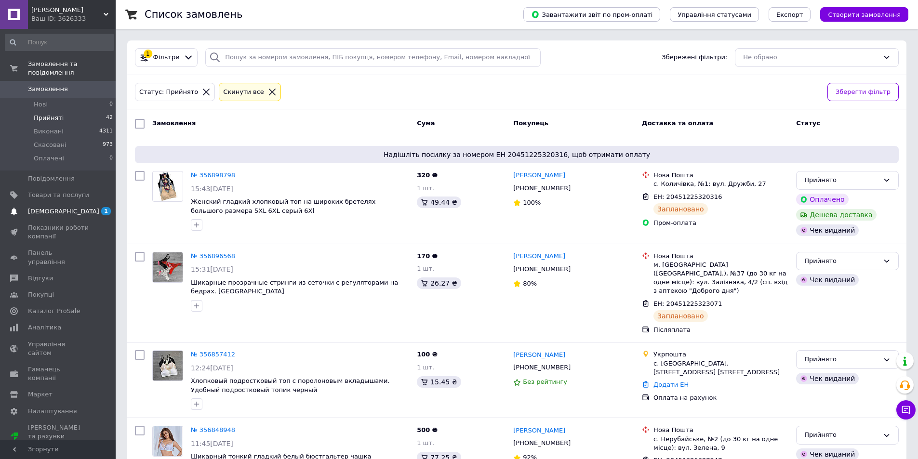
click at [49, 207] on span "[DEMOGRAPHIC_DATA]" at bounding box center [63, 211] width 71 height 9
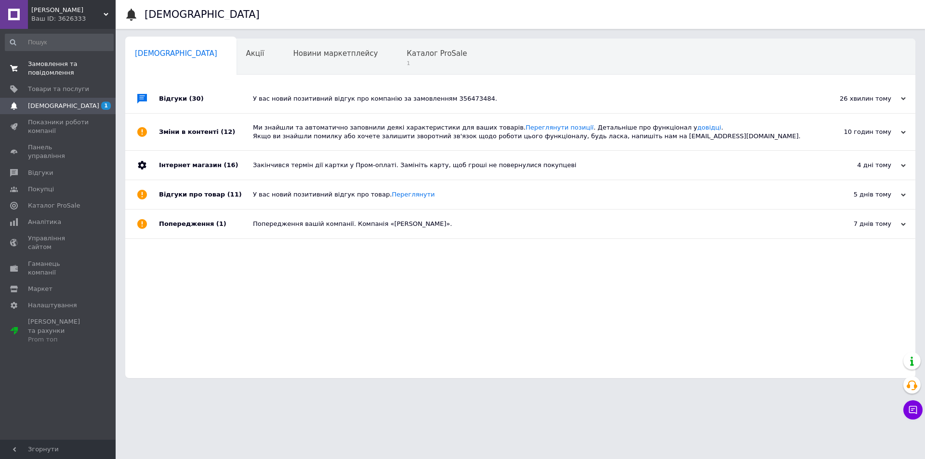
click at [55, 73] on span "Замовлення та повідомлення" at bounding box center [58, 68] width 61 height 17
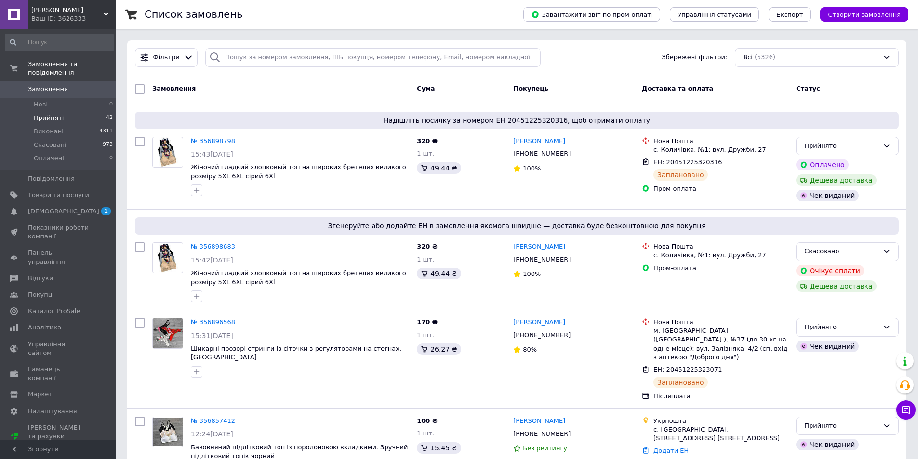
click at [58, 114] on span "Прийняті" at bounding box center [49, 118] width 30 height 9
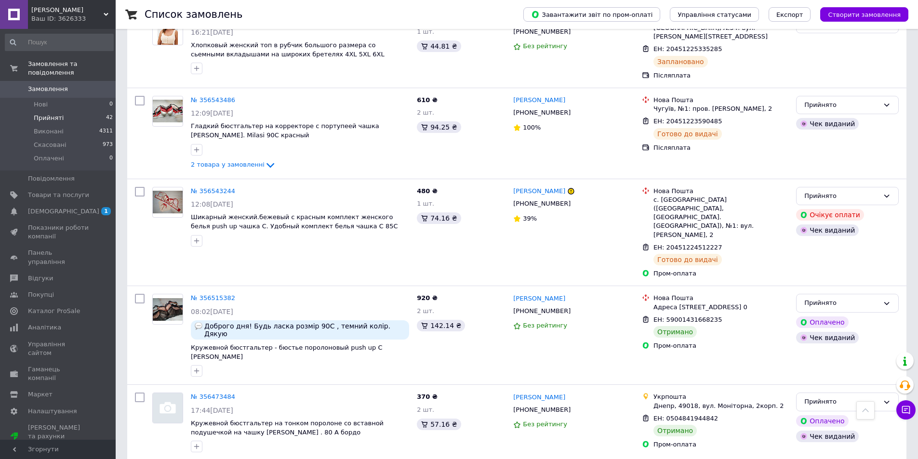
scroll to position [1495, 0]
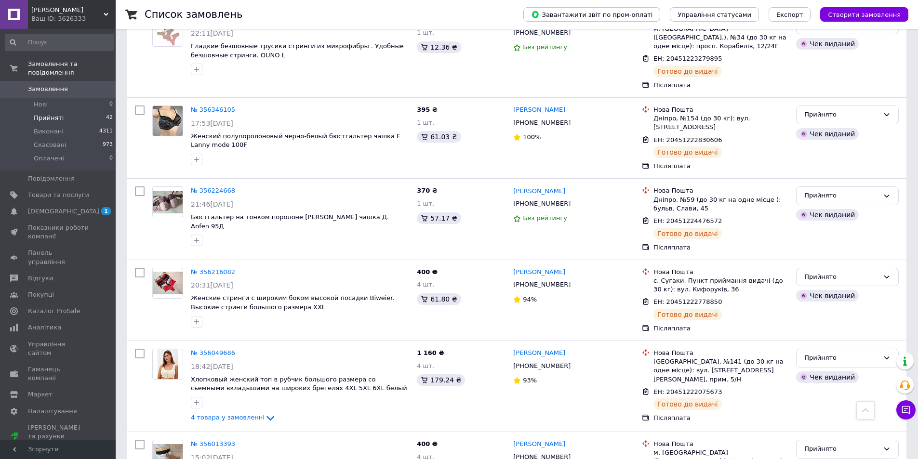
scroll to position [367, 0]
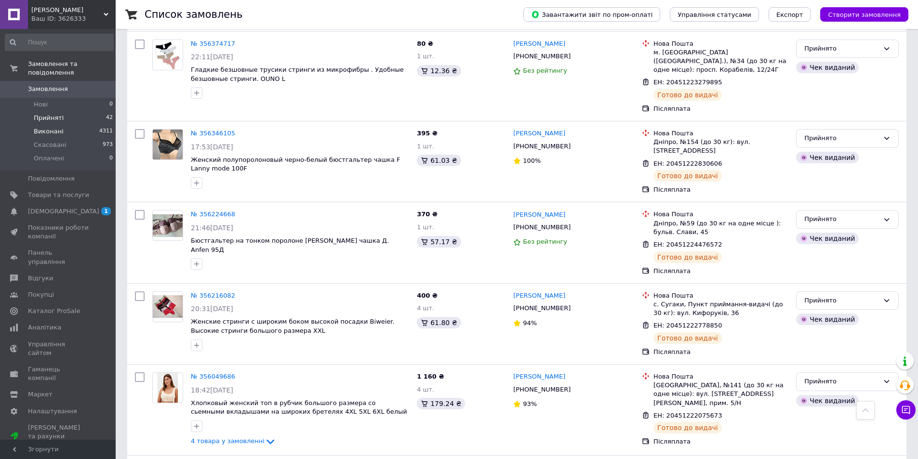
click at [49, 127] on span "Виконані" at bounding box center [49, 131] width 30 height 9
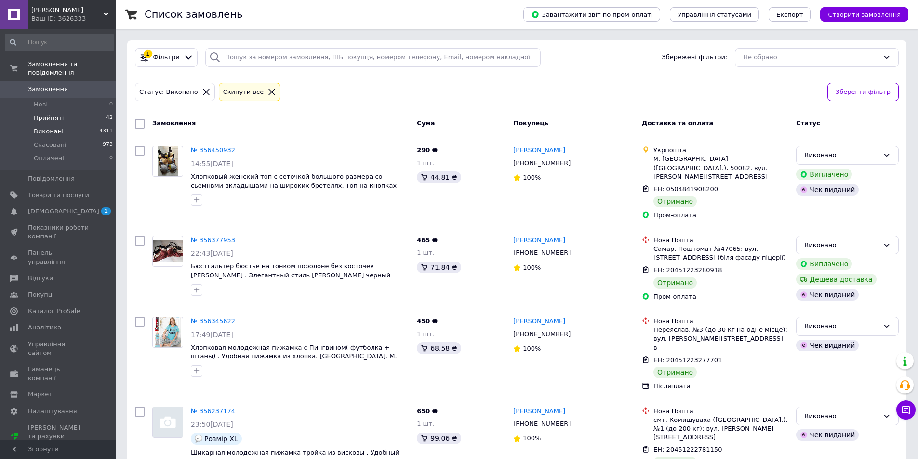
click at [49, 114] on span "Прийняті" at bounding box center [49, 118] width 30 height 9
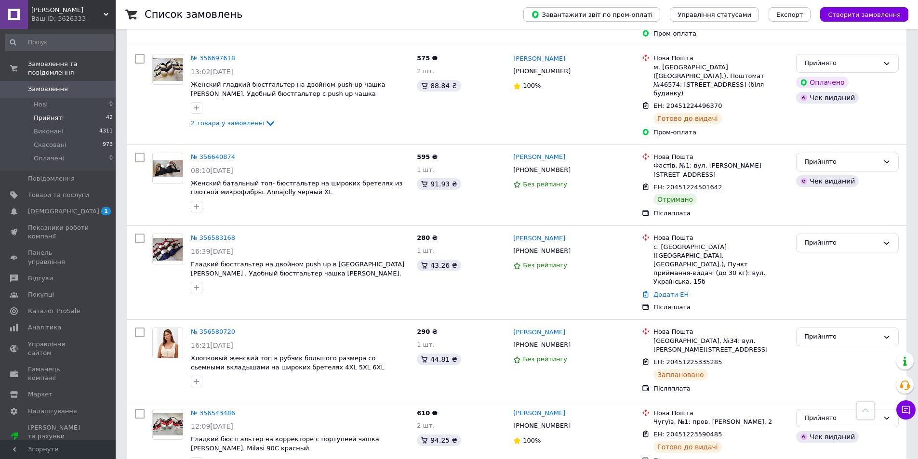
scroll to position [1495, 0]
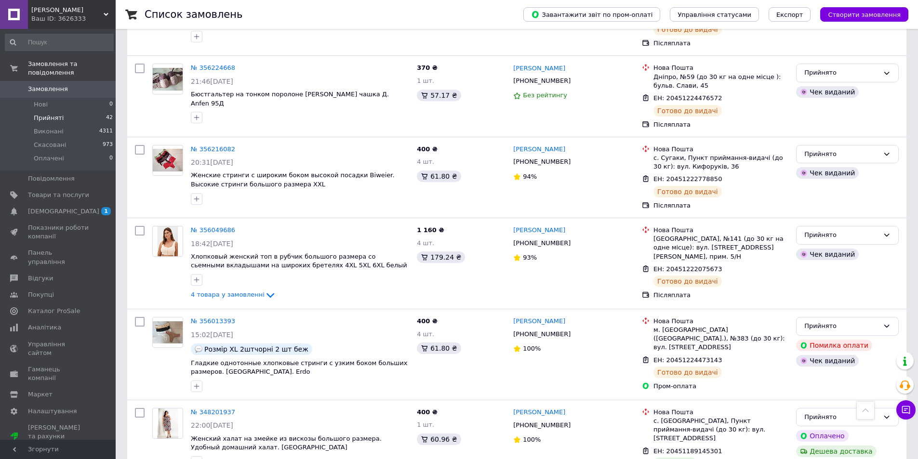
scroll to position [686, 0]
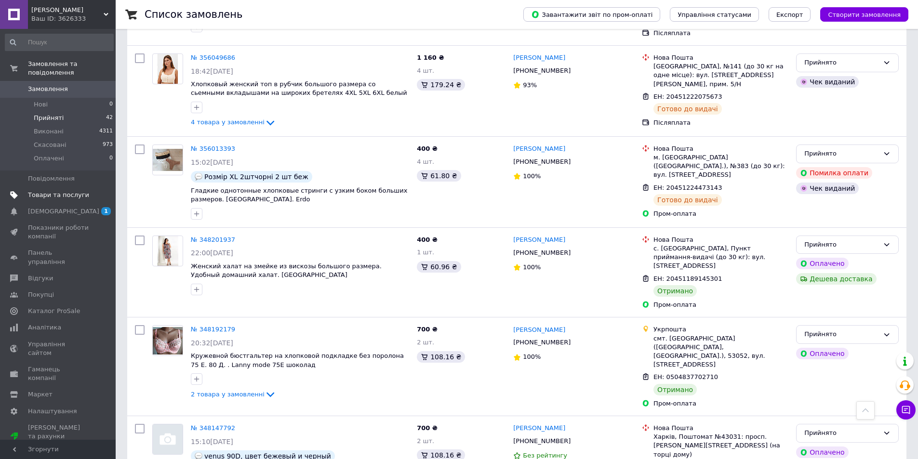
click at [61, 191] on span "Товари та послуги" at bounding box center [58, 195] width 61 height 9
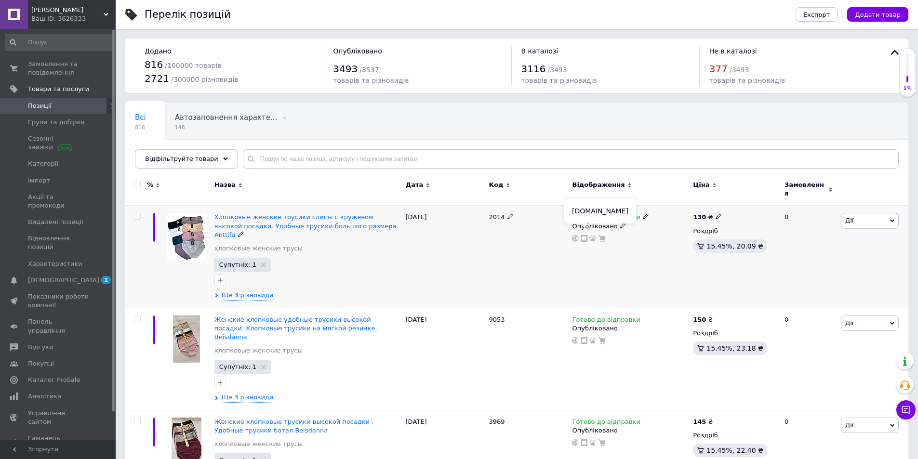
click at [583, 235] on icon at bounding box center [583, 238] width 7 height 7
click at [60, 73] on span "Замовлення та повідомлення" at bounding box center [58, 68] width 61 height 17
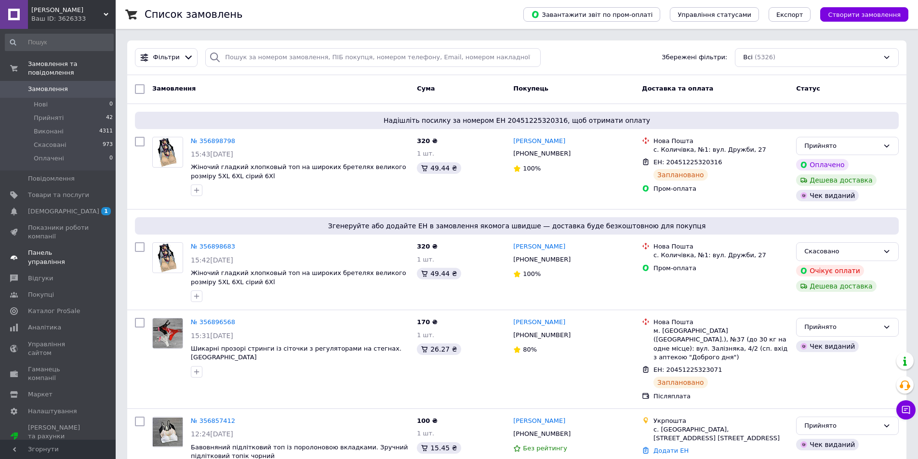
click at [58, 249] on span "Панель управління" at bounding box center [58, 257] width 61 height 17
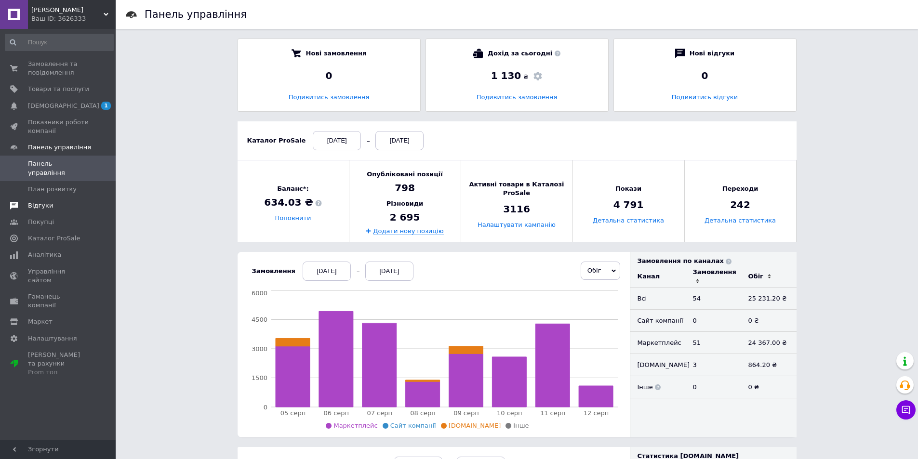
click at [39, 201] on span "Відгуки" at bounding box center [40, 205] width 25 height 9
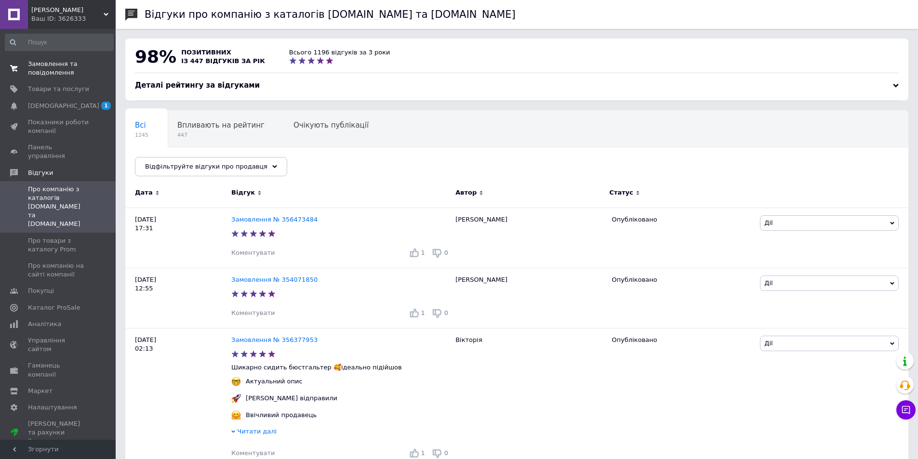
click at [61, 72] on span "Замовлення та повідомлення" at bounding box center [58, 68] width 61 height 17
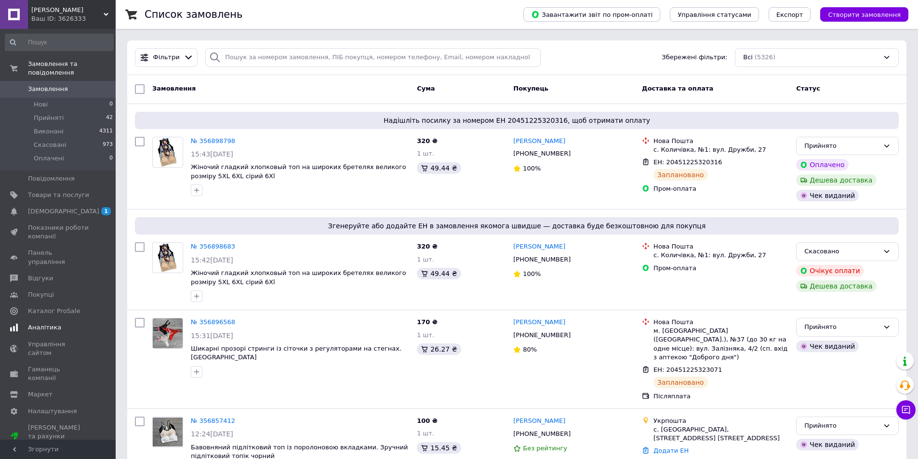
click at [42, 323] on span "Аналітика" at bounding box center [44, 327] width 33 height 9
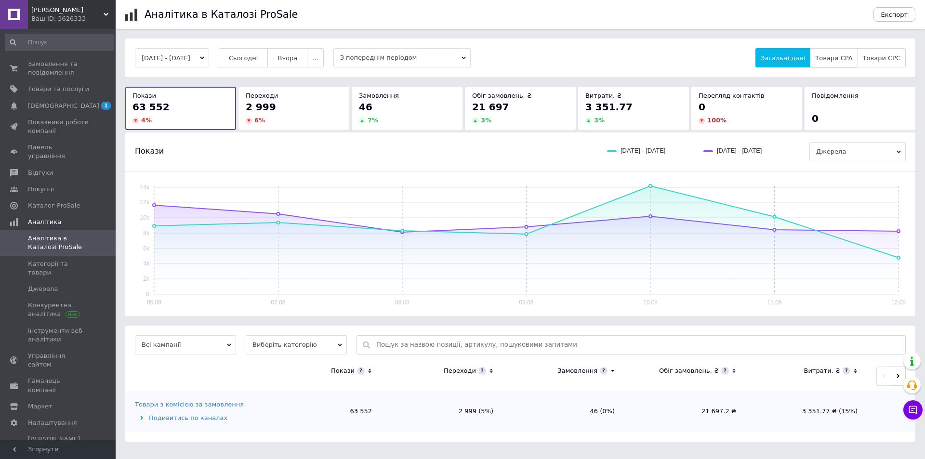
click at [833, 58] on span "Товари CPA" at bounding box center [833, 57] width 37 height 7
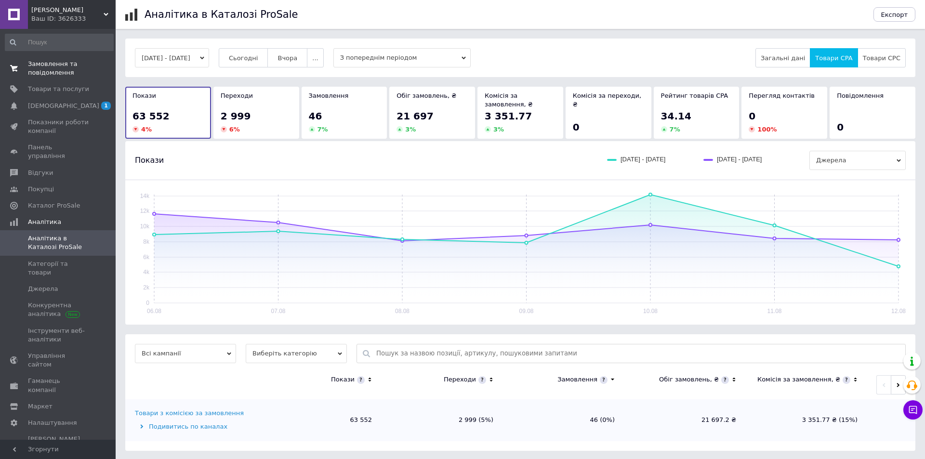
click at [56, 70] on span "Замовлення та повідомлення" at bounding box center [58, 68] width 61 height 17
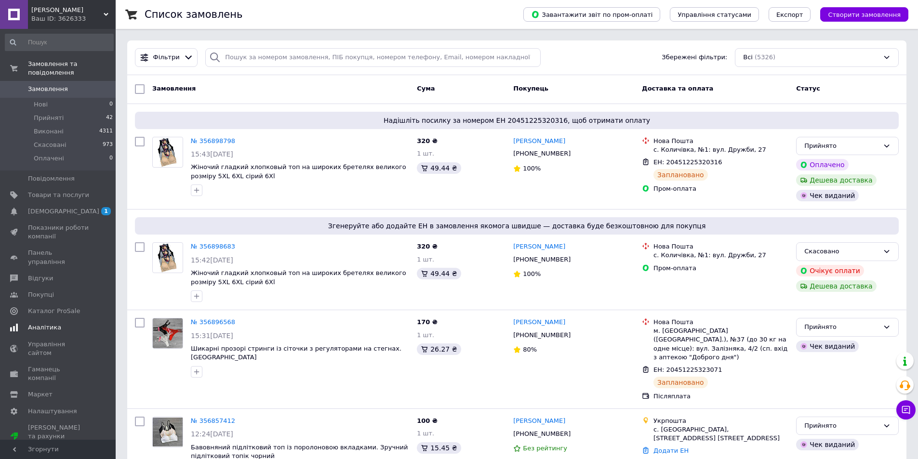
click at [45, 323] on span "Аналітика" at bounding box center [44, 327] width 33 height 9
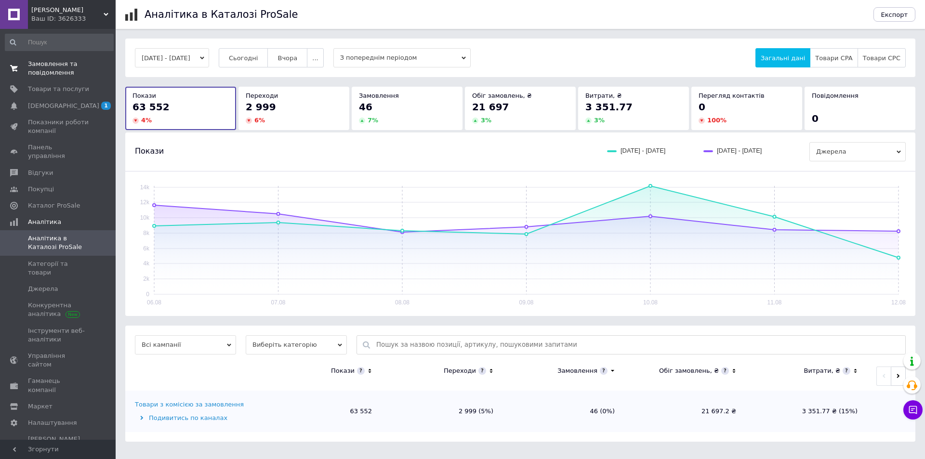
click at [40, 75] on span "Замовлення та повідомлення" at bounding box center [58, 68] width 61 height 17
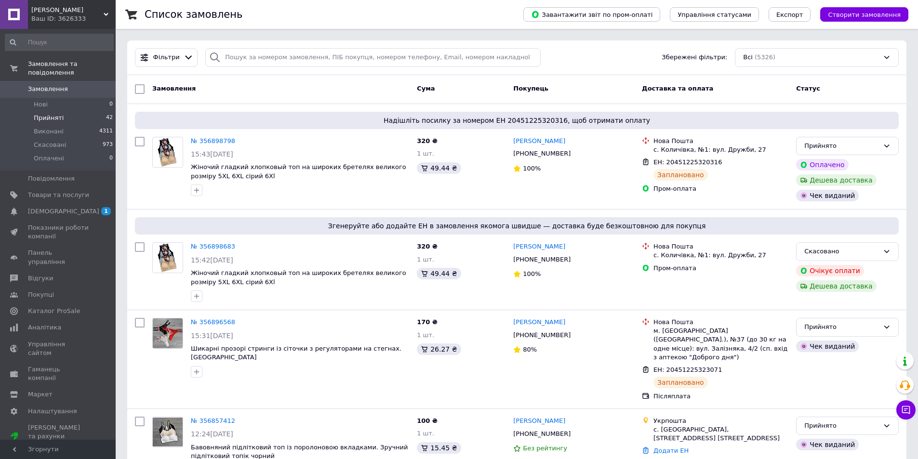
click at [53, 114] on span "Прийняті" at bounding box center [49, 118] width 30 height 9
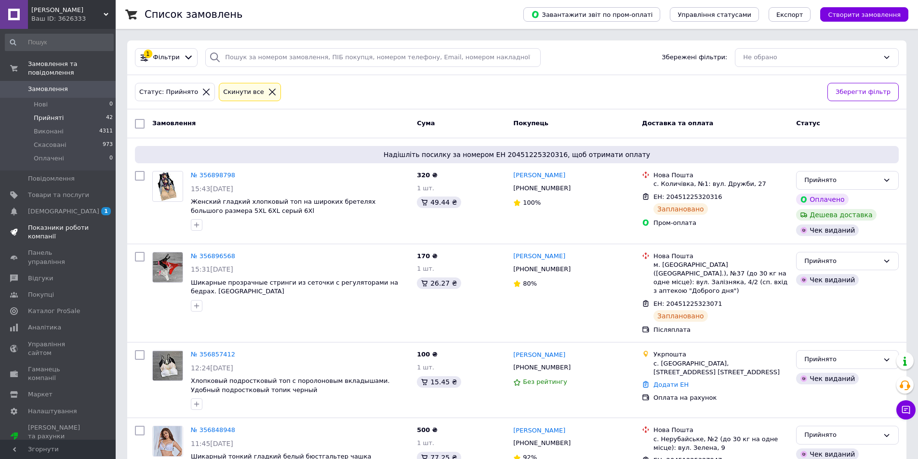
click at [60, 223] on span "Показники роботи компанії" at bounding box center [58, 231] width 61 height 17
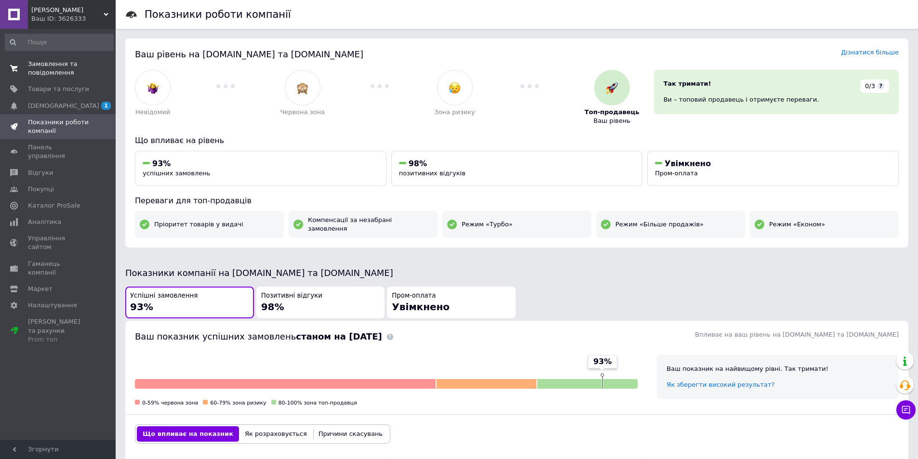
click at [60, 72] on span "Замовлення та повідомлення" at bounding box center [58, 68] width 61 height 17
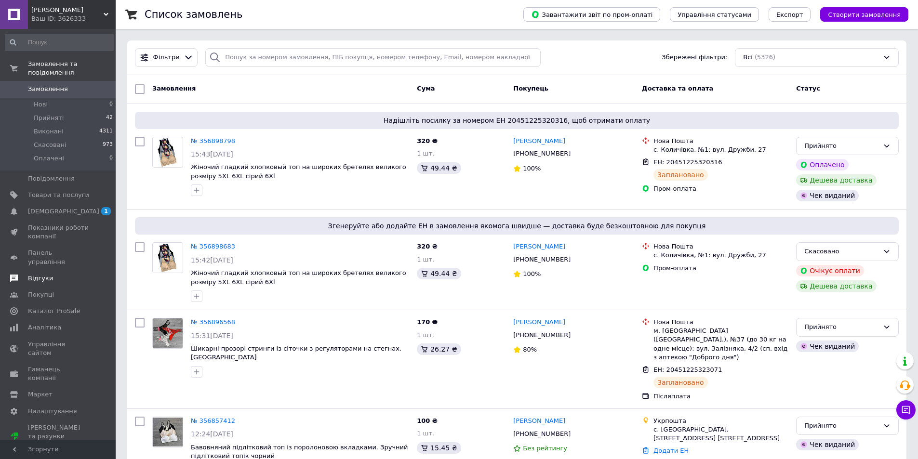
click at [38, 274] on span "Відгуки" at bounding box center [40, 278] width 25 height 9
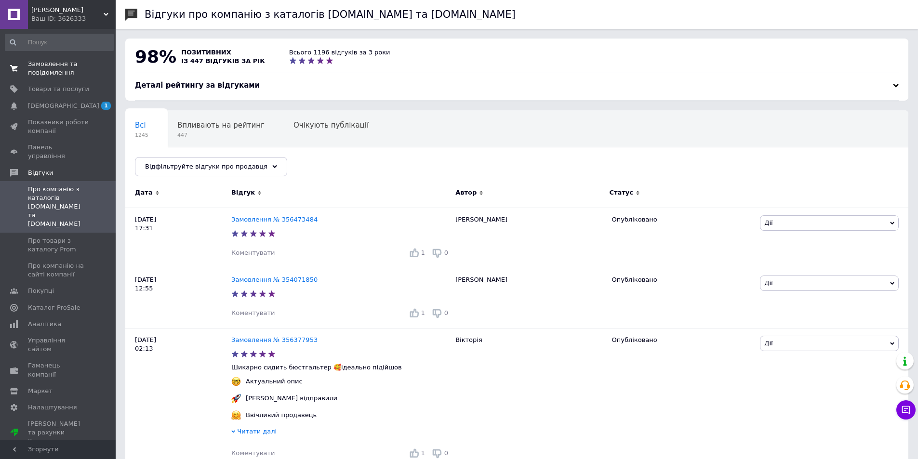
click at [52, 71] on span "Замовлення та повідомлення" at bounding box center [58, 68] width 61 height 17
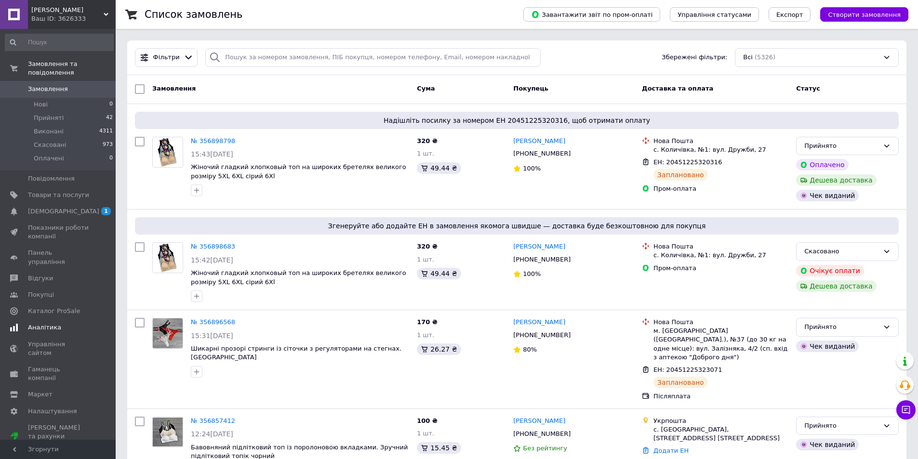
click at [45, 323] on span "Аналітика" at bounding box center [44, 327] width 33 height 9
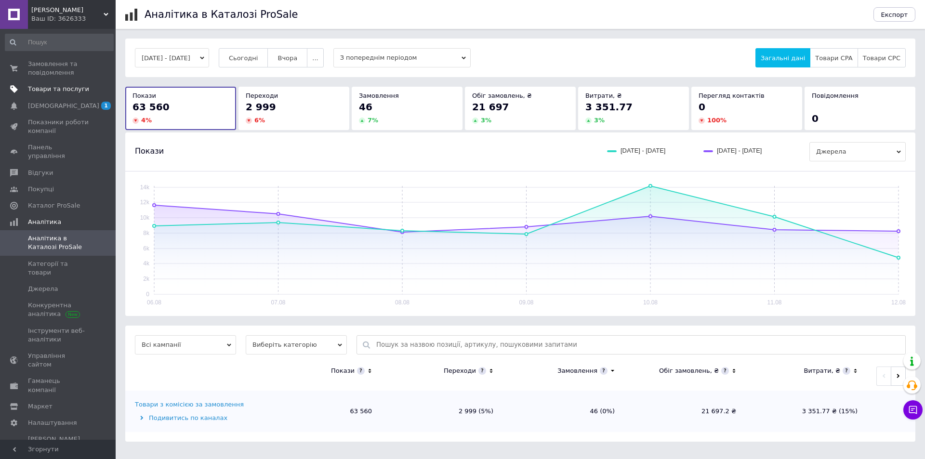
click at [57, 87] on span "Товари та послуги" at bounding box center [58, 89] width 61 height 9
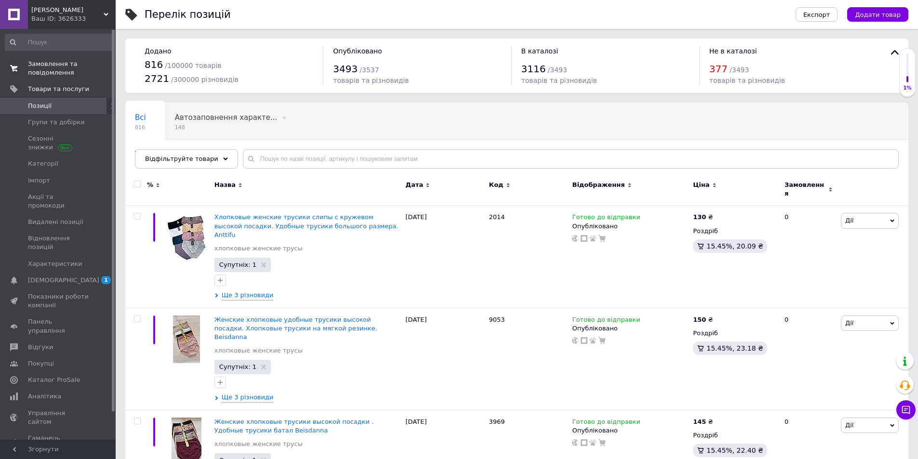
click at [58, 72] on span "Замовлення та повідомлення" at bounding box center [58, 68] width 61 height 17
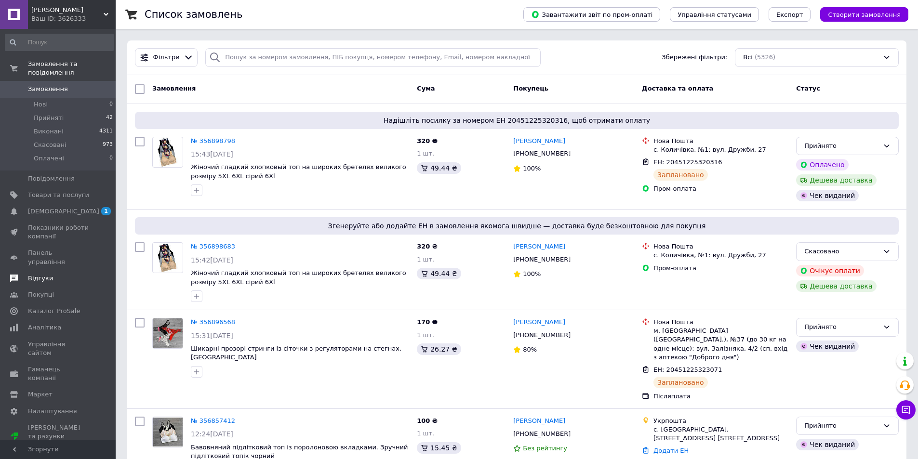
click at [38, 274] on span "Відгуки" at bounding box center [40, 278] width 25 height 9
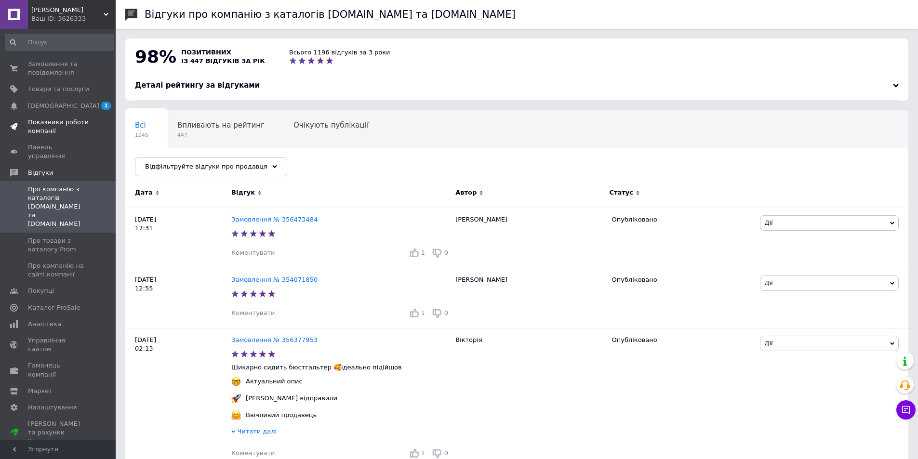
click at [63, 122] on span "Показники роботи компанії" at bounding box center [58, 126] width 61 height 17
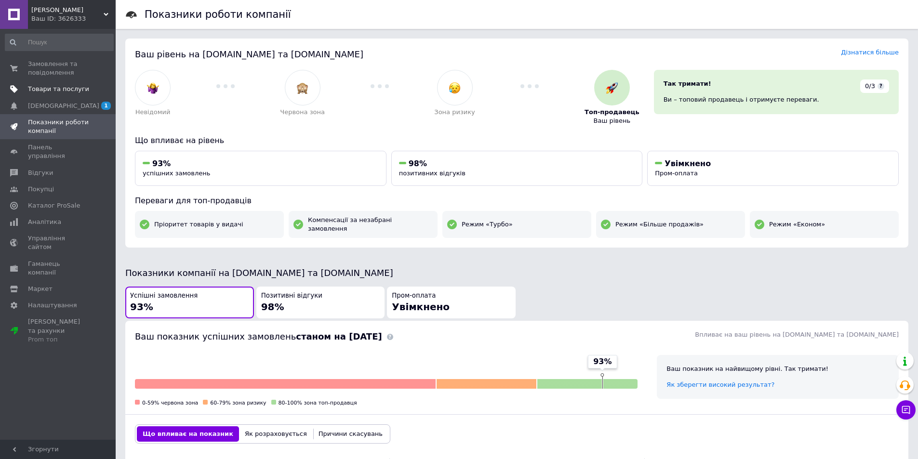
click at [54, 85] on span "Товари та послуги" at bounding box center [58, 89] width 61 height 9
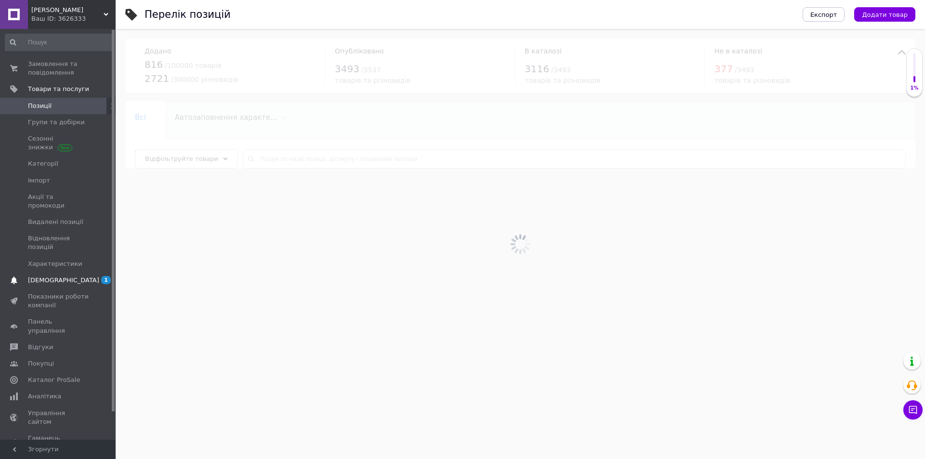
click at [57, 276] on span "[DEMOGRAPHIC_DATA]" at bounding box center [63, 280] width 71 height 9
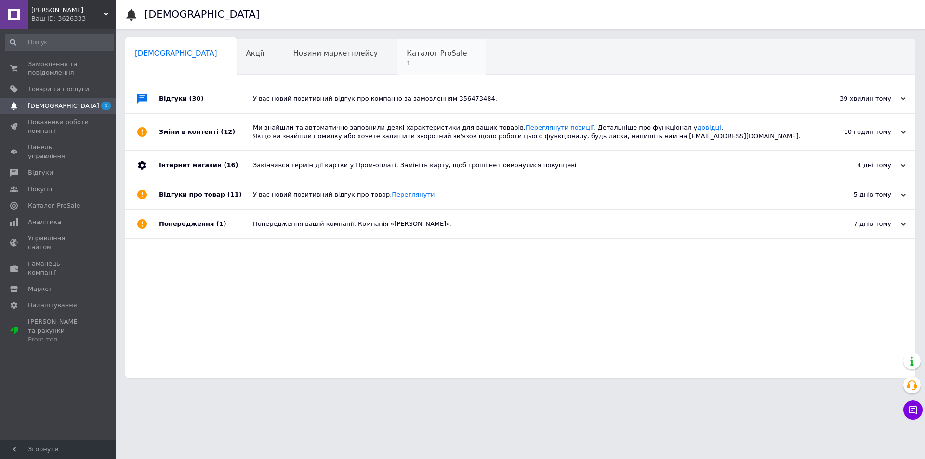
click at [407, 53] on span "Каталог ProSale" at bounding box center [437, 53] width 60 height 9
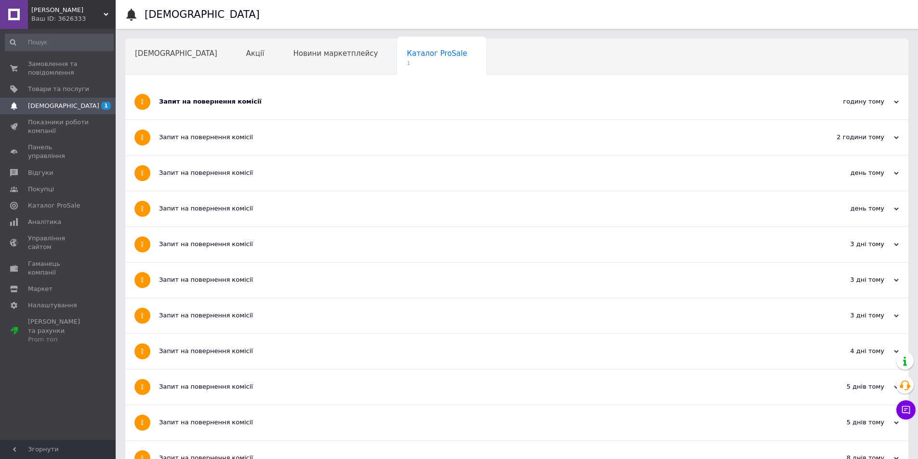
click at [206, 101] on div "Запит на повернення комісії" at bounding box center [480, 101] width 643 height 9
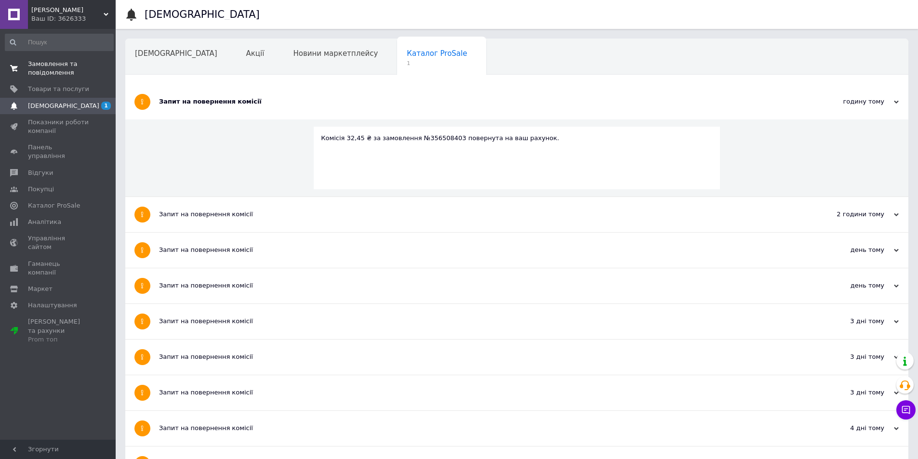
click at [68, 75] on span "Замовлення та повідомлення" at bounding box center [58, 68] width 61 height 17
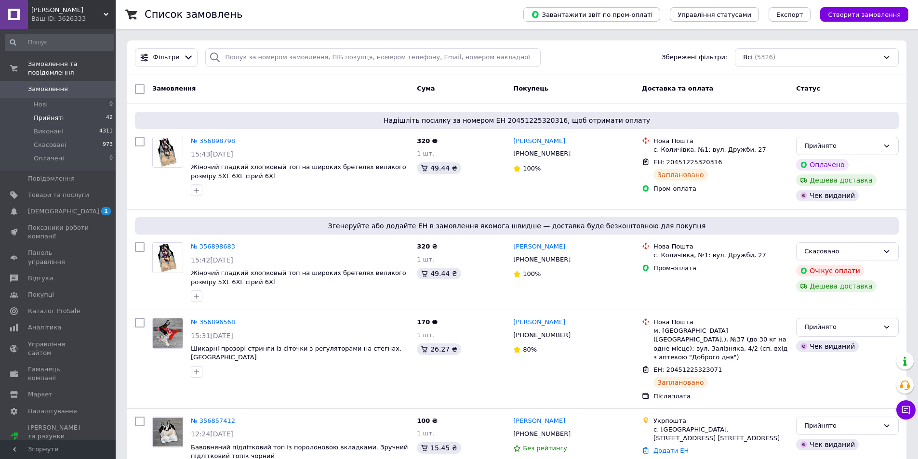
click at [54, 114] on span "Прийняті" at bounding box center [49, 118] width 30 height 9
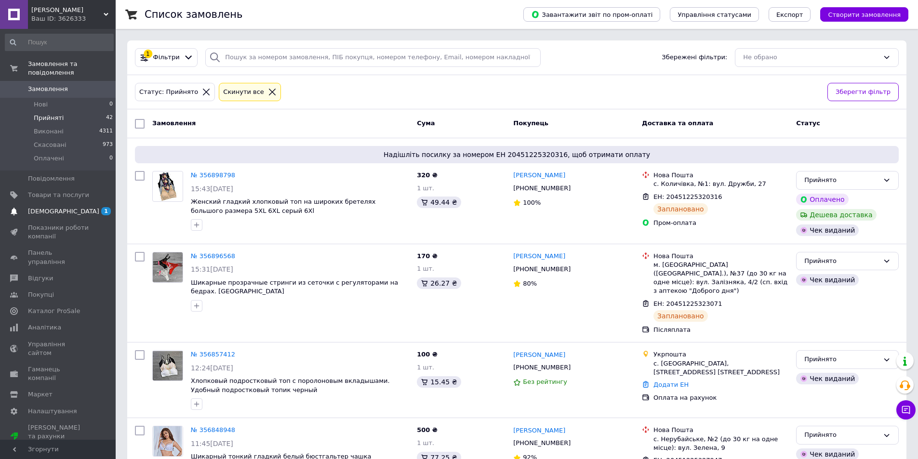
click at [55, 207] on span "[DEMOGRAPHIC_DATA]" at bounding box center [63, 211] width 71 height 9
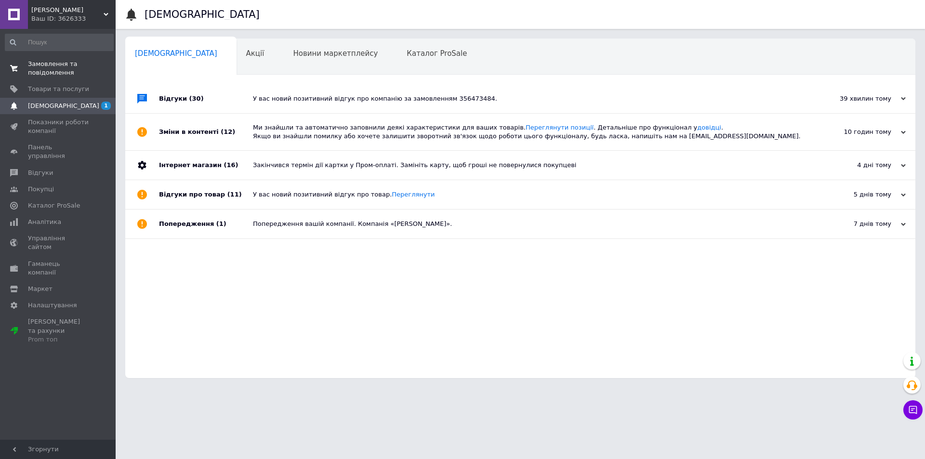
click at [66, 70] on span "Замовлення та повідомлення" at bounding box center [58, 68] width 61 height 17
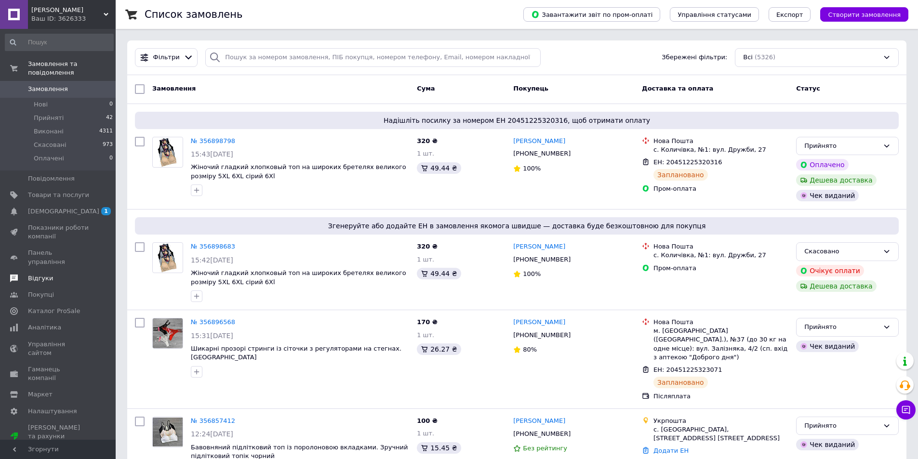
click at [44, 274] on span "Відгуки" at bounding box center [40, 278] width 25 height 9
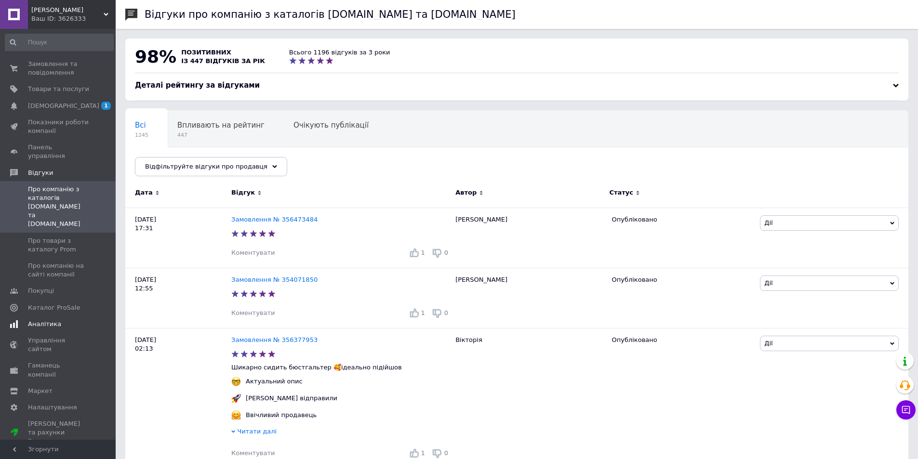
click at [31, 320] on span "Аналітика" at bounding box center [44, 324] width 33 height 9
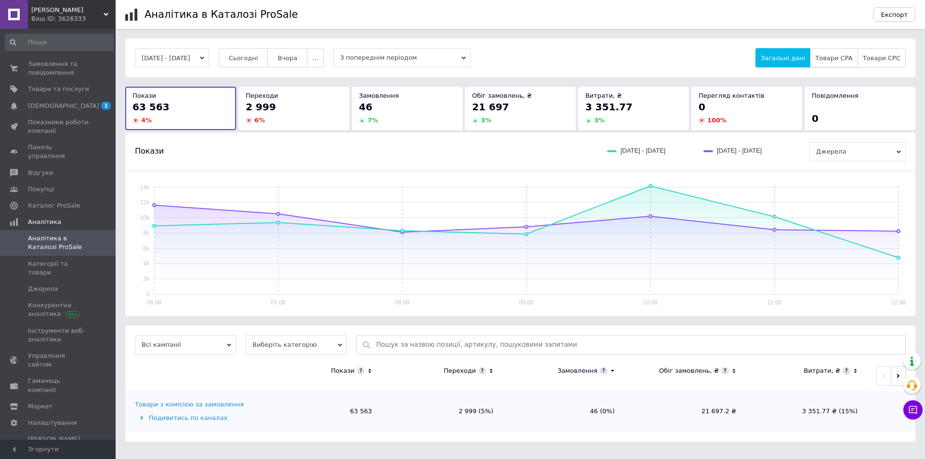
click at [847, 59] on span "Товари CPA" at bounding box center [833, 57] width 37 height 7
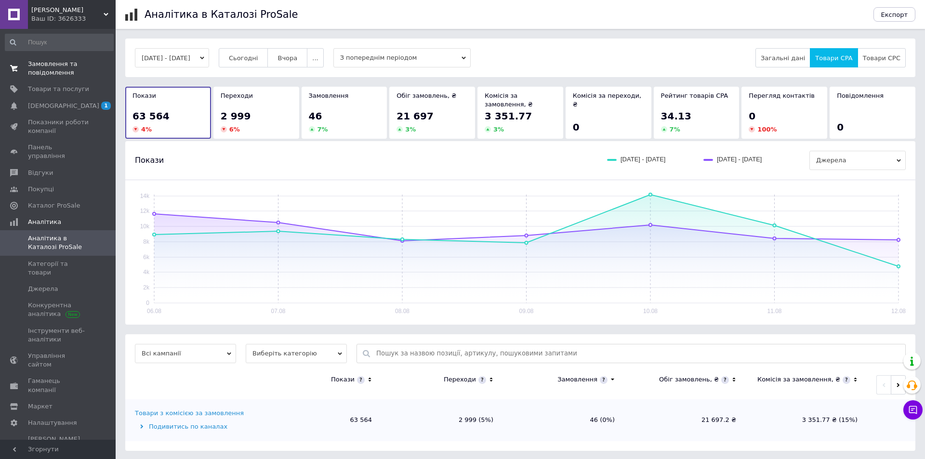
click at [57, 75] on span "Замовлення та повідомлення" at bounding box center [58, 68] width 61 height 17
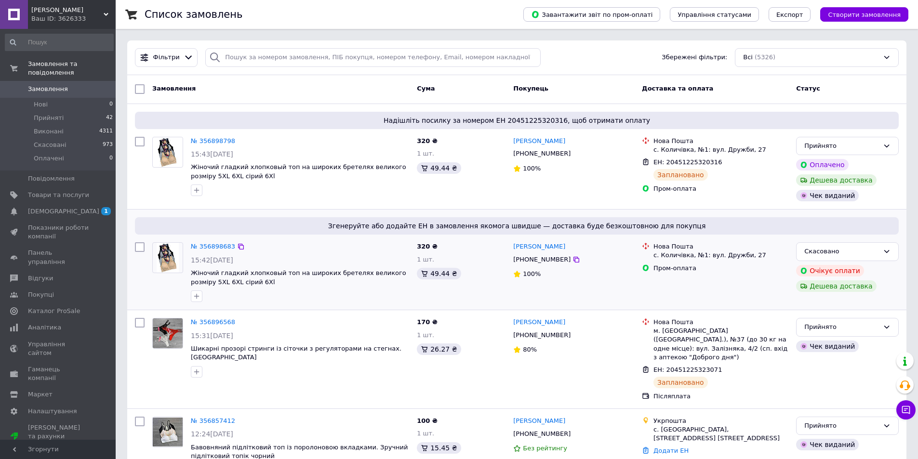
click at [354, 236] on div "Згенеруйте або додайте ЕН в замовлення якомога швидше — доставка буде безкоштов…" at bounding box center [516, 260] width 779 height 100
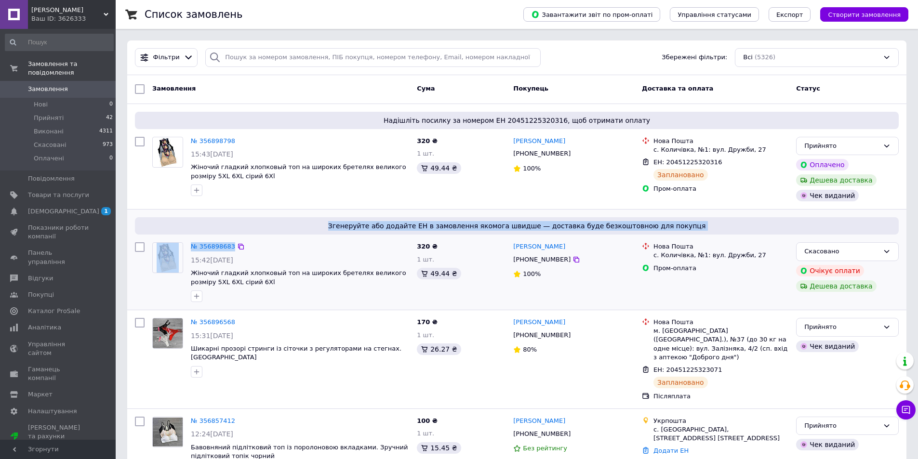
click at [354, 238] on div "№ 356898683 15:42, 12.08.2025 Жіночий гладкий хлопковый топ на широких бретелях…" at bounding box center [300, 271] width 226 height 67
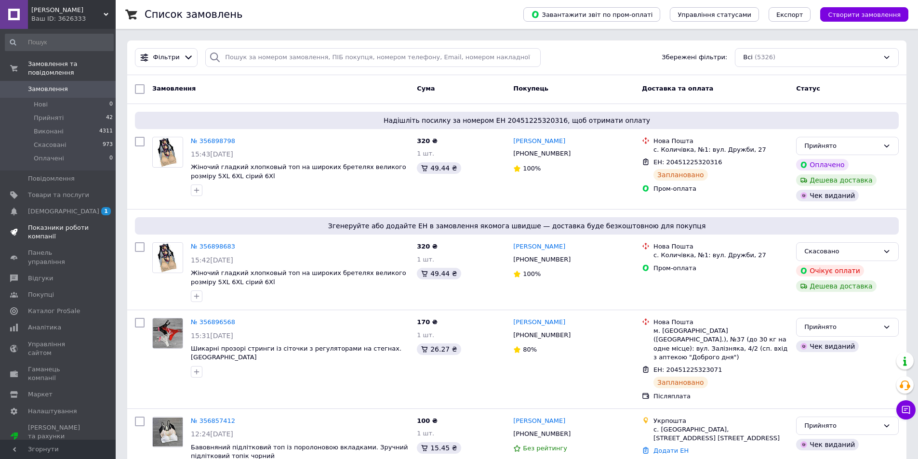
click at [66, 223] on span "Показники роботи компанії" at bounding box center [58, 231] width 61 height 17
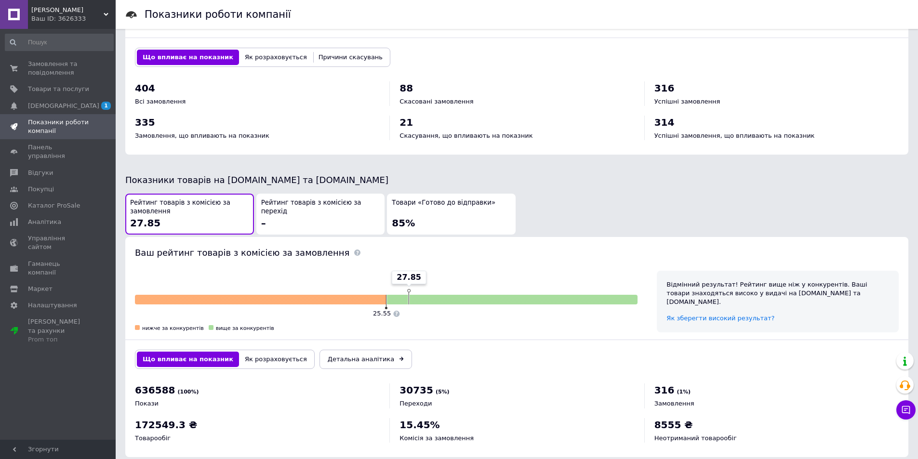
scroll to position [386, 0]
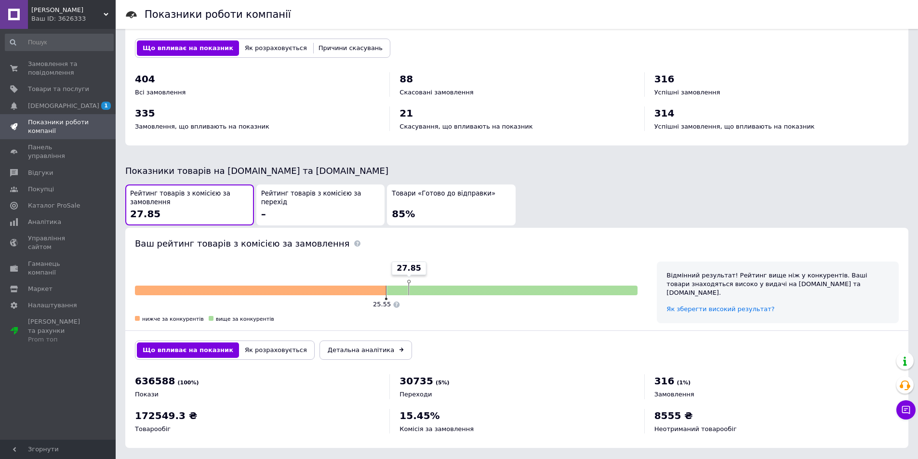
click at [481, 200] on div "Товари «Готово до відправки» 85%" at bounding box center [451, 204] width 119 height 31
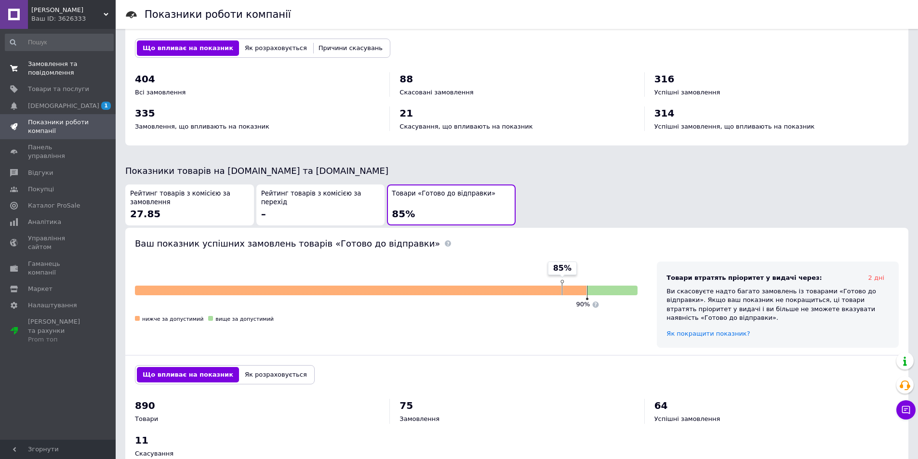
click at [54, 74] on span "Замовлення та повідомлення" at bounding box center [58, 68] width 61 height 17
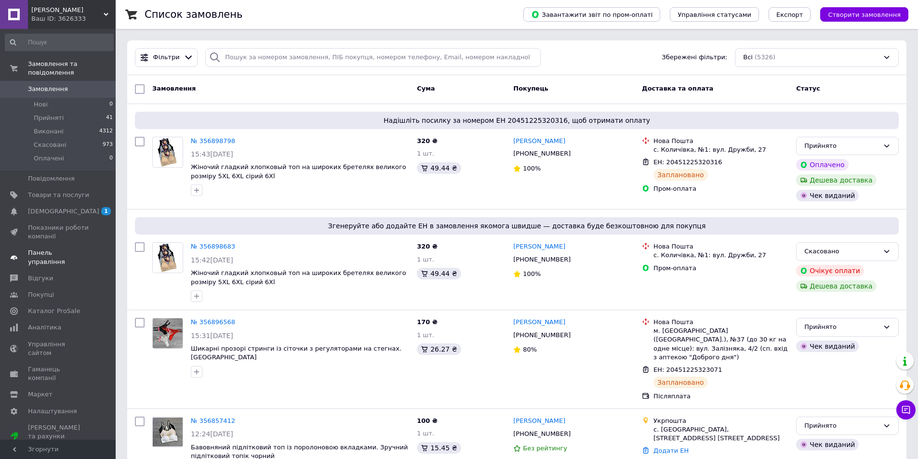
click at [71, 249] on span "Панель управління" at bounding box center [58, 257] width 61 height 17
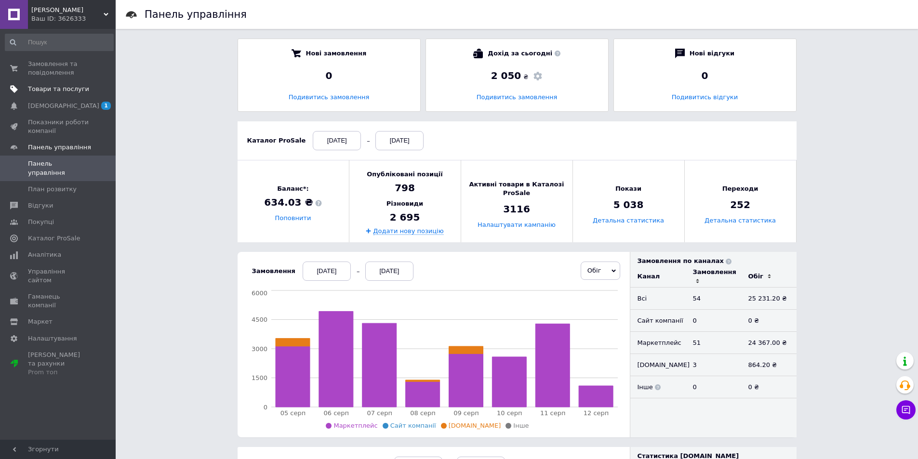
click at [71, 87] on span "Товари та послуги" at bounding box center [58, 89] width 61 height 9
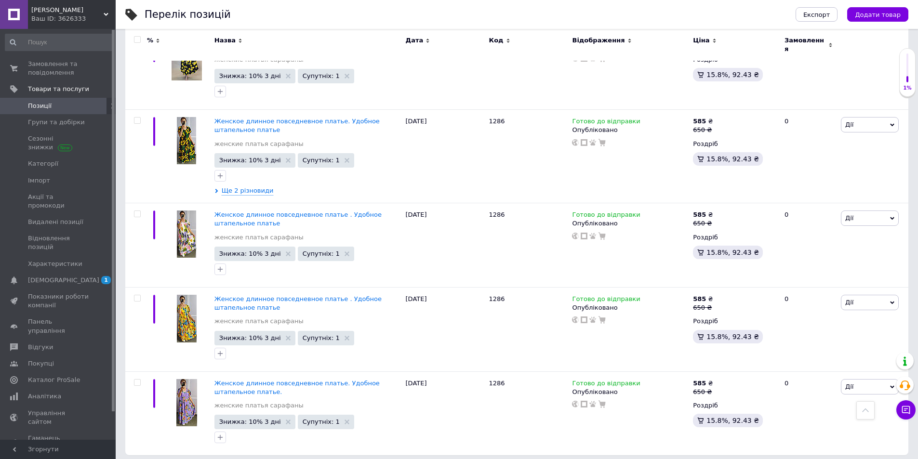
scroll to position [1532, 0]
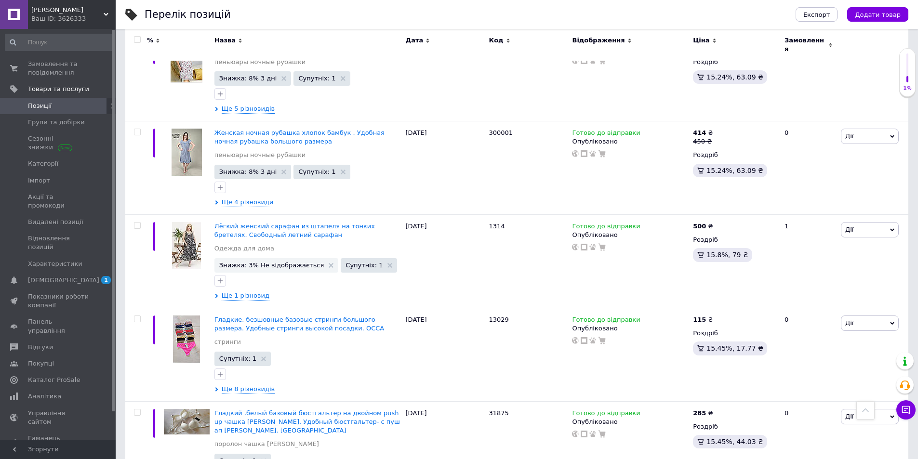
scroll to position [547, 0]
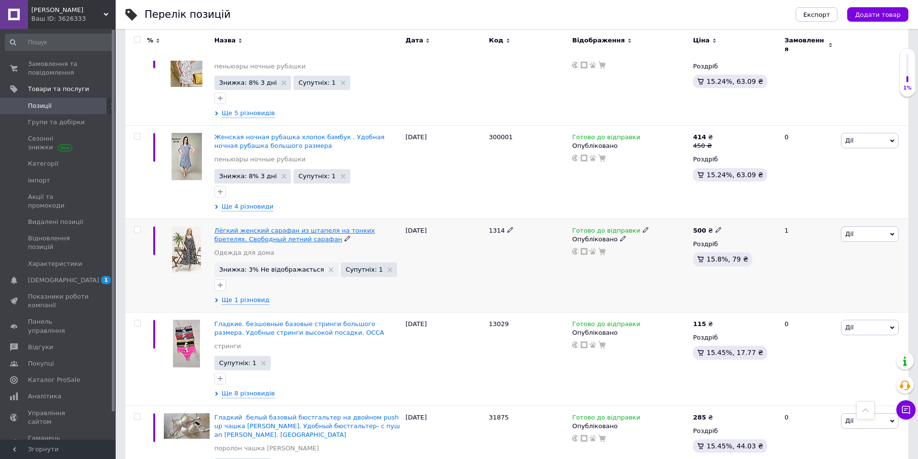
click at [269, 229] on span "Лёгкий женский сарафан из штапеля на тонких бретелях. Свободный летний сарафан" at bounding box center [294, 235] width 160 height 16
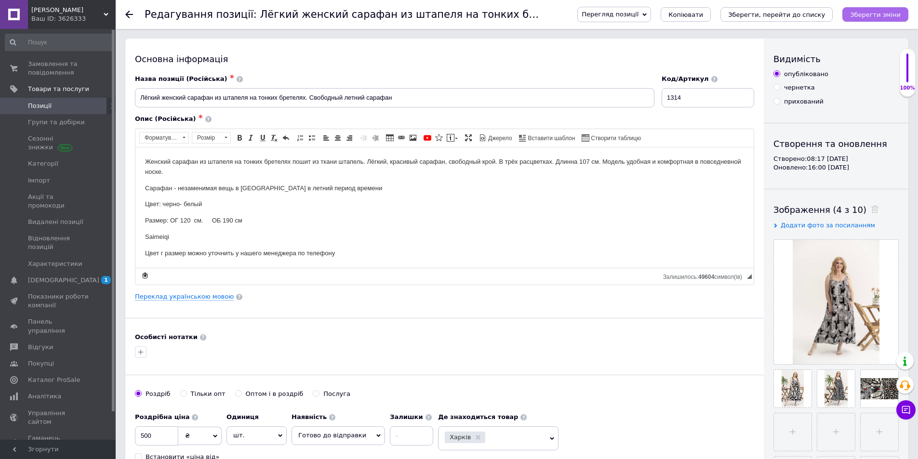
click at [874, 14] on icon "Зберегти зміни" at bounding box center [875, 14] width 51 height 7
click at [867, 15] on icon "Зберегти зміни" at bounding box center [875, 14] width 51 height 7
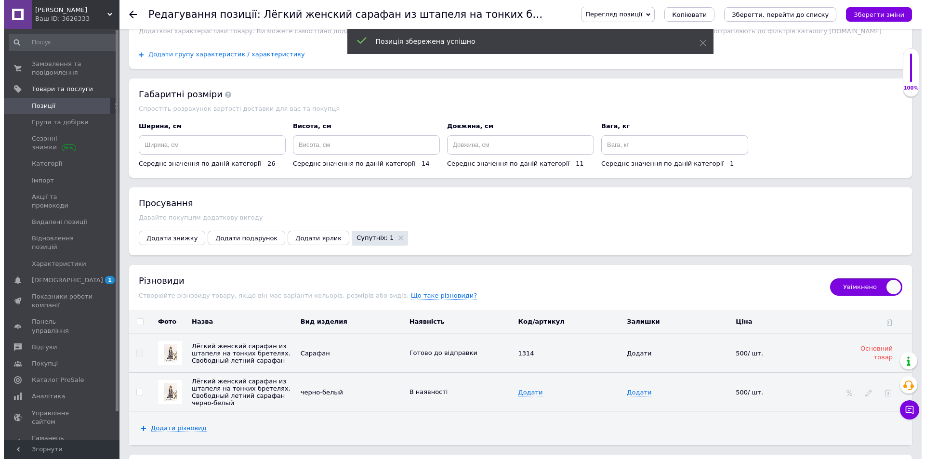
scroll to position [959, 0]
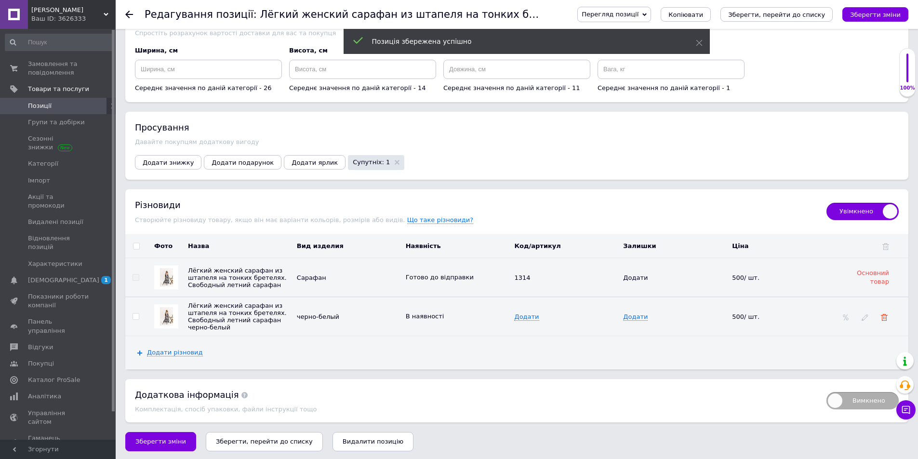
click at [883, 314] on use at bounding box center [883, 317] width 7 height 7
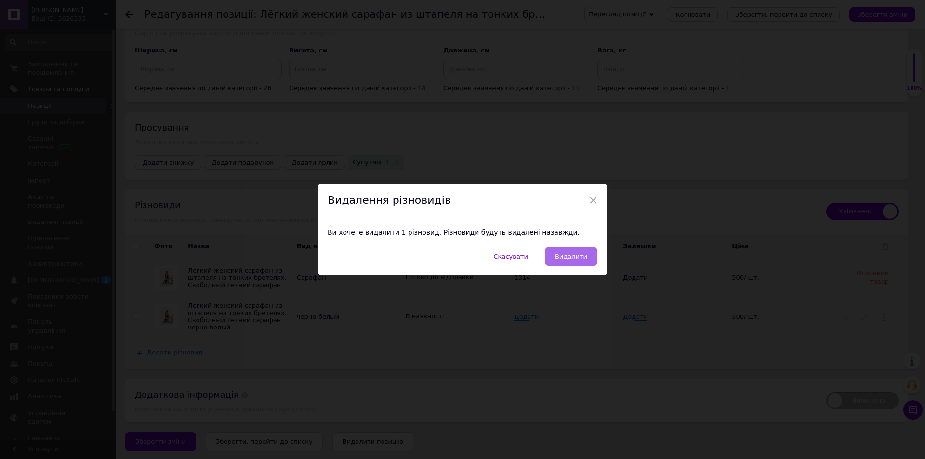
click at [583, 260] on span "Видалити" at bounding box center [571, 256] width 32 height 7
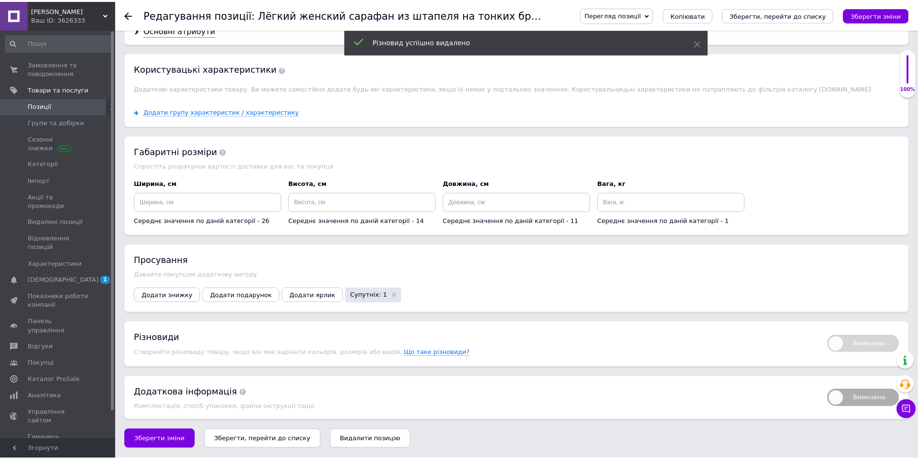
scroll to position [821, 0]
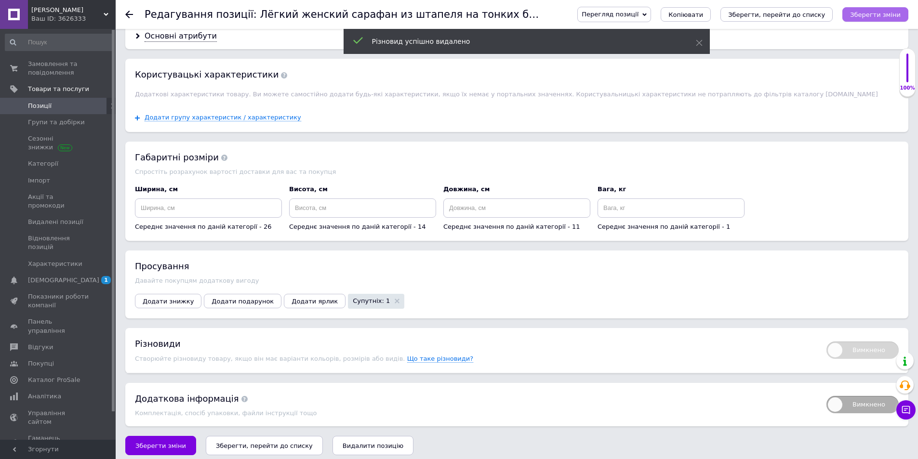
click at [880, 14] on icon "Зберегти зміни" at bounding box center [875, 14] width 51 height 7
click at [838, 341] on span "Вимкнено" at bounding box center [862, 349] width 72 height 17
click at [826, 341] on input "Вимкнено" at bounding box center [823, 338] width 6 height 6
checkbox input "true"
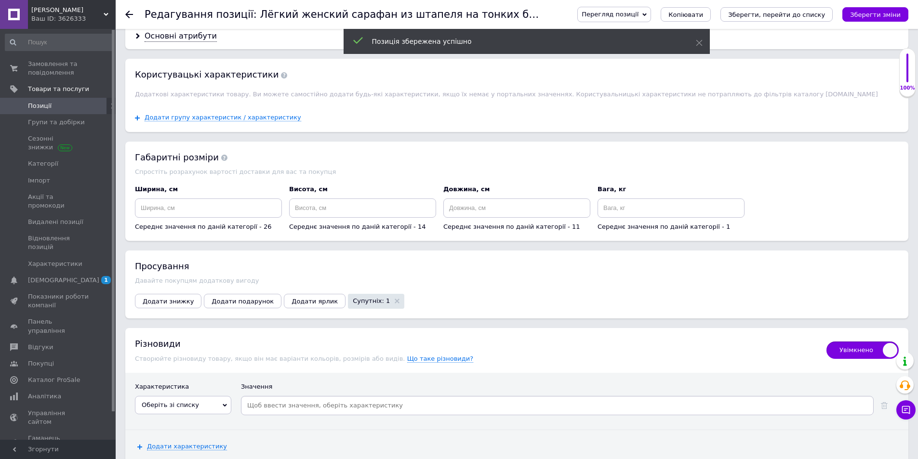
scroll to position [910, 0]
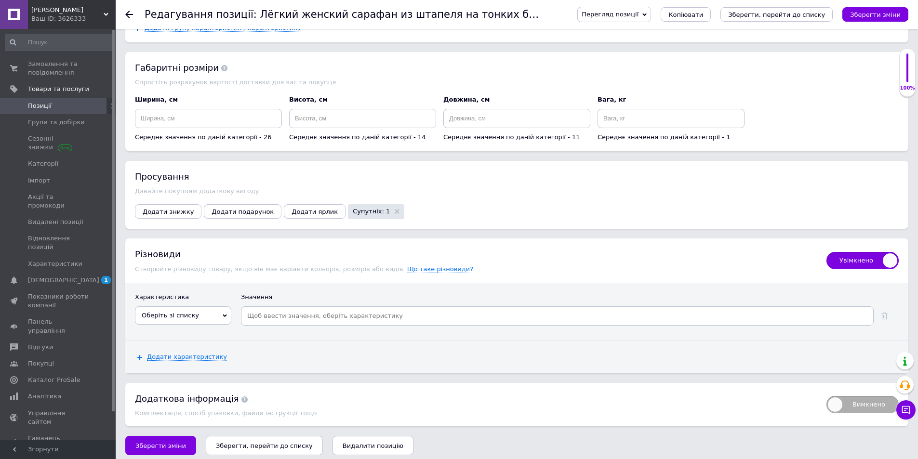
click at [224, 315] on icon at bounding box center [225, 316] width 4 height 3
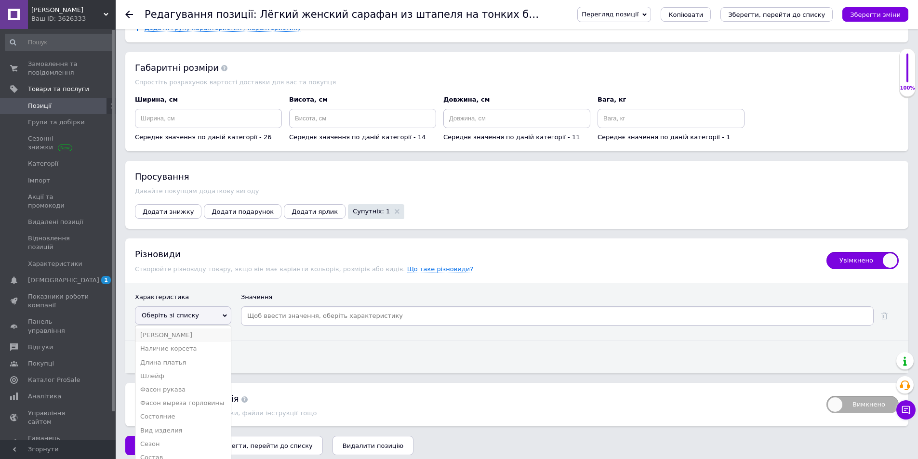
click at [187, 329] on li "Фасон платья" at bounding box center [182, 334] width 95 height 13
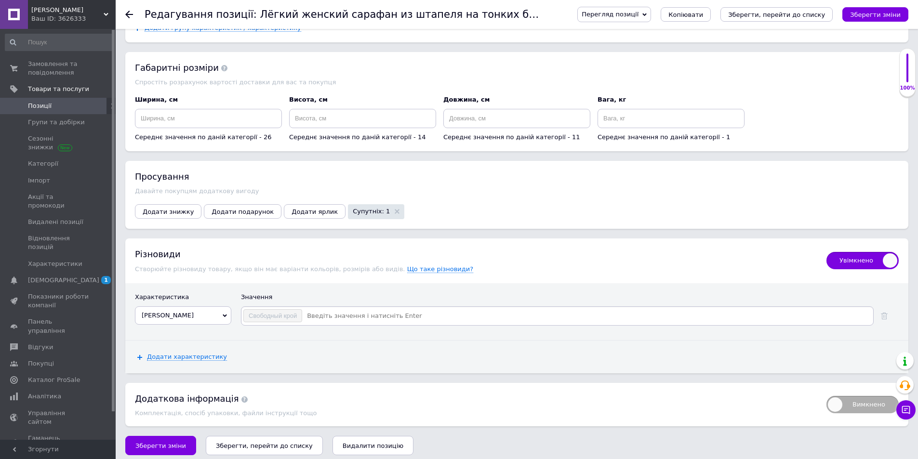
click at [225, 314] on icon at bounding box center [225, 316] width 4 height 4
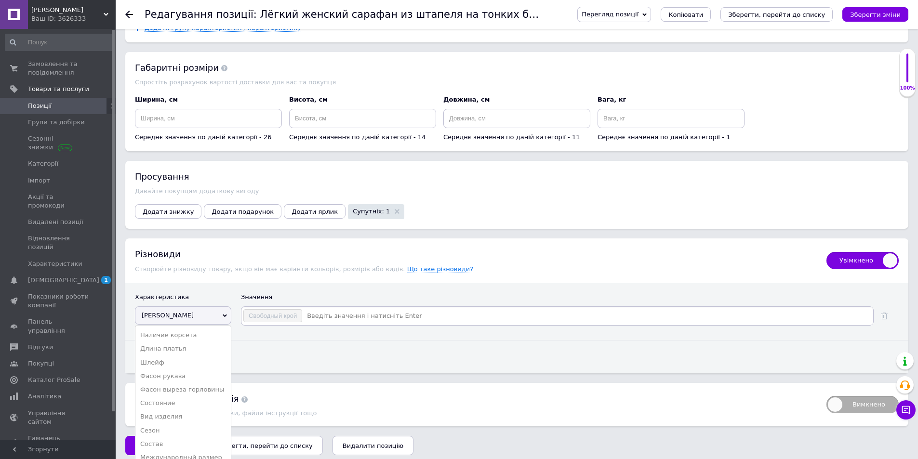
click at [193, 410] on li "Вид изделия" at bounding box center [182, 416] width 95 height 13
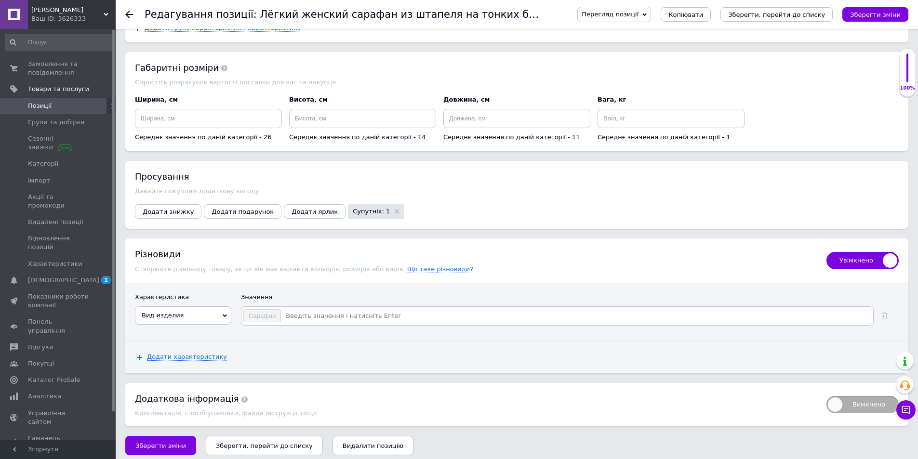
click at [313, 309] on input at bounding box center [576, 316] width 590 height 14
type input "черно белый"
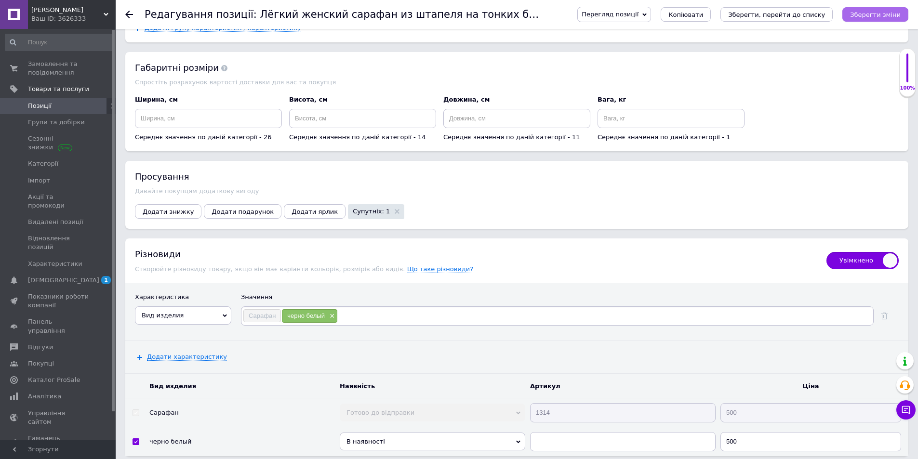
click at [872, 15] on icon "Зберегти зміни" at bounding box center [875, 14] width 51 height 7
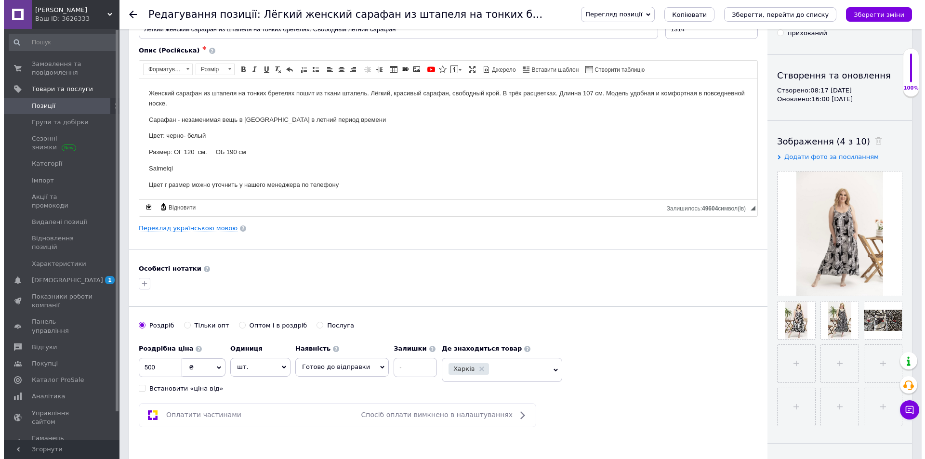
scroll to position [44, 0]
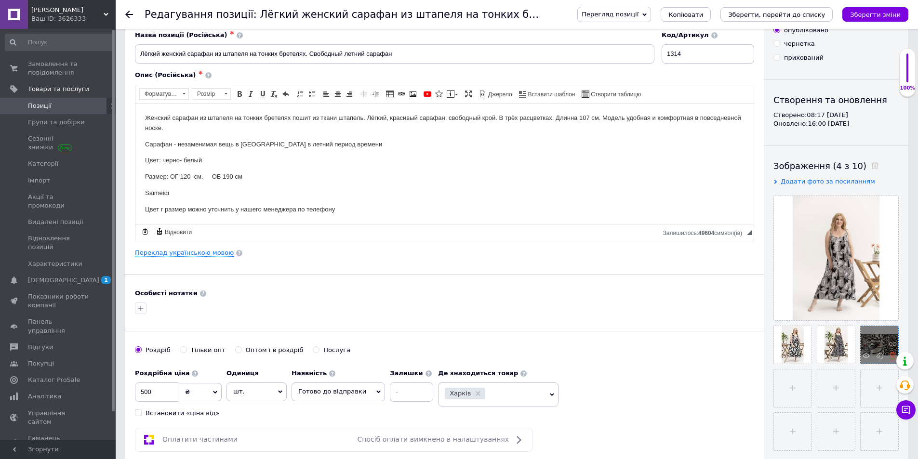
click at [893, 356] on icon at bounding box center [892, 355] width 7 height 7
click at [186, 252] on link "Переклад українською мовою" at bounding box center [184, 253] width 99 height 8
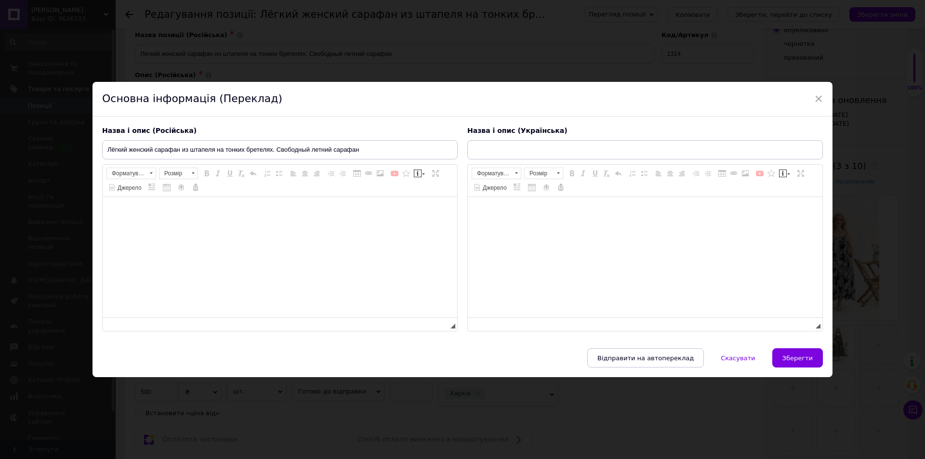
type input "Легкий жіночий сарафан зі штапелю на тонких бретелях. Вільний літній сарафан"
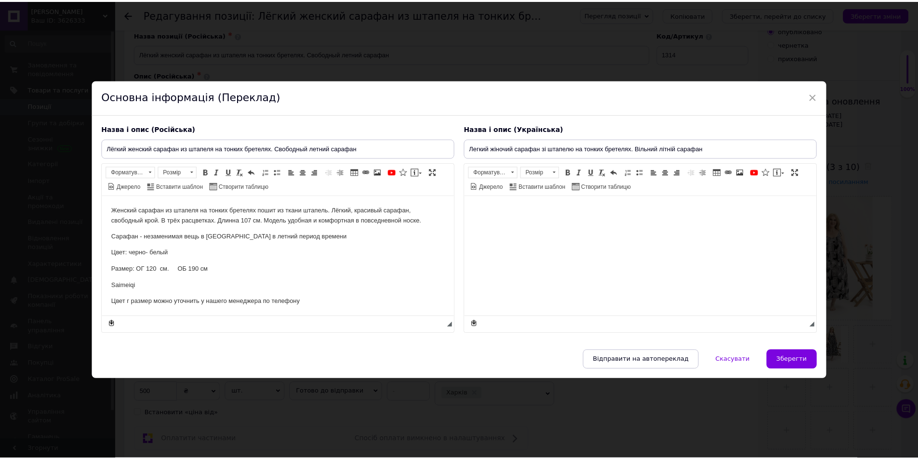
scroll to position [0, 0]
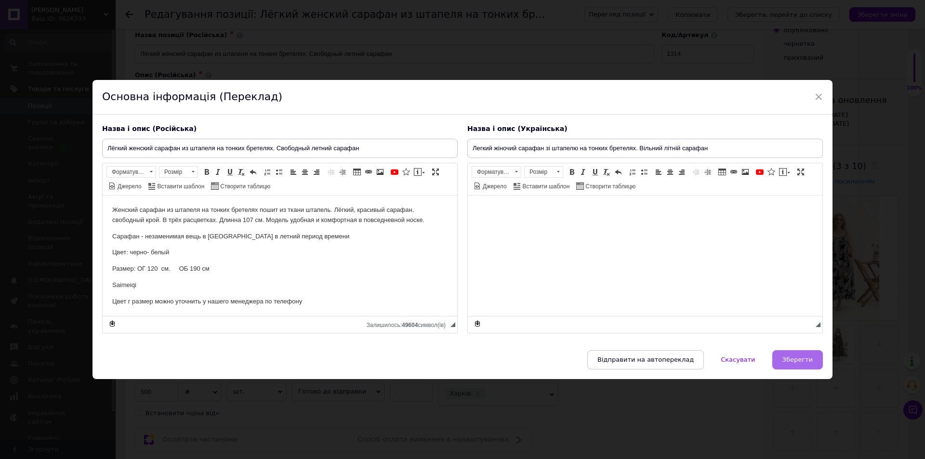
click at [787, 358] on span "Зберегти" at bounding box center [797, 359] width 30 height 7
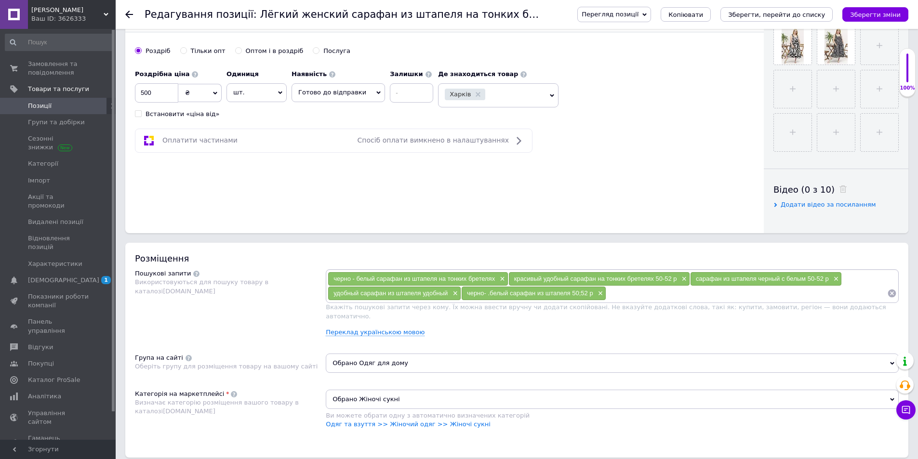
scroll to position [388, 0]
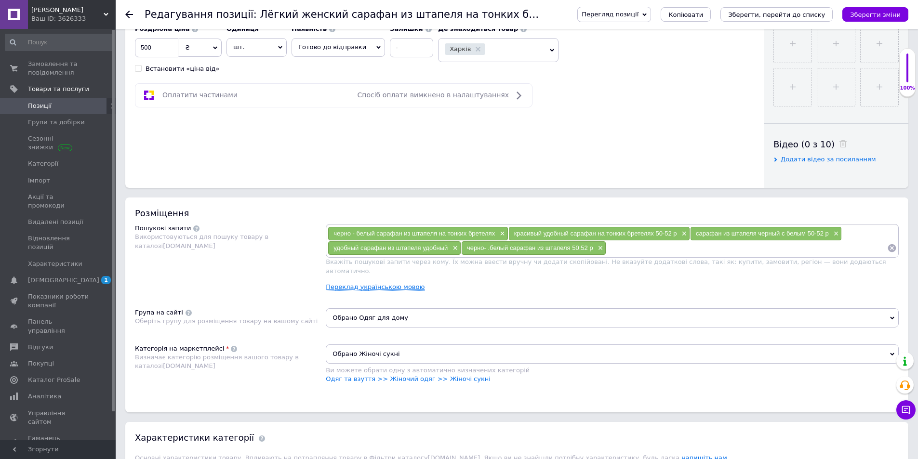
click at [360, 283] on link "Переклад українською мовою" at bounding box center [375, 287] width 99 height 8
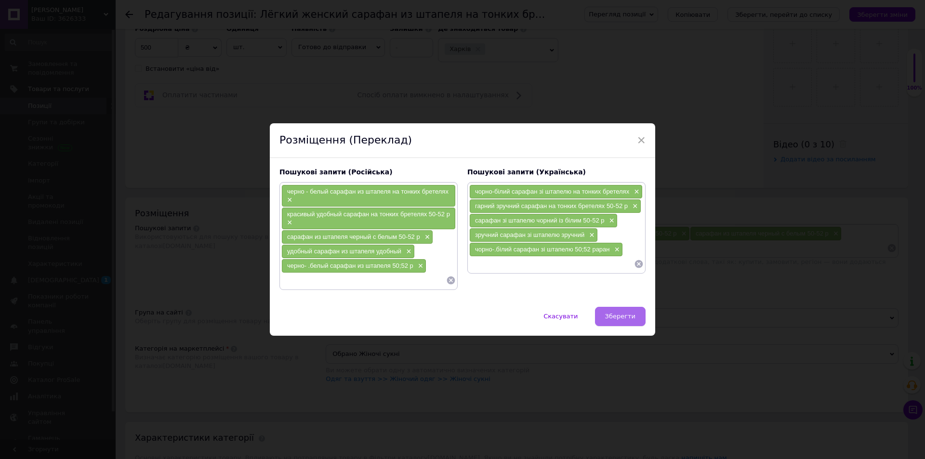
click at [621, 312] on button "Зберегти" at bounding box center [620, 316] width 51 height 19
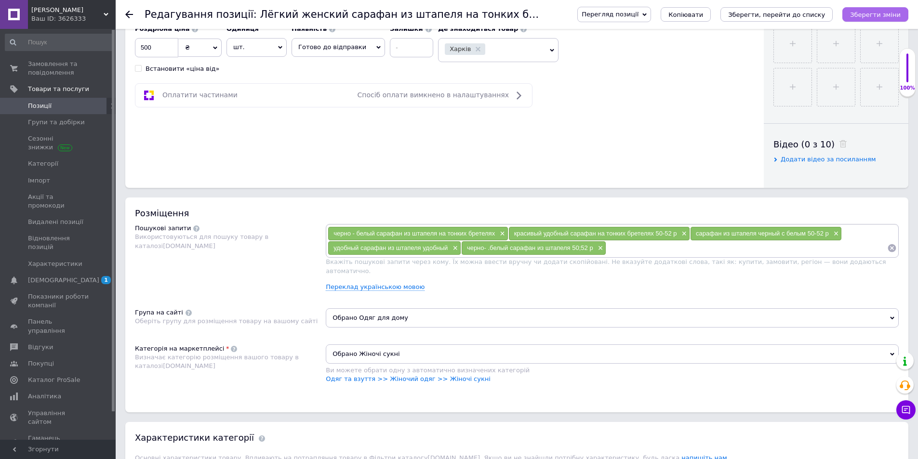
click at [888, 17] on icon "Зберегти зміни" at bounding box center [875, 14] width 51 height 7
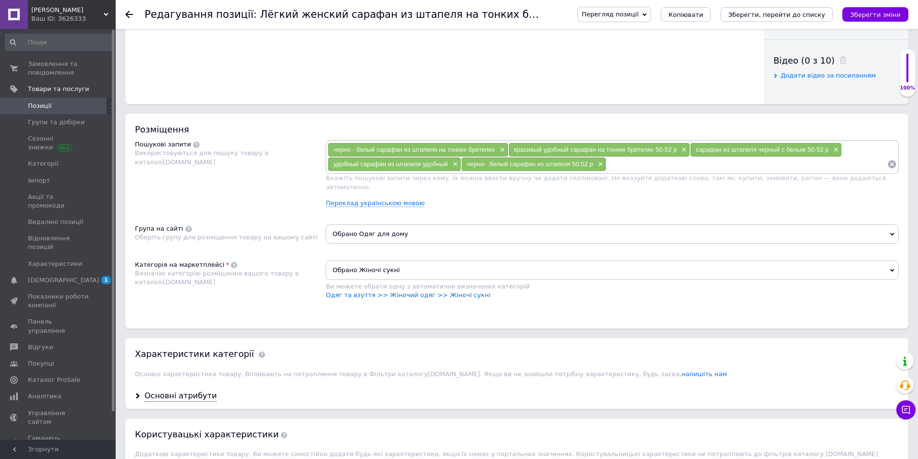
scroll to position [473, 0]
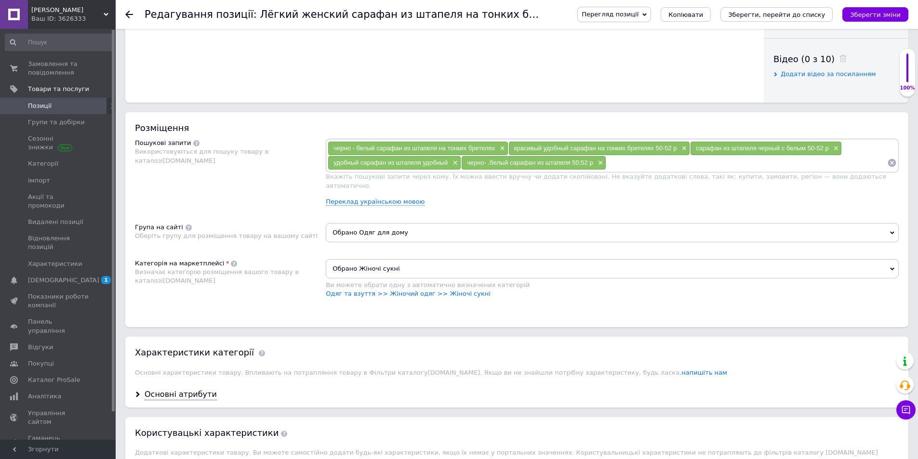
click at [891, 231] on icon at bounding box center [892, 232] width 4 height 3
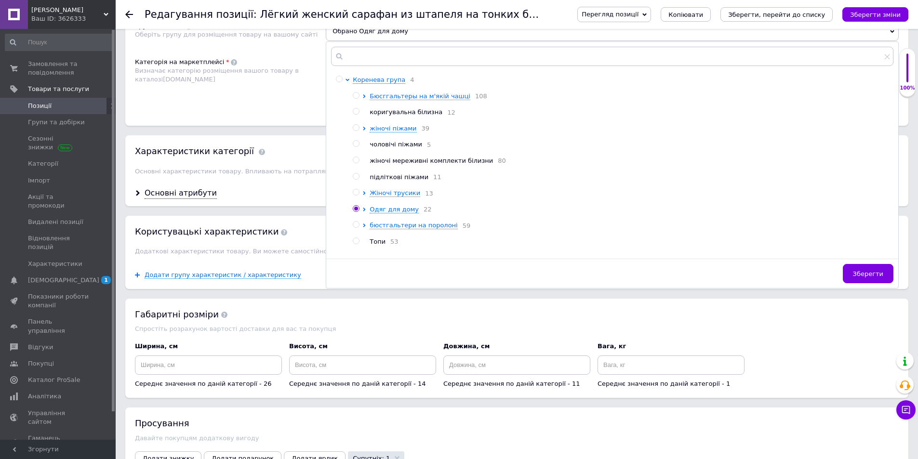
scroll to position [676, 0]
click at [393, 205] on span "Одяг для дому" at bounding box center [393, 207] width 49 height 7
click at [371, 220] on input "radio" at bounding box center [372, 223] width 6 height 6
radio input "true"
radio input "false"
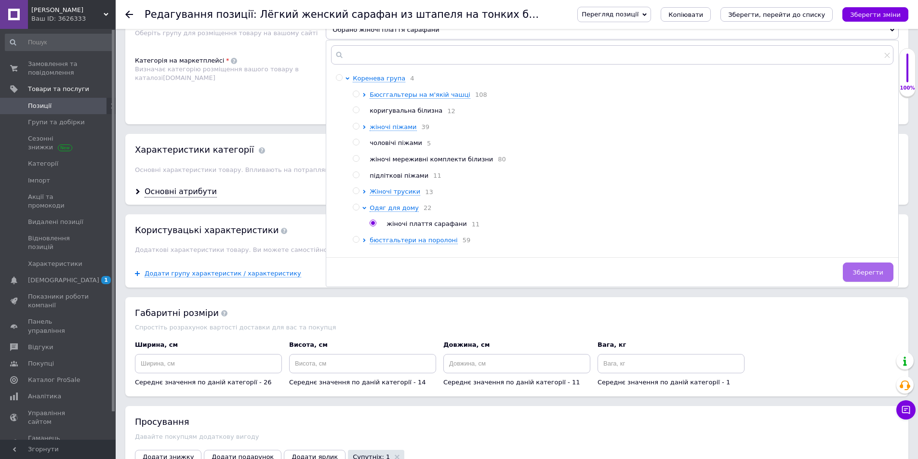
click at [861, 269] on span "Зберегти" at bounding box center [868, 272] width 30 height 7
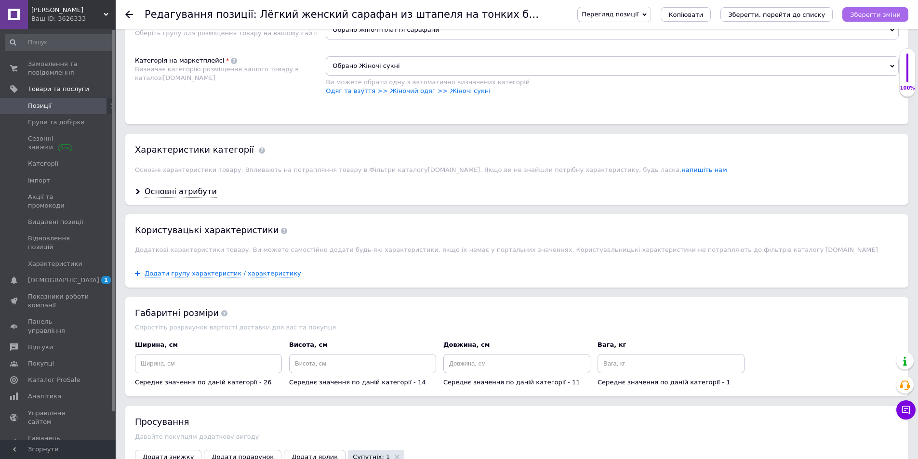
click at [869, 13] on icon "Зберегти зміни" at bounding box center [875, 14] width 51 height 7
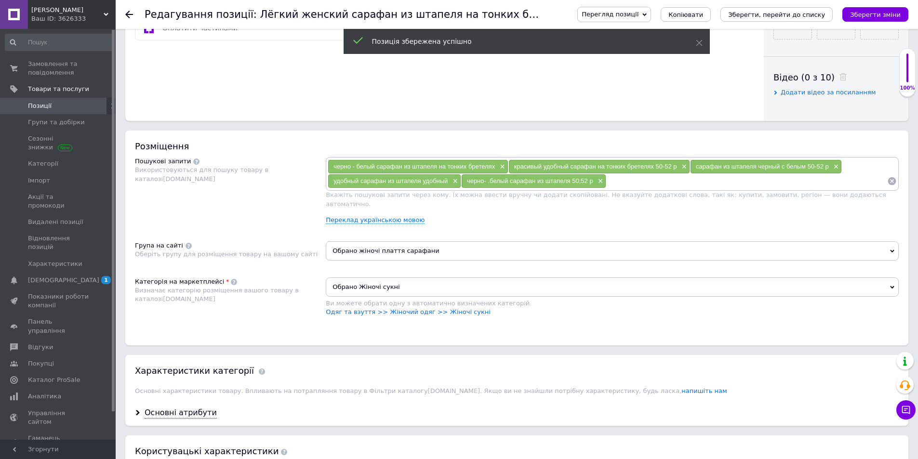
scroll to position [446, 0]
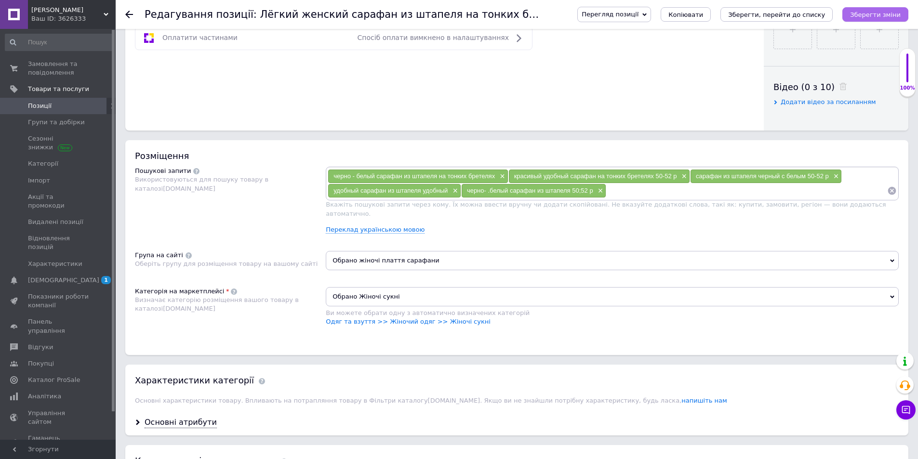
click at [882, 18] on icon "Зберегти зміни" at bounding box center [875, 14] width 51 height 7
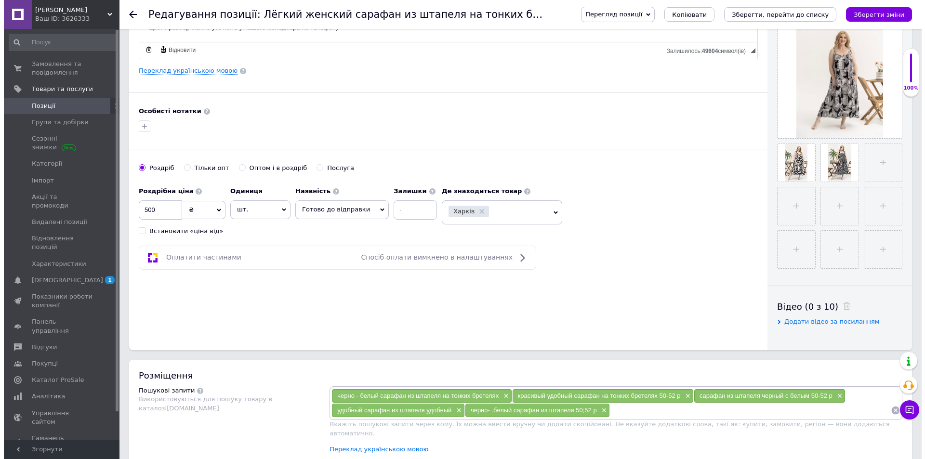
scroll to position [224, 0]
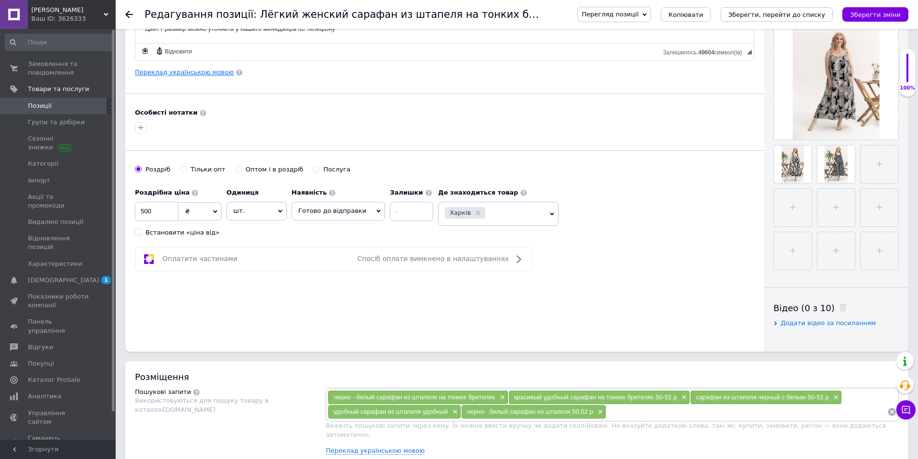
click at [200, 69] on link "Переклад українською мовою" at bounding box center [184, 72] width 99 height 8
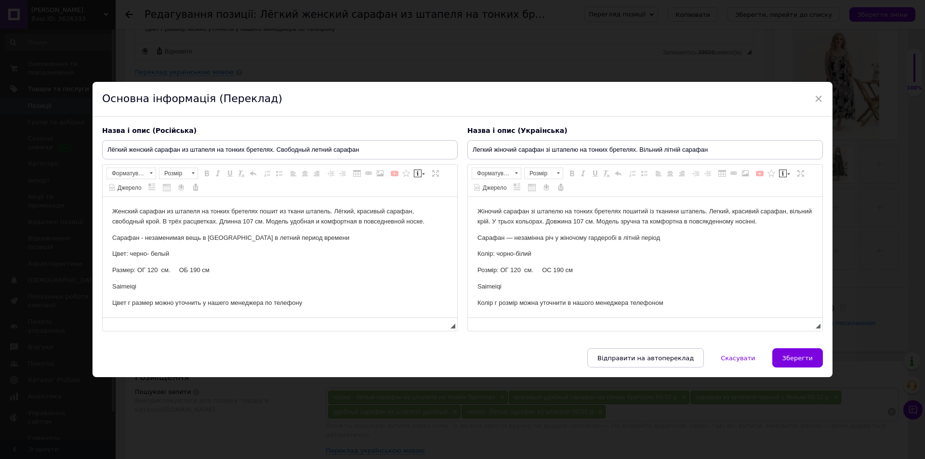
scroll to position [0, 0]
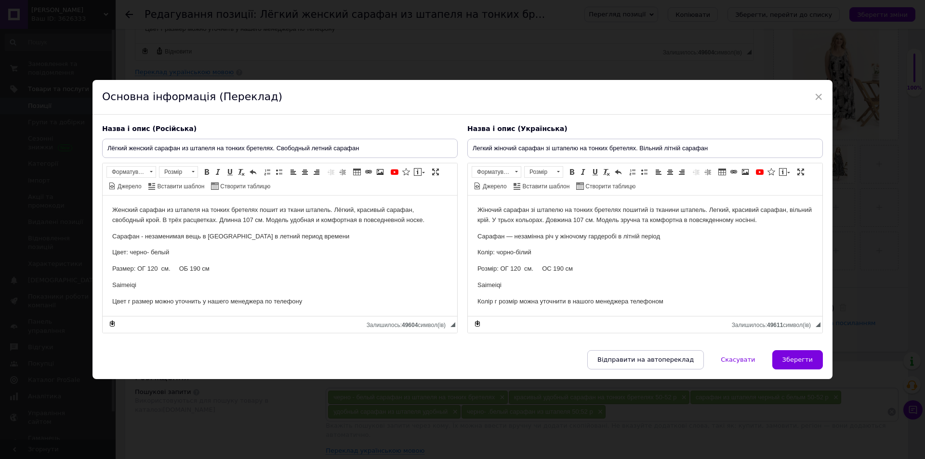
drag, startPoint x: 791, startPoint y: 359, endPoint x: 773, endPoint y: 361, distance: 18.4
click at [790, 359] on span "Зберегти" at bounding box center [797, 359] width 30 height 7
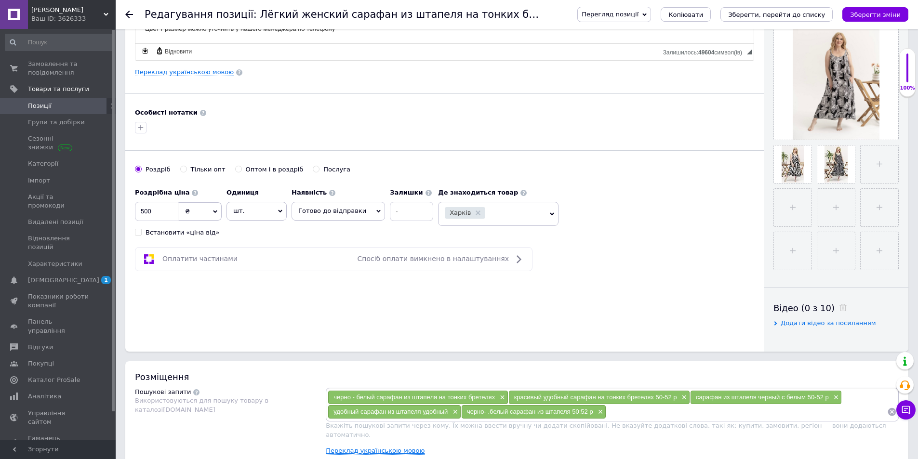
click at [400, 447] on link "Переклад українською мовою" at bounding box center [375, 451] width 99 height 8
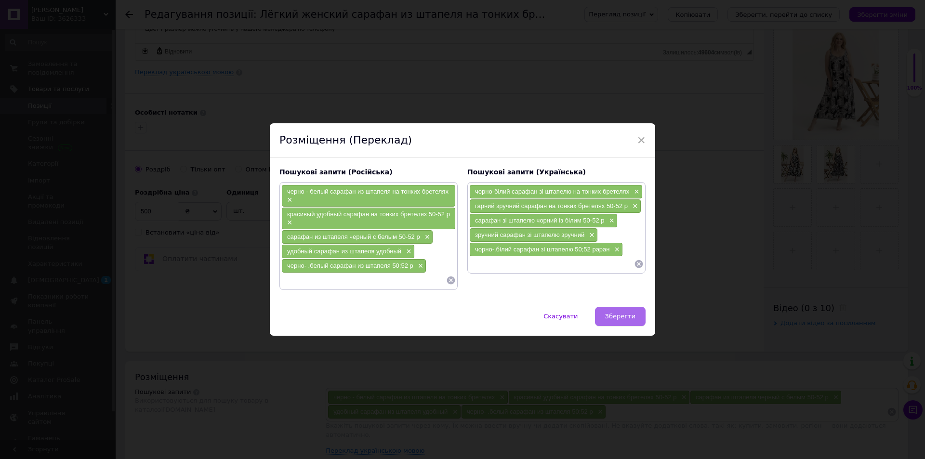
click at [622, 314] on span "Зберегти" at bounding box center [620, 316] width 30 height 7
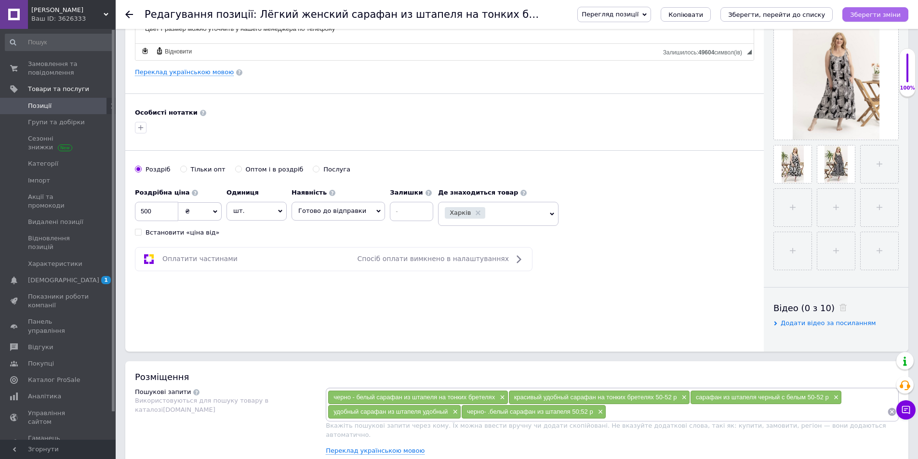
click at [894, 12] on icon "Зберегти зміни" at bounding box center [875, 14] width 51 height 7
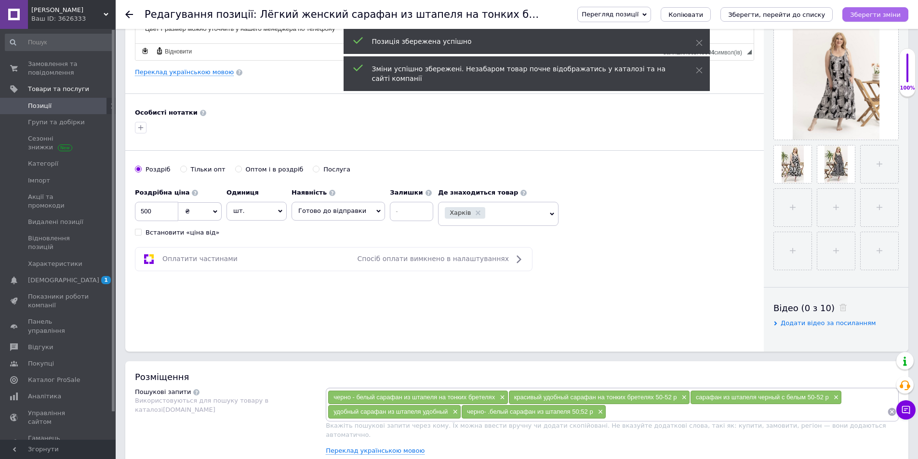
click at [894, 12] on icon "Зберегти зміни" at bounding box center [875, 14] width 51 height 7
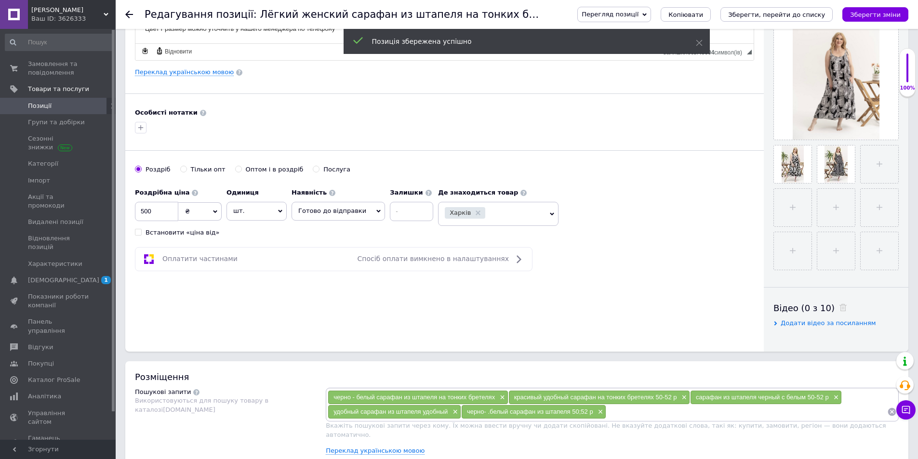
click at [126, 13] on icon at bounding box center [129, 15] width 8 height 8
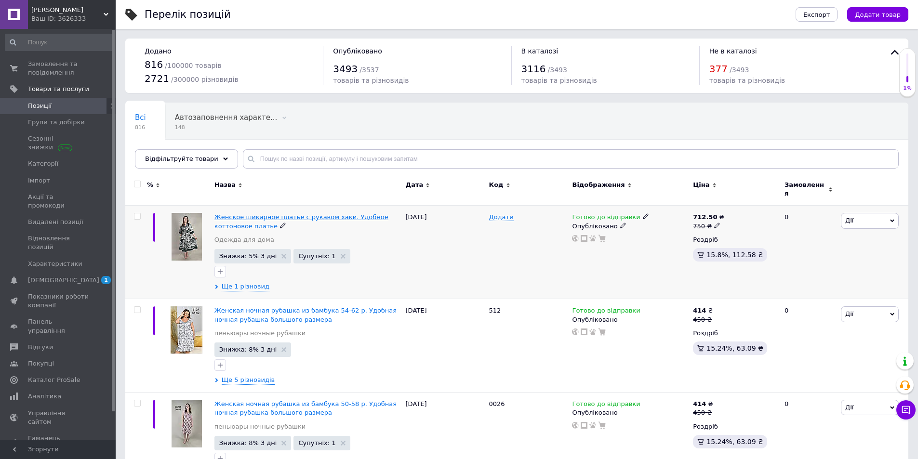
click at [320, 213] on span "Женское шикарное платье с рукавом хаки. Удобное коттоновое платье" at bounding box center [301, 221] width 174 height 16
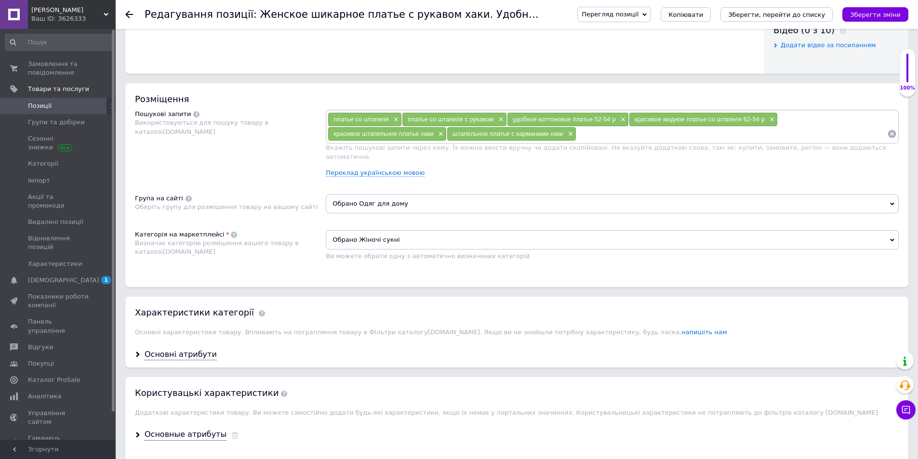
scroll to position [546, 0]
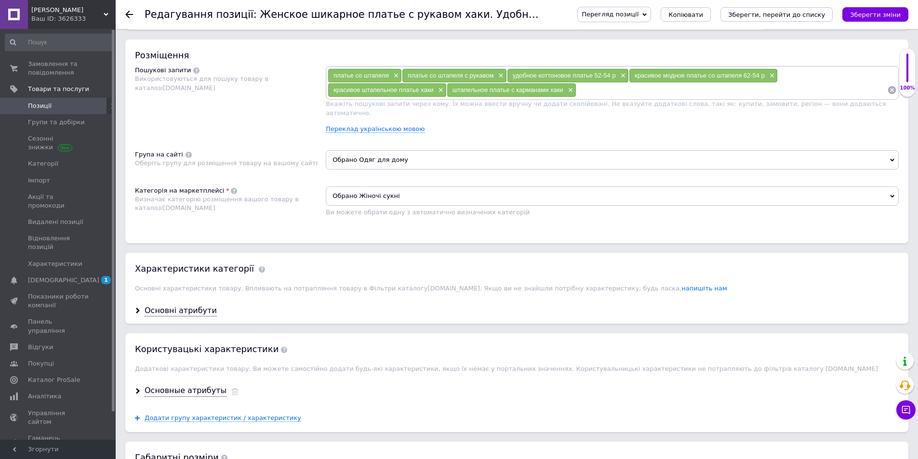
click at [893, 158] on icon at bounding box center [892, 159] width 4 height 3
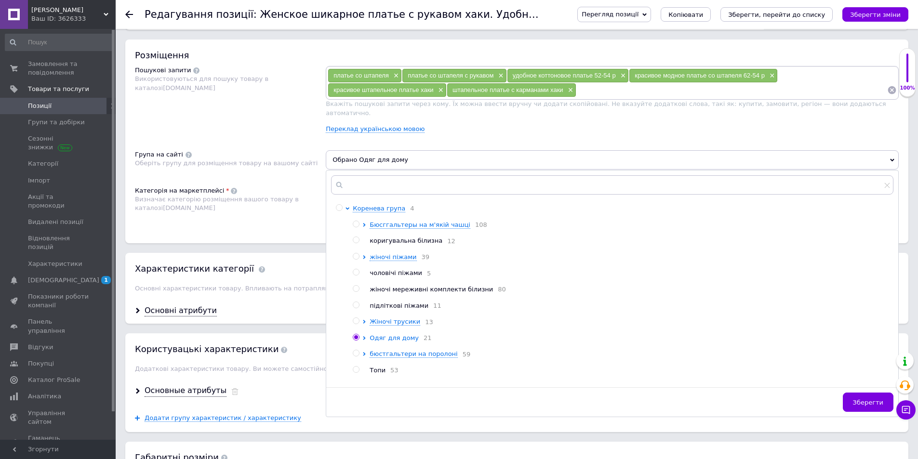
click at [384, 334] on span "Одяг для дому" at bounding box center [393, 337] width 49 height 7
click at [373, 351] on input "radio" at bounding box center [372, 353] width 6 height 6
radio input "true"
radio input "false"
click at [869, 398] on button "Зберегти" at bounding box center [867, 402] width 51 height 19
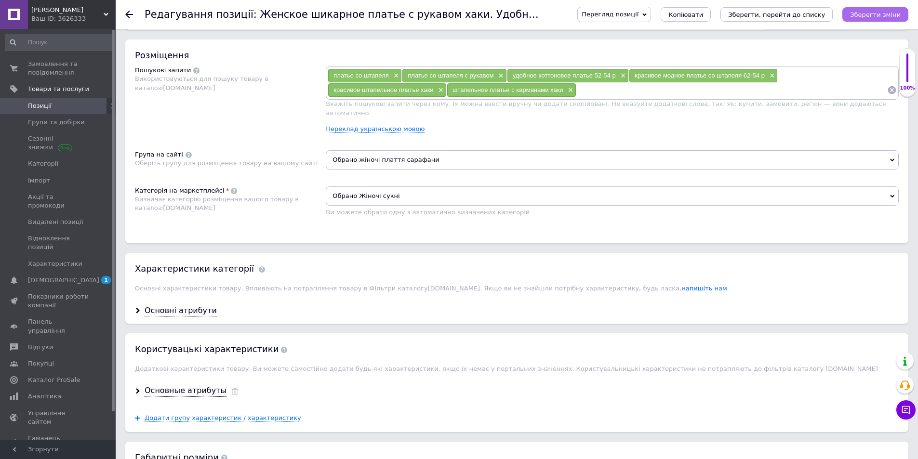
click at [893, 13] on icon "Зберегти зміни" at bounding box center [875, 14] width 51 height 7
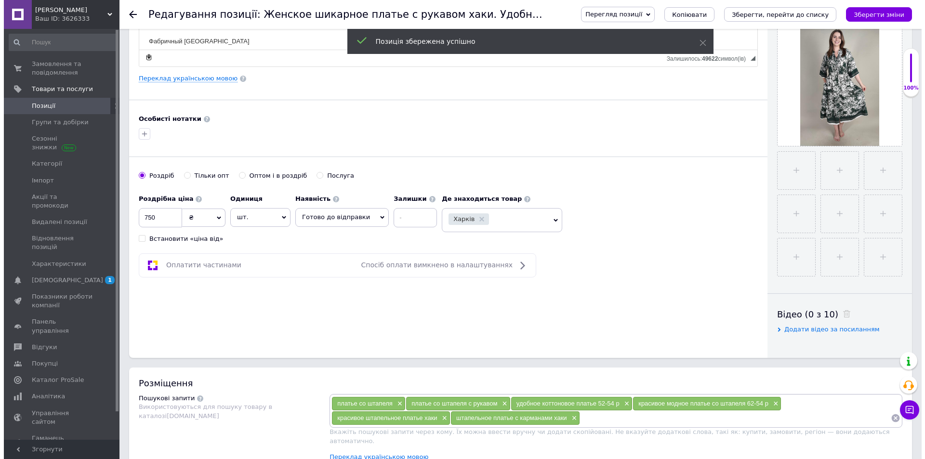
scroll to position [215, 0]
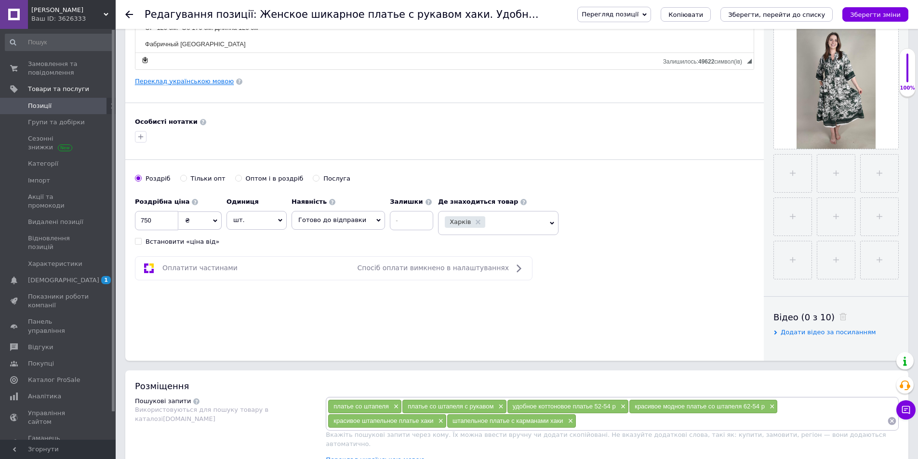
click at [202, 79] on link "Переклад українською мовою" at bounding box center [184, 82] width 99 height 8
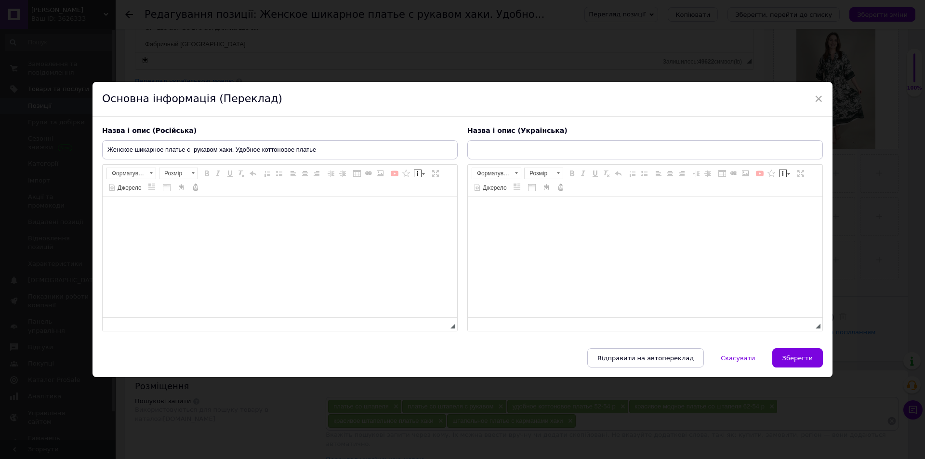
type input "Жіноче шикарне плаття з рукавом хакі. Зручне котонове плаття"
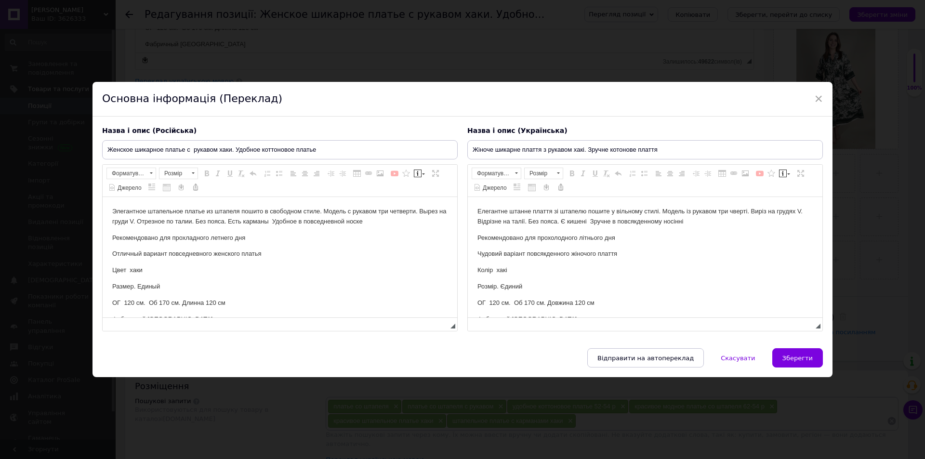
scroll to position [0, 0]
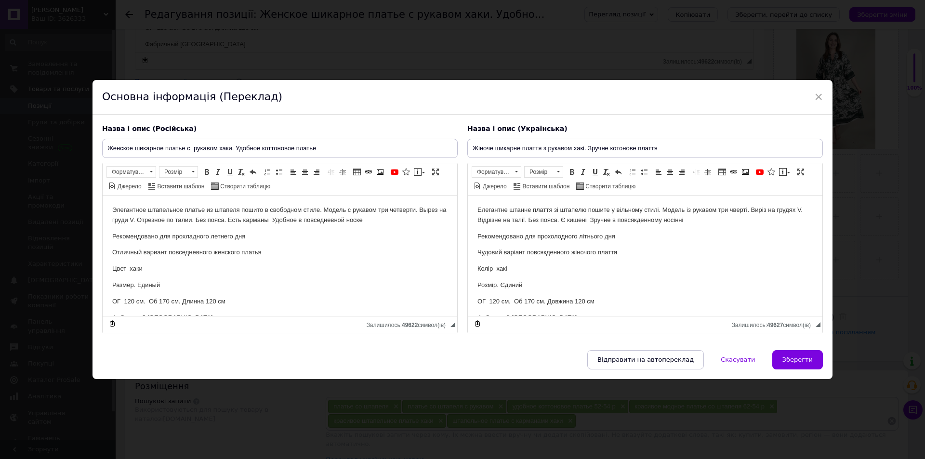
drag, startPoint x: 793, startPoint y: 357, endPoint x: 725, endPoint y: 354, distance: 67.5
click at [792, 357] on span "Зберегти" at bounding box center [797, 359] width 30 height 7
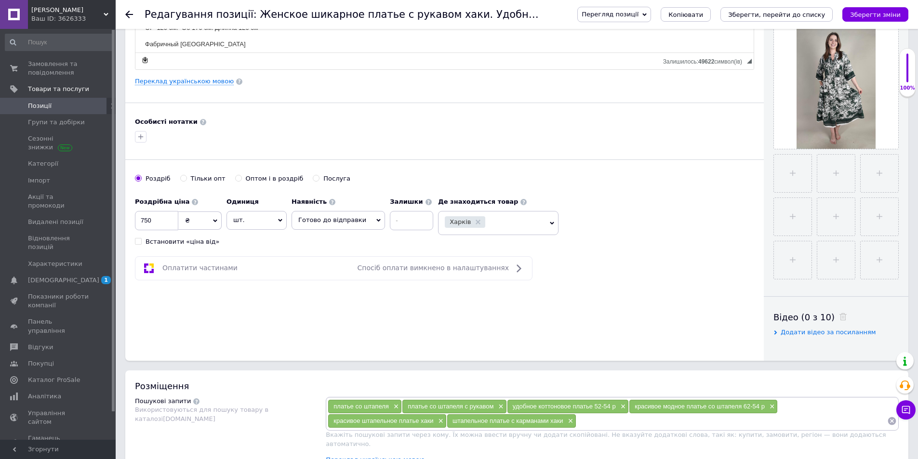
click at [401, 456] on link "Переклад українською мовою" at bounding box center [375, 460] width 99 height 8
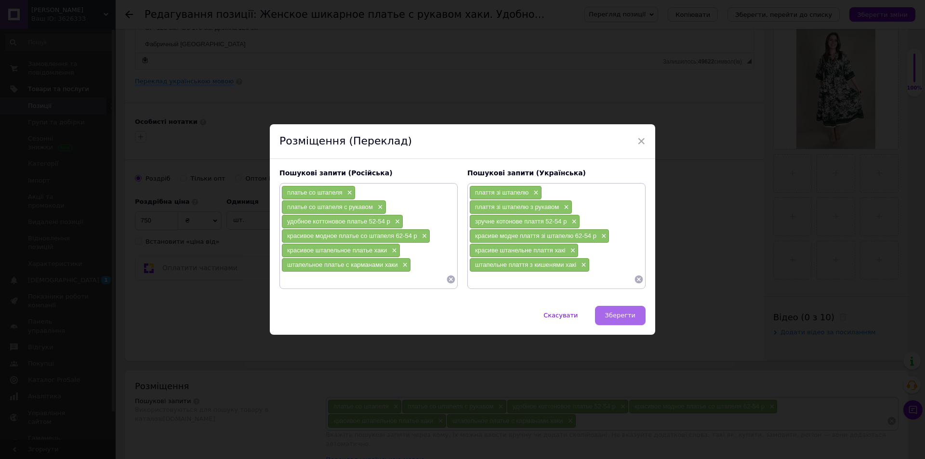
click at [615, 315] on span "Зберегти" at bounding box center [620, 315] width 30 height 7
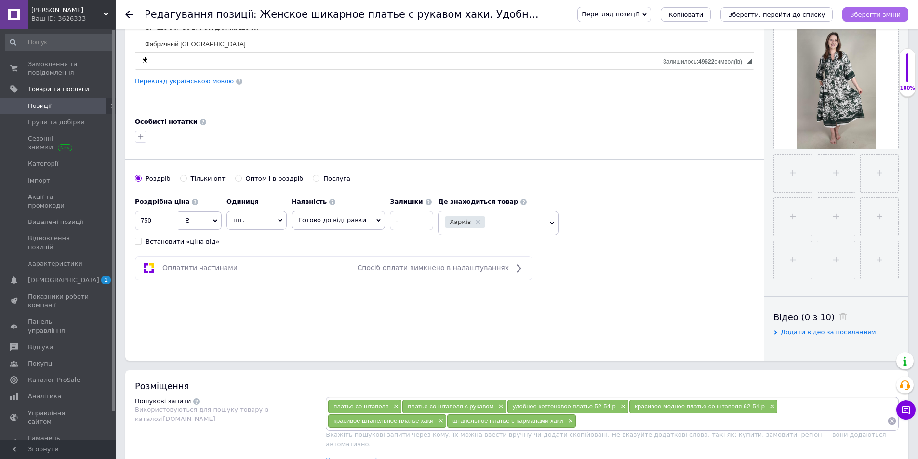
click at [872, 15] on icon "Зберегти зміни" at bounding box center [875, 14] width 51 height 7
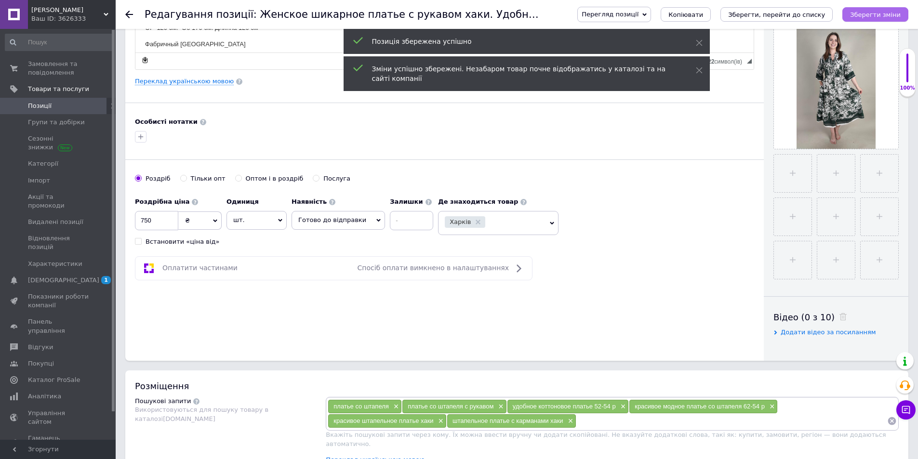
click at [872, 15] on icon "Зберегти зміни" at bounding box center [875, 14] width 51 height 7
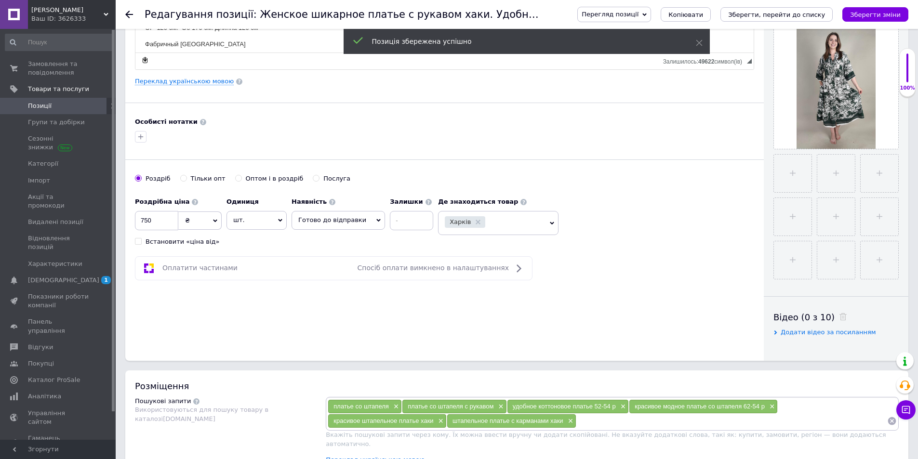
click at [127, 13] on use at bounding box center [129, 15] width 8 height 8
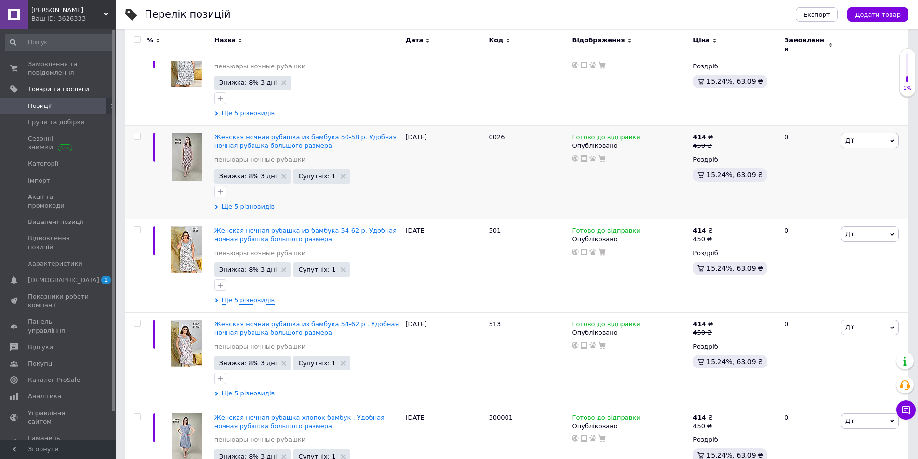
scroll to position [269, 0]
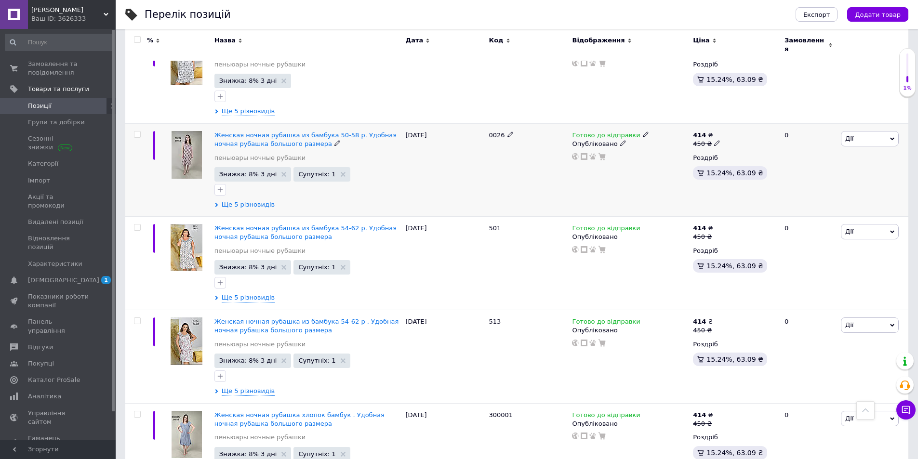
click at [248, 200] on span "Ще 5 різновидів" at bounding box center [248, 204] width 53 height 9
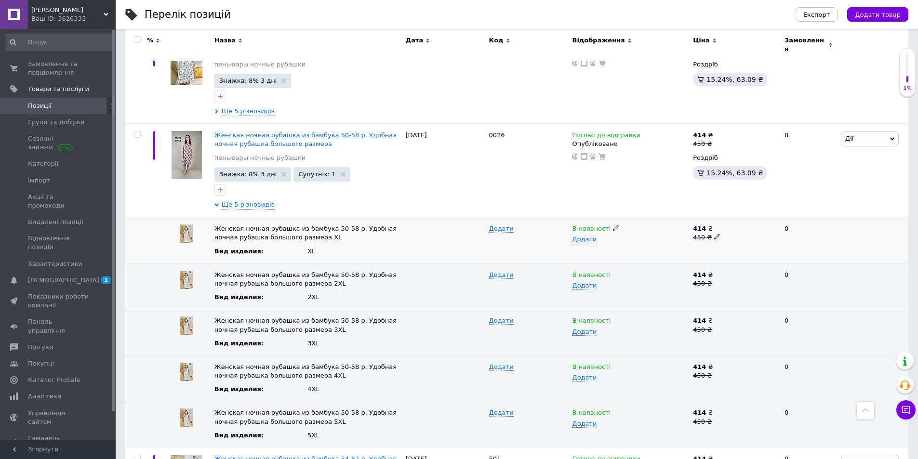
click at [613, 225] on icon at bounding box center [616, 228] width 6 height 6
click at [598, 241] on li "Немає в наявності" at bounding box center [627, 246] width 119 height 13
click at [613, 409] on use at bounding box center [615, 411] width 5 height 5
click at [595, 425] on li "Немає в наявності" at bounding box center [627, 431] width 119 height 13
click at [613, 363] on icon at bounding box center [616, 366] width 6 height 6
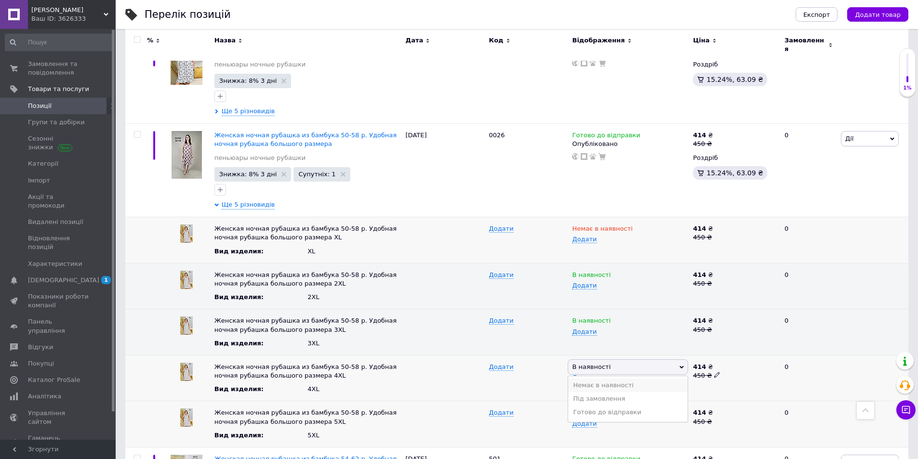
click at [589, 379] on li "Немає в наявності" at bounding box center [627, 385] width 119 height 13
click at [613, 317] on icon at bounding box center [616, 320] width 6 height 6
click at [586, 334] on li "Немає в наявності" at bounding box center [627, 339] width 119 height 13
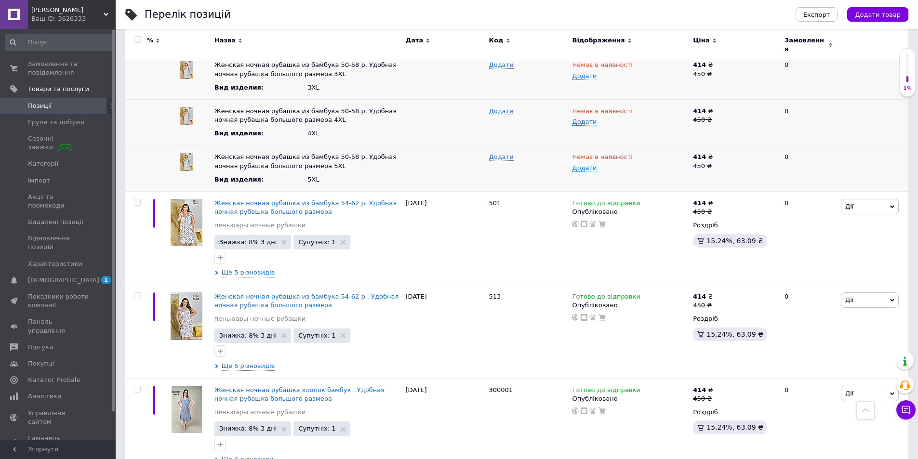
scroll to position [527, 0]
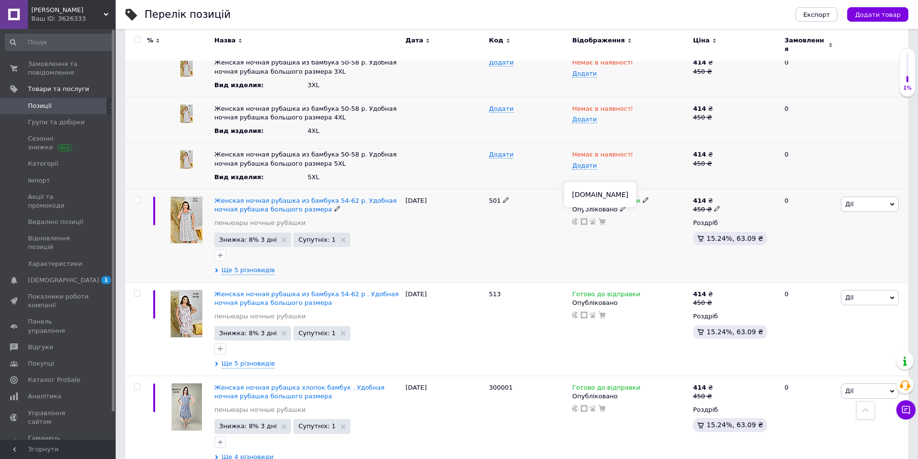
click at [585, 218] on icon at bounding box center [583, 221] width 7 height 7
click at [61, 71] on span "Замовлення та повідомлення" at bounding box center [58, 68] width 61 height 17
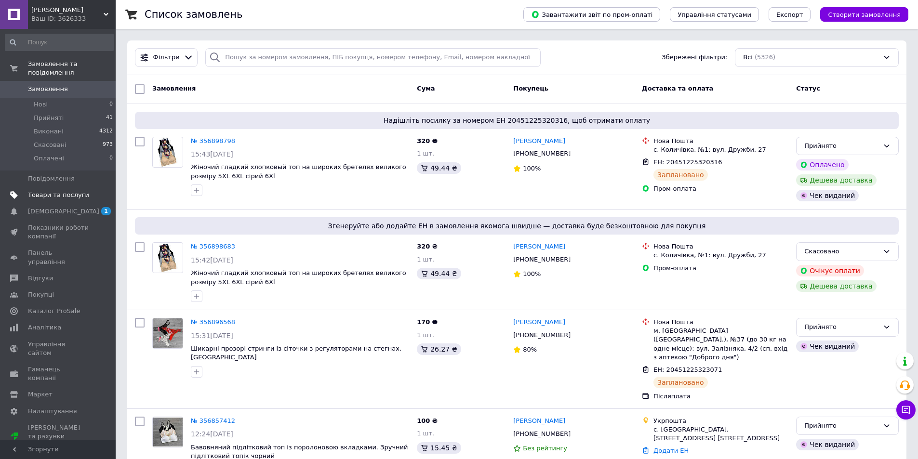
click at [68, 191] on span "Товари та послуги" at bounding box center [58, 195] width 61 height 9
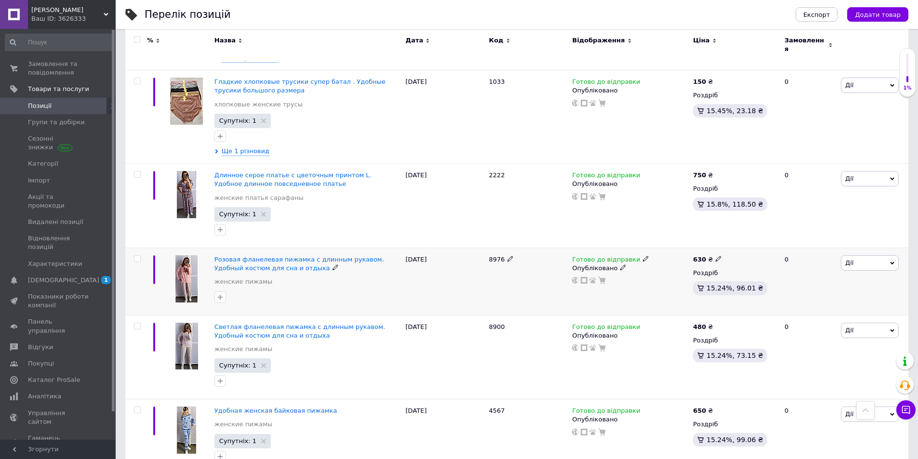
scroll to position [903, 0]
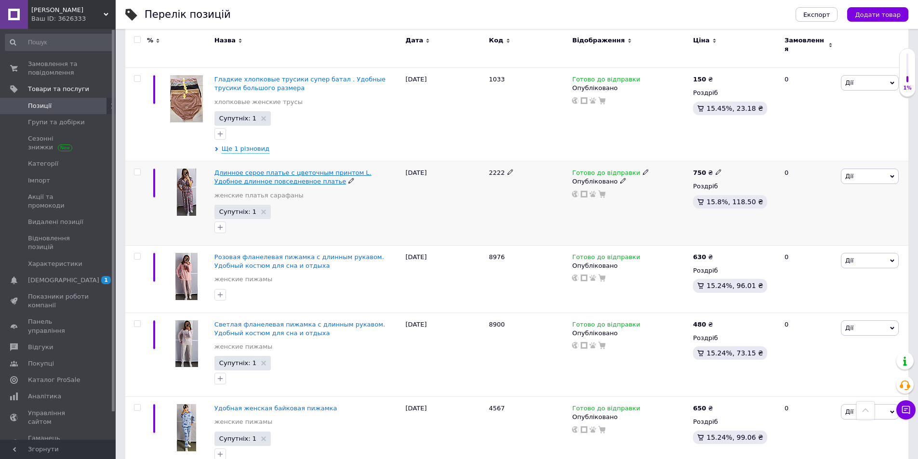
click at [315, 169] on span "Длинное серое платье с цветочным принтом L. Удобное длинное повседневное платье" at bounding box center [292, 177] width 157 height 16
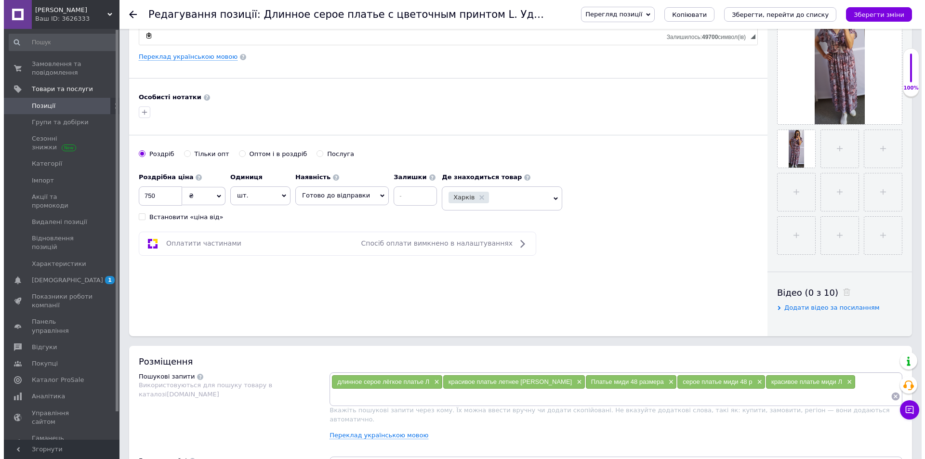
scroll to position [233, 0]
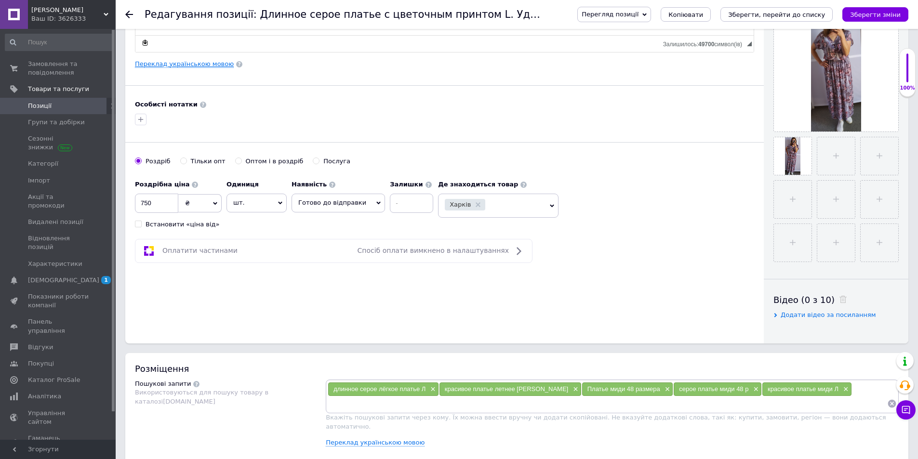
click at [218, 66] on link "Переклад українською мовою" at bounding box center [184, 64] width 99 height 8
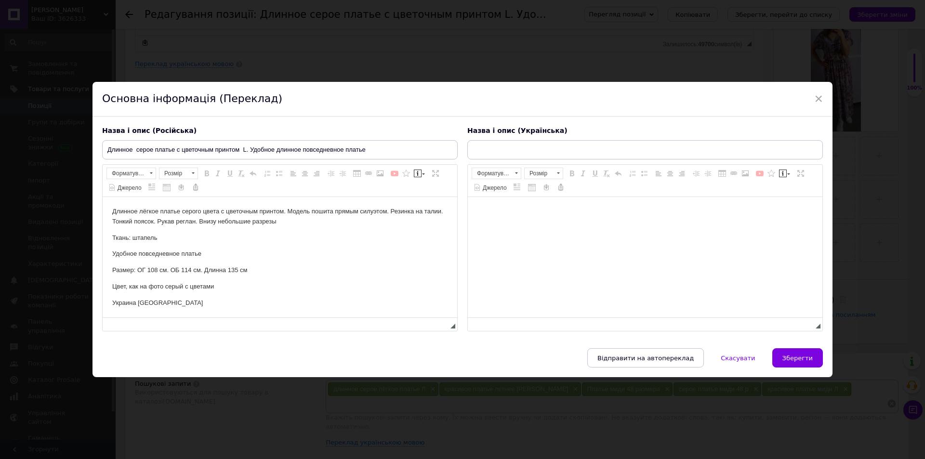
type input "Довга сіра сукня з квітковим принтом L. Зручна довга повсякденна сукня"
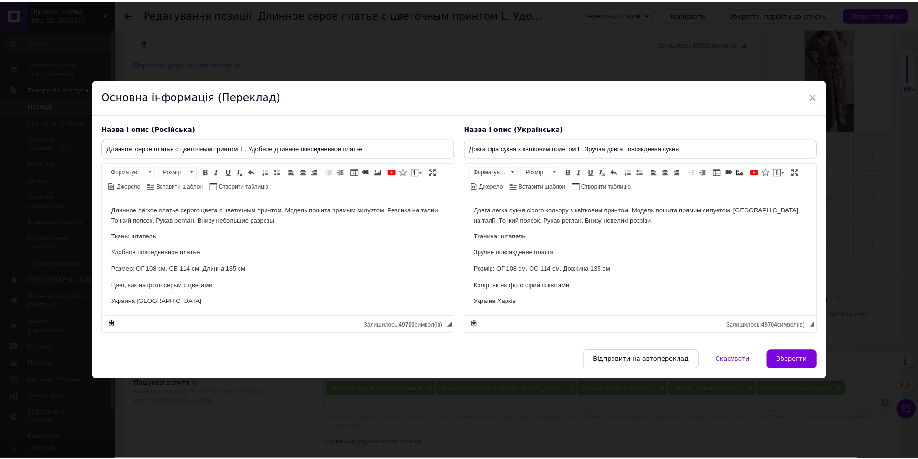
scroll to position [0, 0]
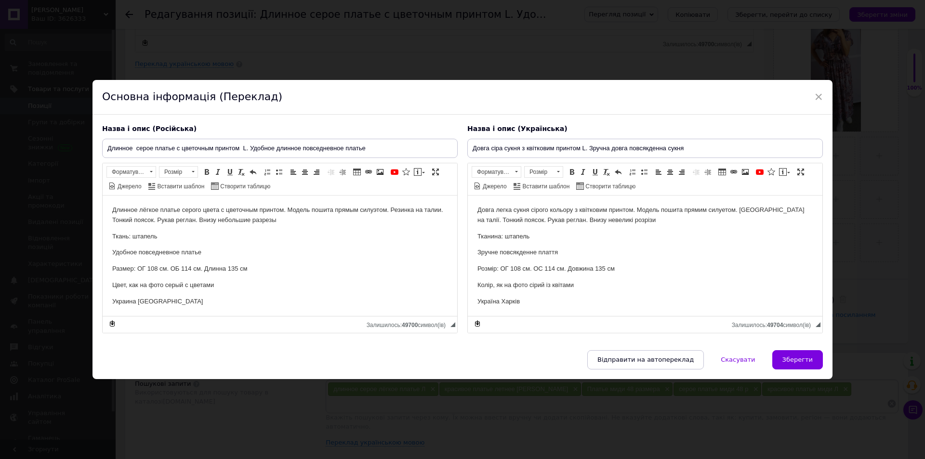
drag, startPoint x: 797, startPoint y: 354, endPoint x: 733, endPoint y: 366, distance: 64.7
click at [797, 354] on button "Зберегти" at bounding box center [797, 359] width 51 height 19
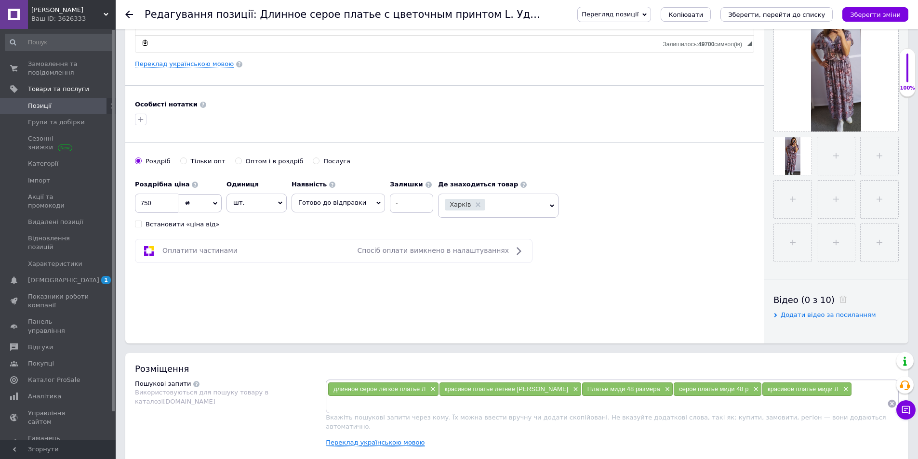
click at [407, 439] on link "Переклад українською мовою" at bounding box center [375, 443] width 99 height 8
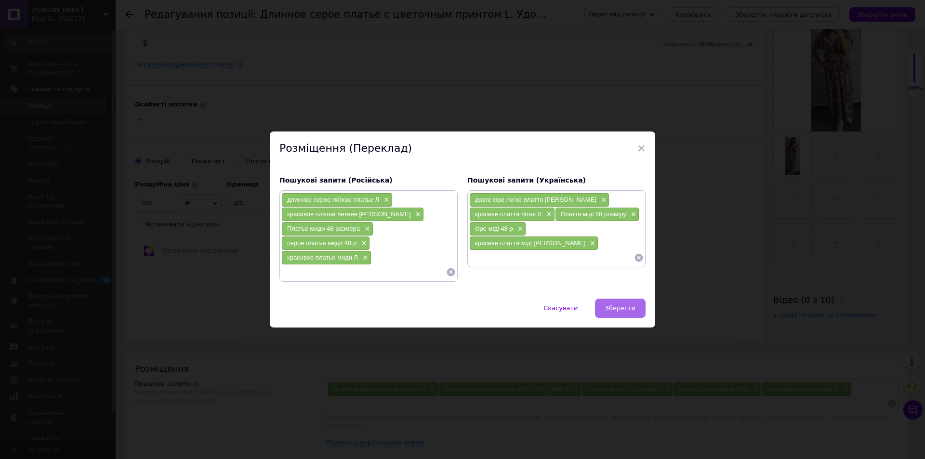
click at [621, 307] on span "Зберегти" at bounding box center [620, 307] width 30 height 7
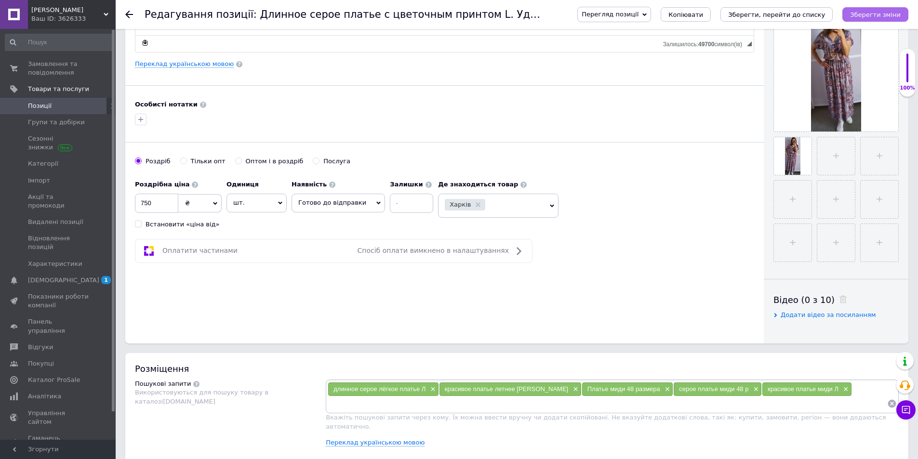
click at [880, 13] on icon "Зберегти зміни" at bounding box center [875, 14] width 51 height 7
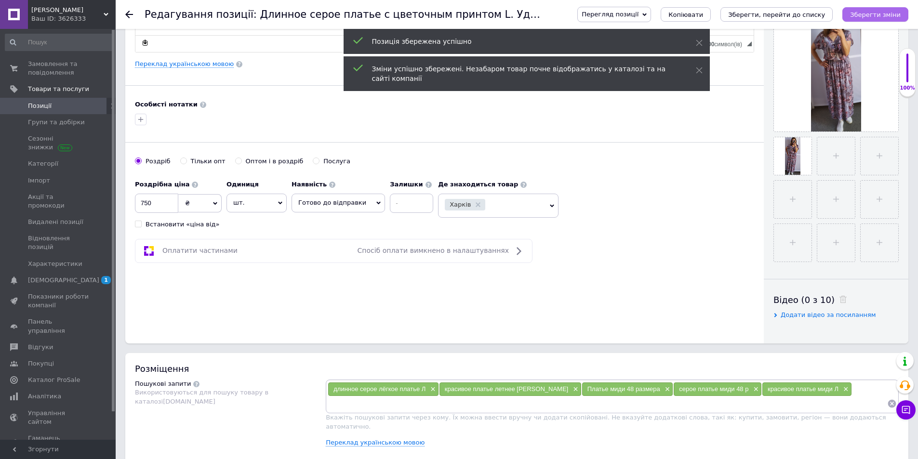
click at [880, 13] on icon "Зберегти зміни" at bounding box center [875, 14] width 51 height 7
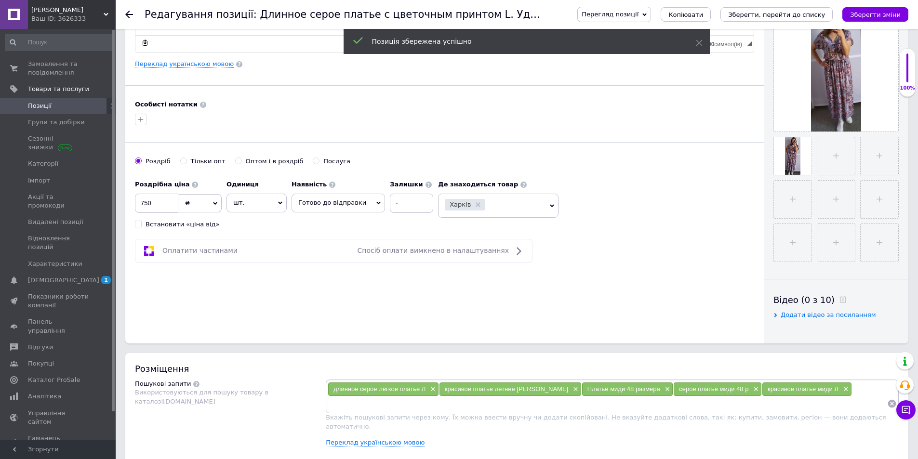
click at [127, 12] on icon at bounding box center [129, 15] width 8 height 8
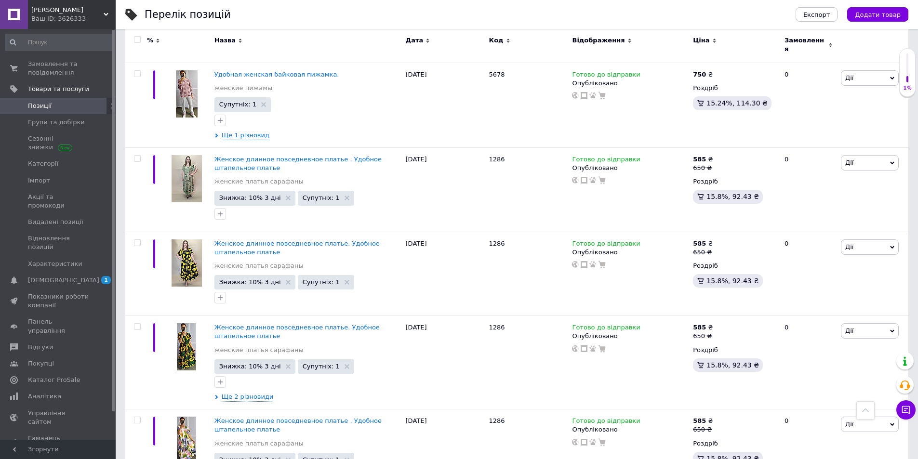
scroll to position [1337, 0]
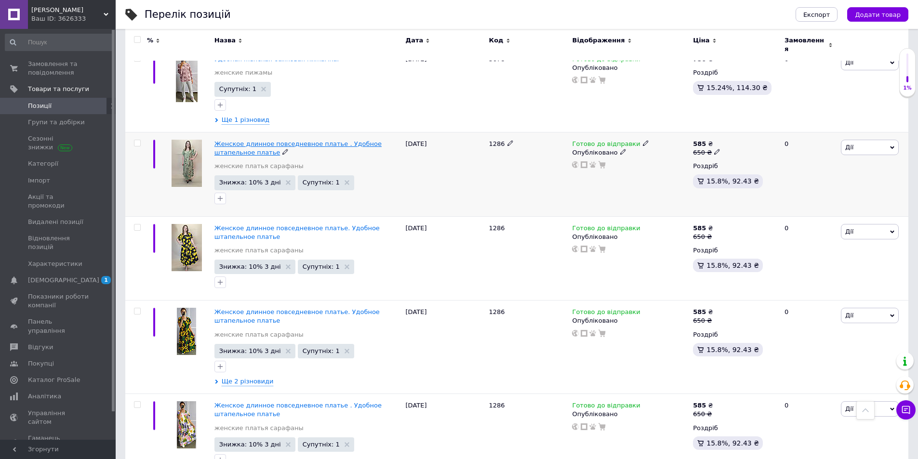
click at [335, 140] on span "Женское длинное повседневное платье . Удобное штапельное платье" at bounding box center [297, 148] width 167 height 16
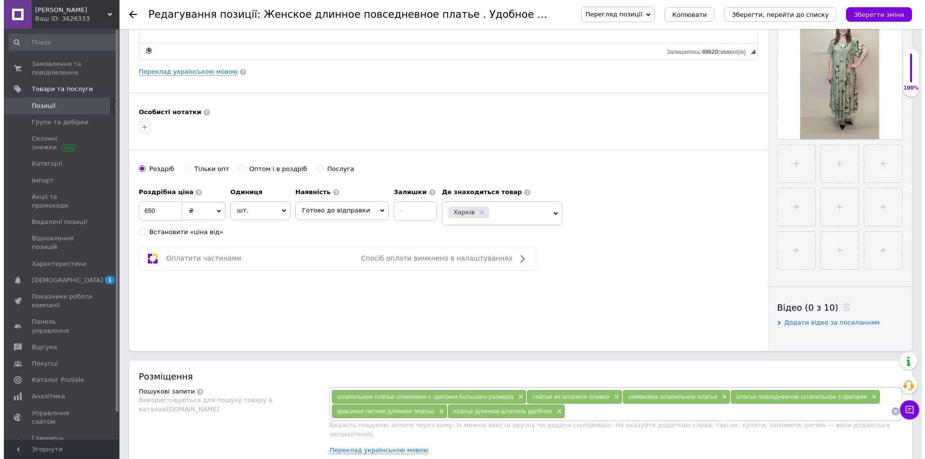
scroll to position [233, 0]
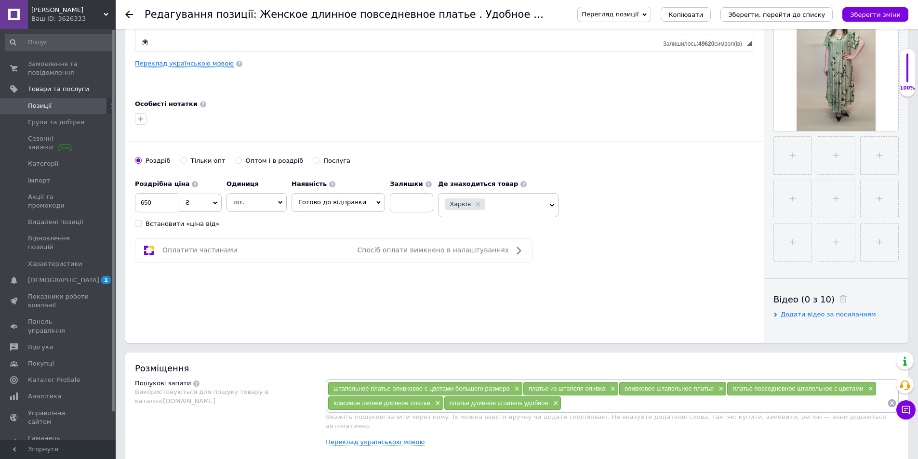
click at [209, 64] on link "Переклад українською мовою" at bounding box center [184, 64] width 99 height 8
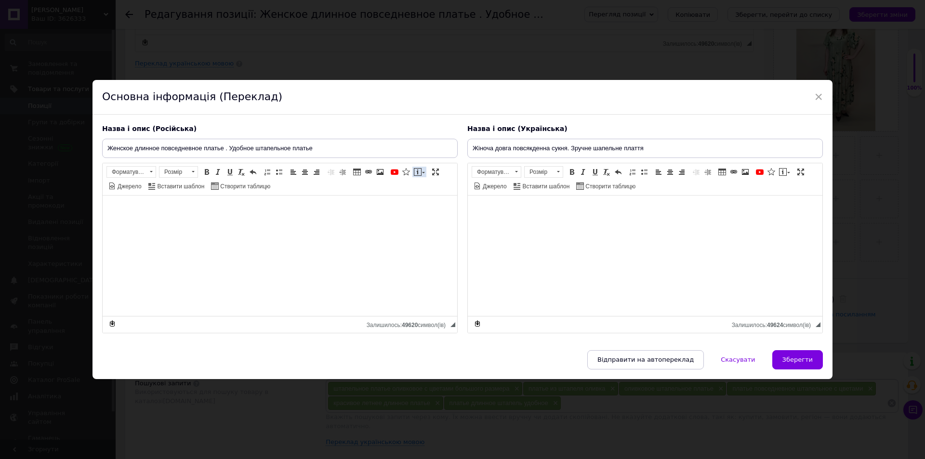
type input "Жіноча довга повсякденна сукня. Зручне шапельне плаття"
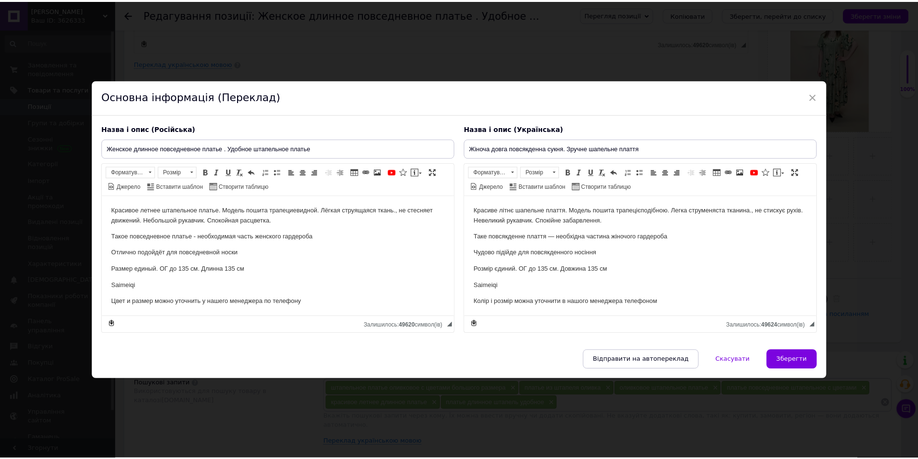
scroll to position [0, 0]
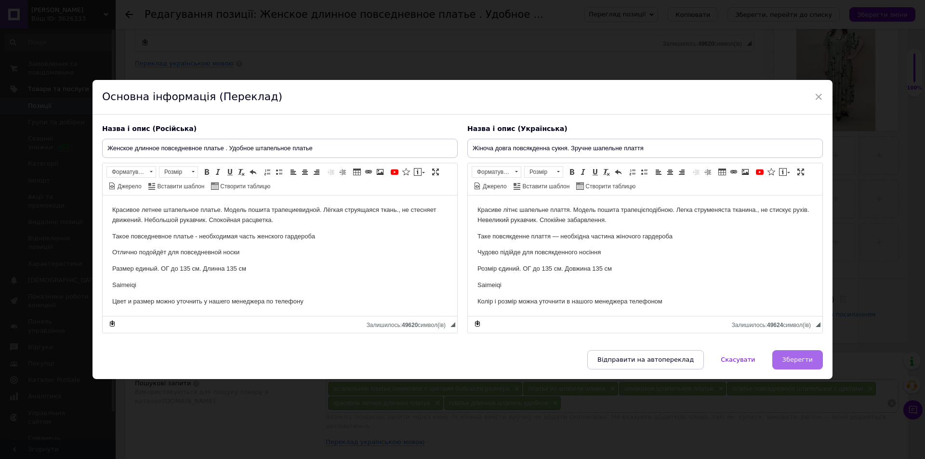
click at [783, 356] on button "Зберегти" at bounding box center [797, 359] width 51 height 19
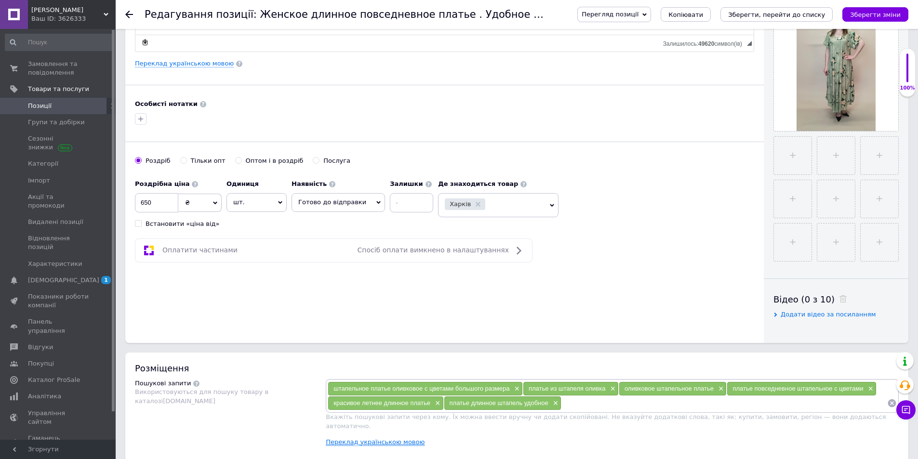
click at [396, 438] on link "Переклад українською мовою" at bounding box center [375, 442] width 99 height 8
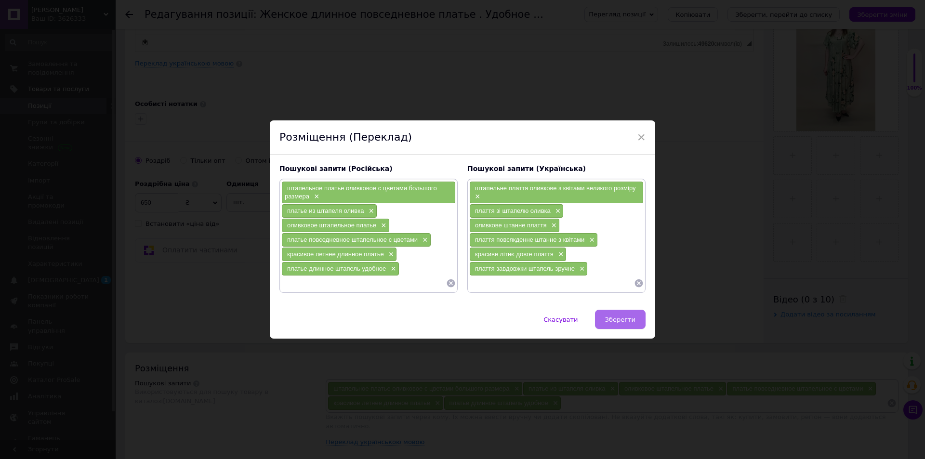
click at [629, 319] on span "Зберегти" at bounding box center [620, 319] width 30 height 7
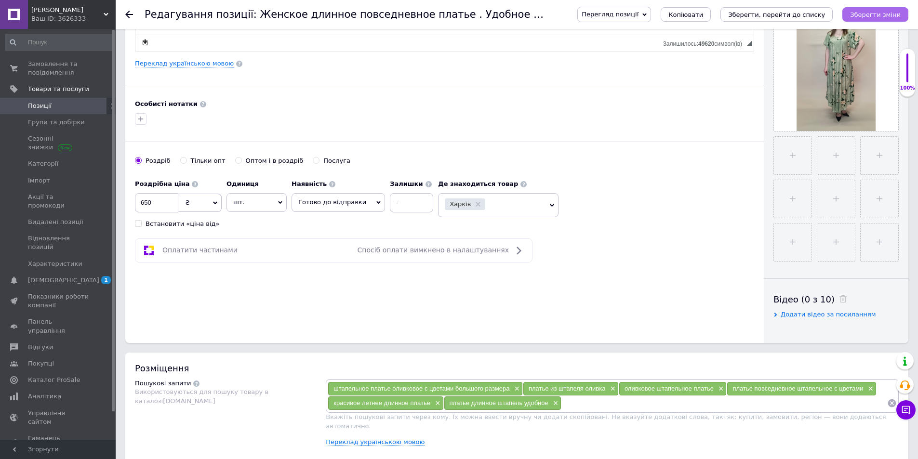
click at [869, 17] on icon "Зберегти зміни" at bounding box center [875, 14] width 51 height 7
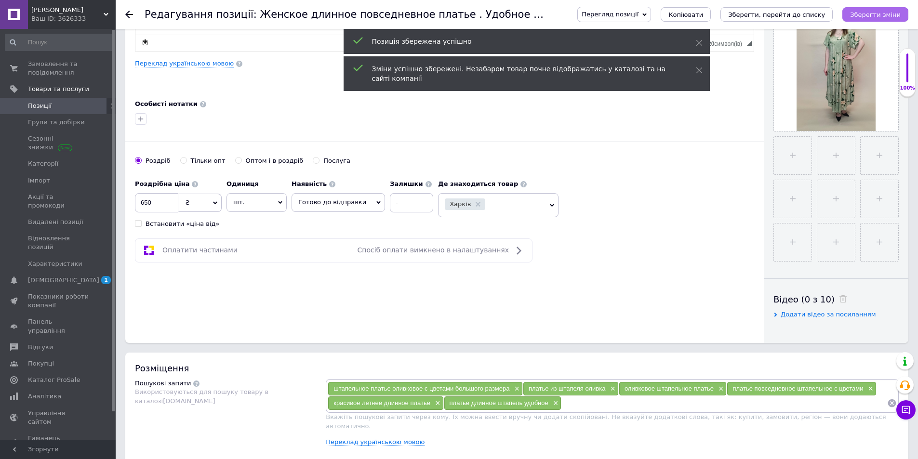
click at [869, 17] on icon "Зберегти зміни" at bounding box center [875, 14] width 51 height 7
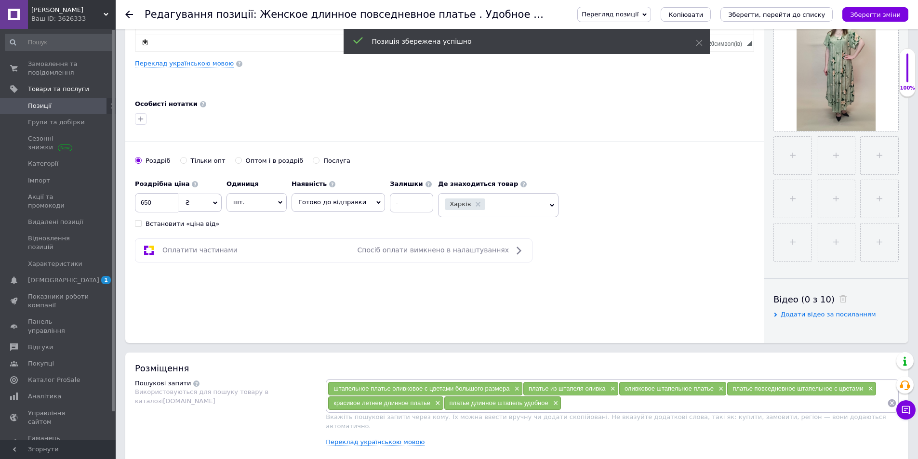
click at [127, 13] on use at bounding box center [129, 15] width 8 height 8
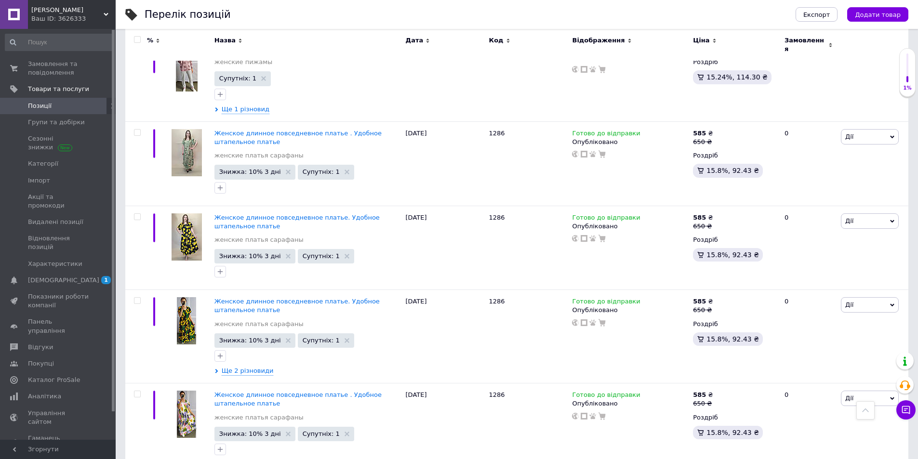
scroll to position [1356, 0]
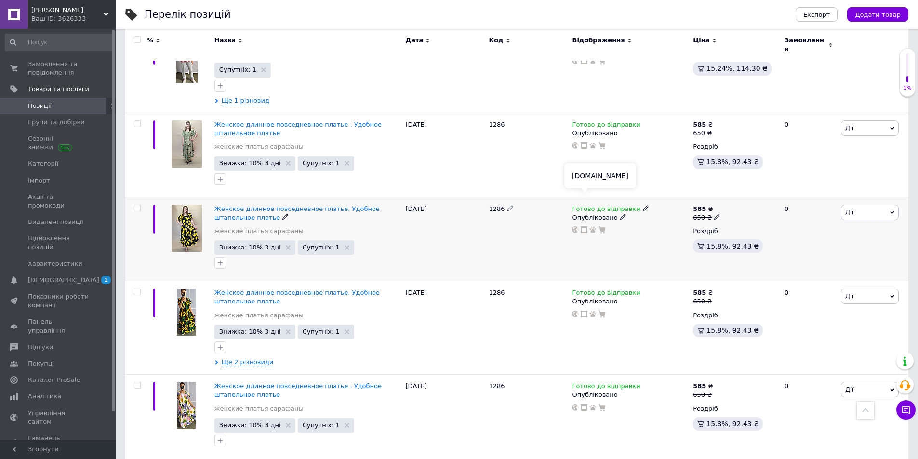
click at [583, 226] on icon at bounding box center [583, 229] width 7 height 7
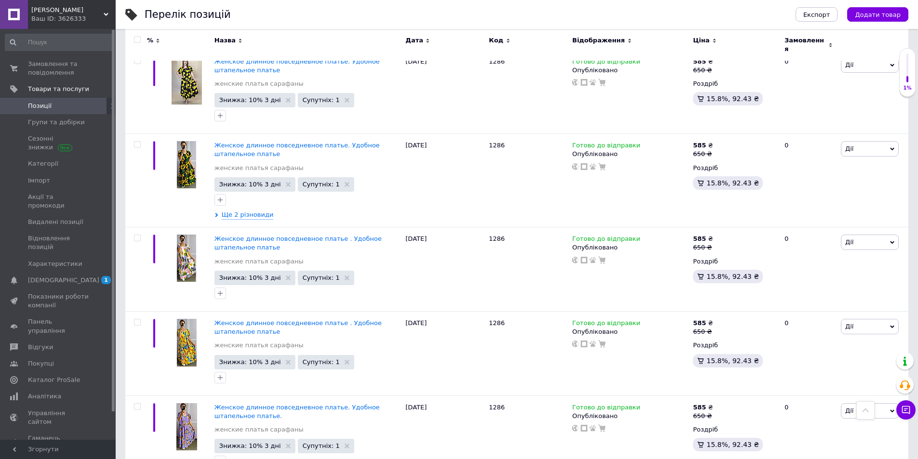
scroll to position [1532, 0]
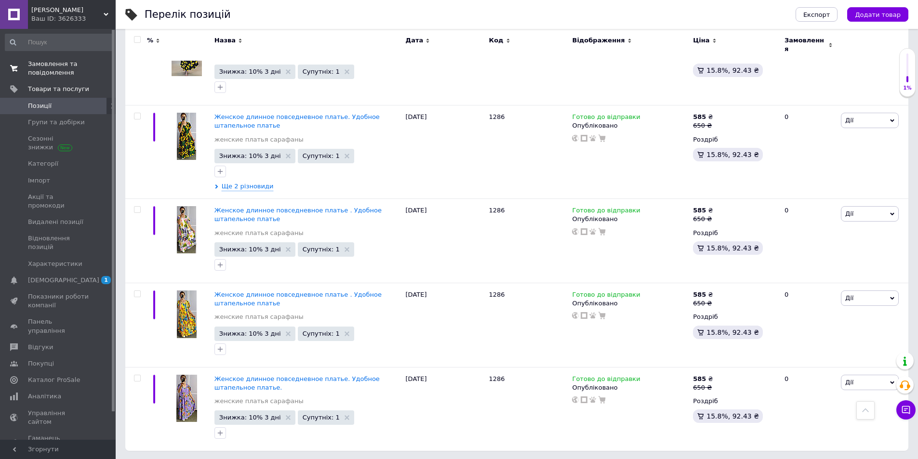
click at [63, 74] on span "Замовлення та повідомлення" at bounding box center [58, 68] width 61 height 17
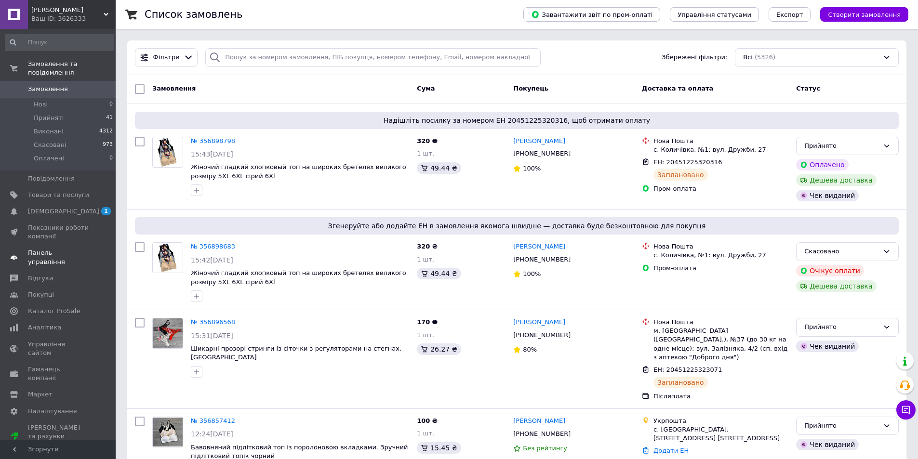
click at [63, 249] on span "Панель управління" at bounding box center [58, 257] width 61 height 17
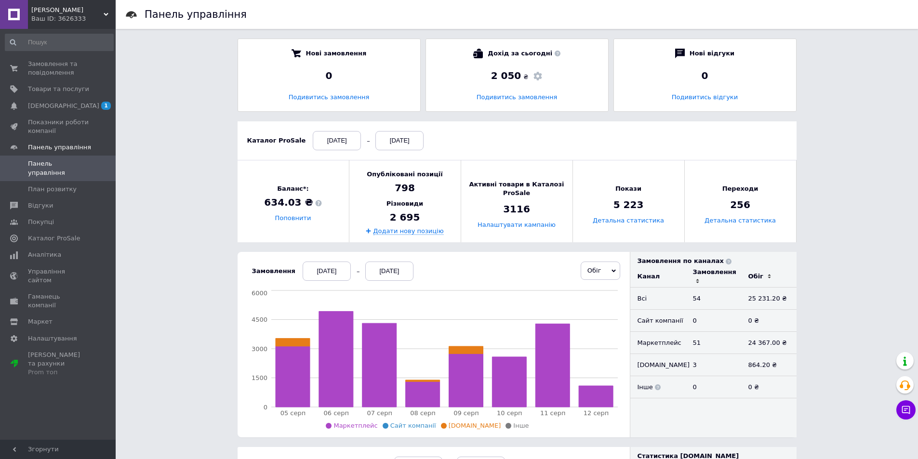
click at [308, 272] on div "[DATE]" at bounding box center [326, 271] width 48 height 19
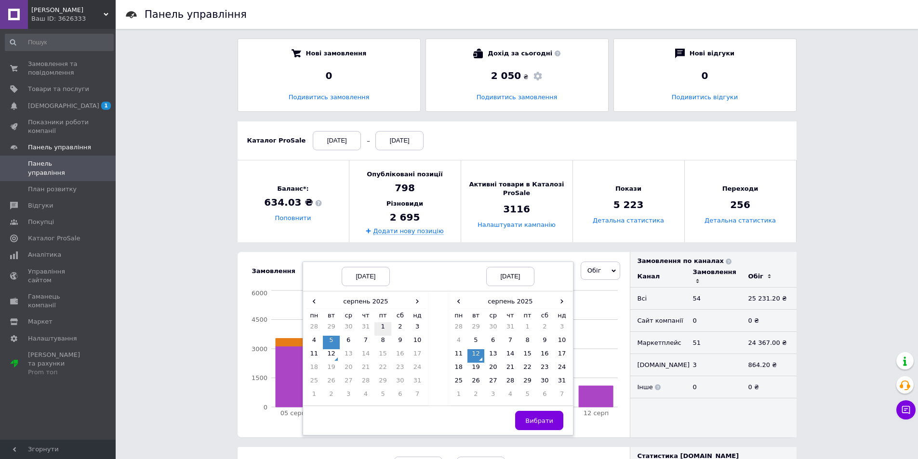
click at [376, 328] on td "1" at bounding box center [382, 328] width 17 height 13
click at [534, 419] on span "Вибрати" at bounding box center [539, 420] width 28 height 7
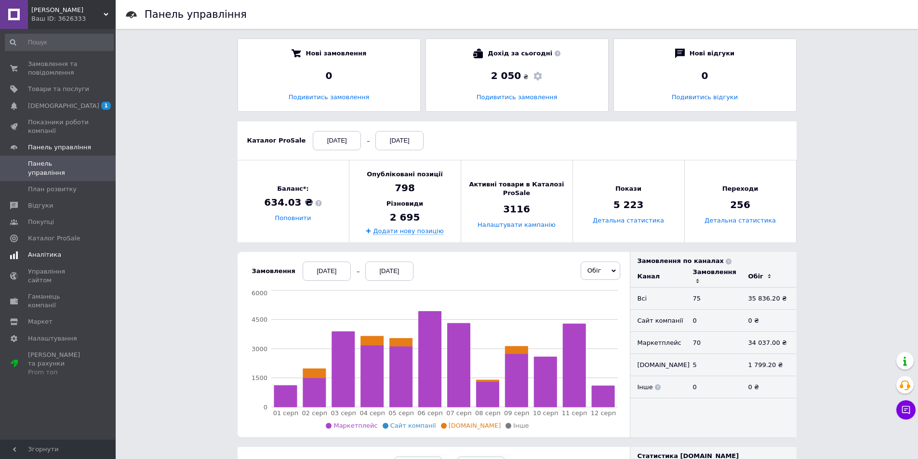
click at [40, 250] on span "Аналітика" at bounding box center [44, 254] width 33 height 9
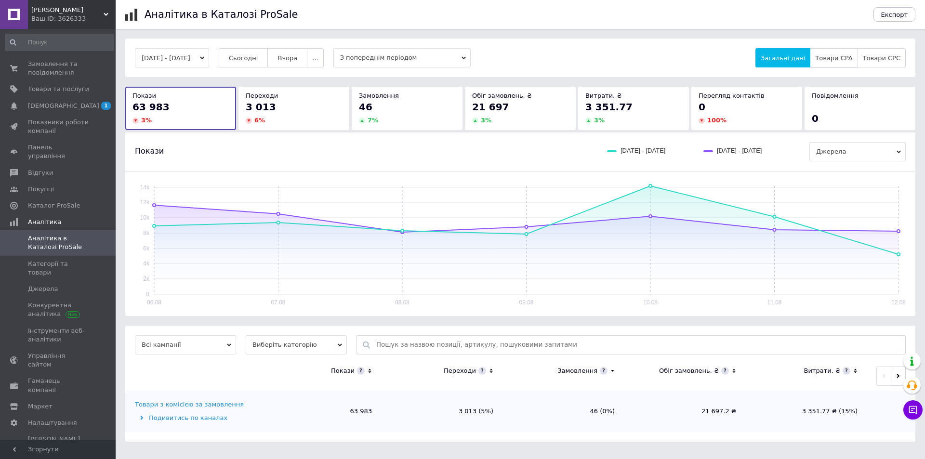
click at [841, 59] on span "Товари CPA" at bounding box center [833, 57] width 37 height 7
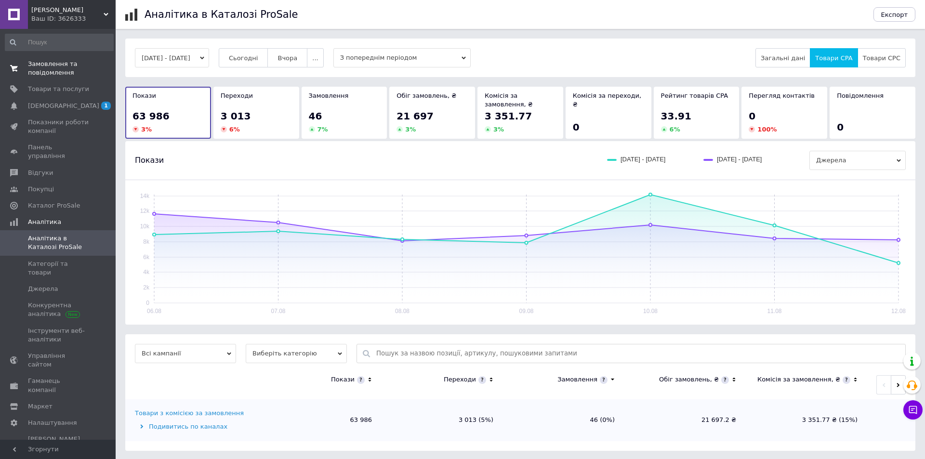
click at [54, 69] on span "Замовлення та повідомлення" at bounding box center [58, 68] width 61 height 17
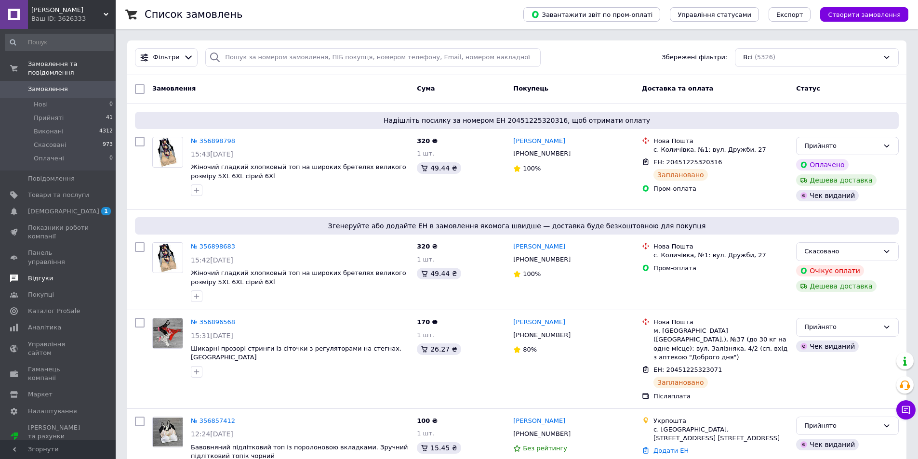
click at [44, 274] on span "Відгуки" at bounding box center [40, 278] width 25 height 9
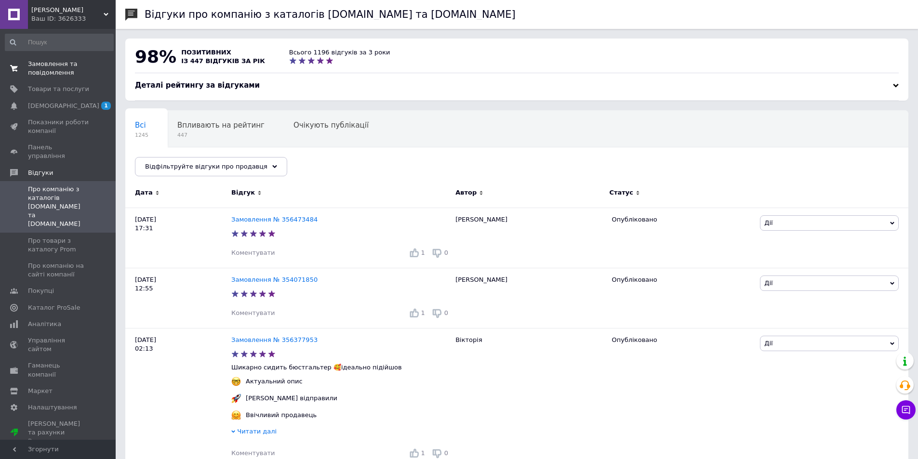
click at [49, 70] on span "Замовлення та повідомлення" at bounding box center [58, 68] width 61 height 17
